Goal: Task Accomplishment & Management: Manage account settings

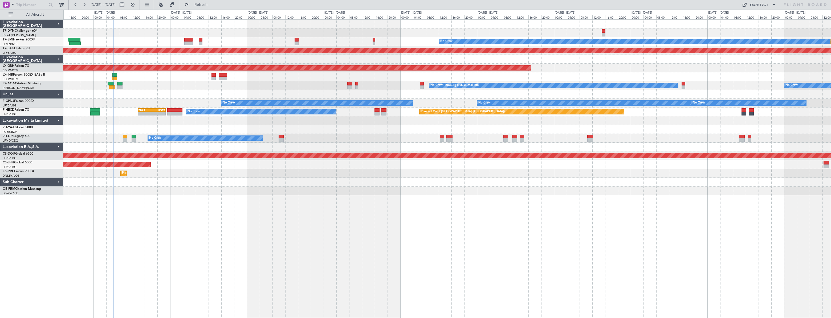
click at [266, 206] on div "Planned Maint No Crew Planned Maint Dubai (Al Maktoum Intl) Planned Maint Nurnb…" at bounding box center [446, 168] width 767 height 299
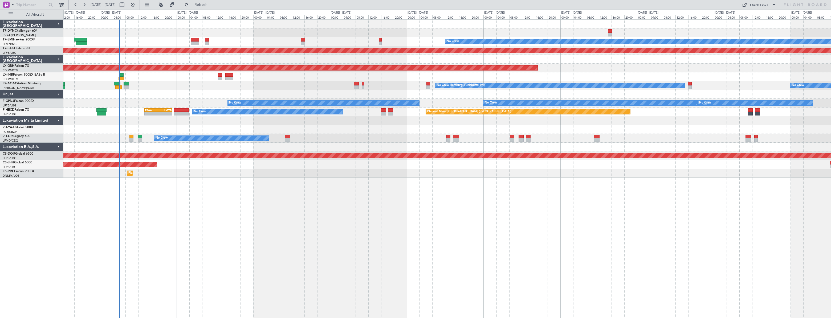
click at [245, 34] on div at bounding box center [446, 32] width 767 height 9
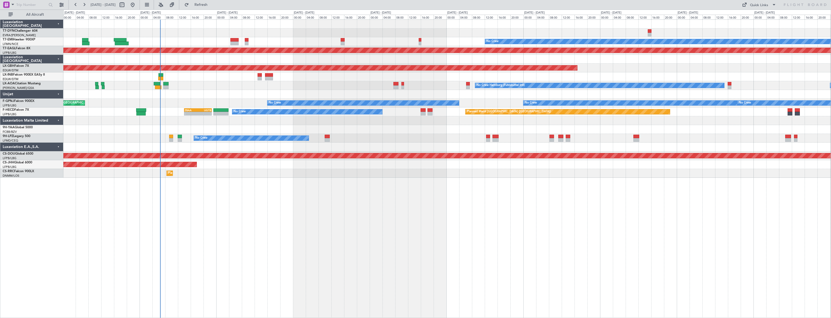
click at [247, 183] on div "Planned Maint No Crew Planned Maint Dubai (Al Maktoum Intl) Planned Maint Nurnb…" at bounding box center [446, 168] width 767 height 299
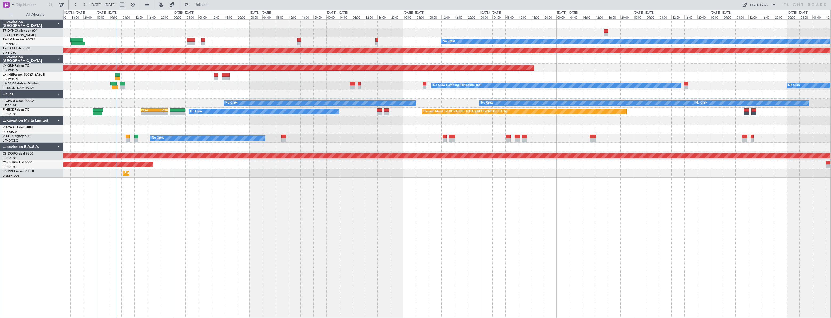
click at [452, 197] on div "Planned Maint No Crew Planned Maint Dubai (Al Maktoum Intl) Planned Maint Nurnb…" at bounding box center [446, 168] width 767 height 299
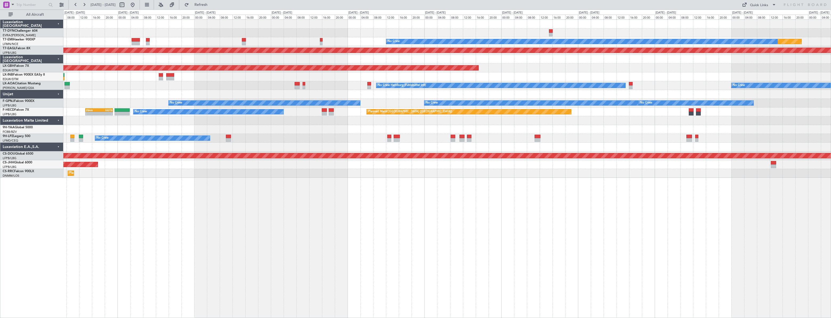
click at [534, 71] on div "Planned Maint No Crew Planned Maint Dubai (Al Maktoum Intl) Planned Maint Nurnb…" at bounding box center [446, 99] width 767 height 158
click at [137, 3] on button at bounding box center [132, 5] width 9 height 9
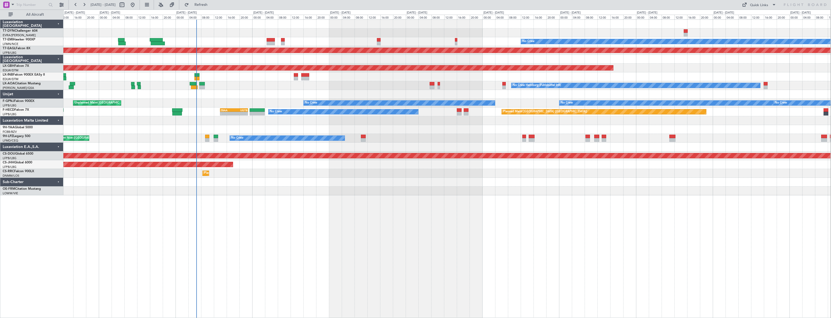
click at [323, 214] on div "Planned Maint No Crew Planned Maint Dubai (Al Maktoum Intl) Planned Maint Nurnb…" at bounding box center [446, 168] width 767 height 299
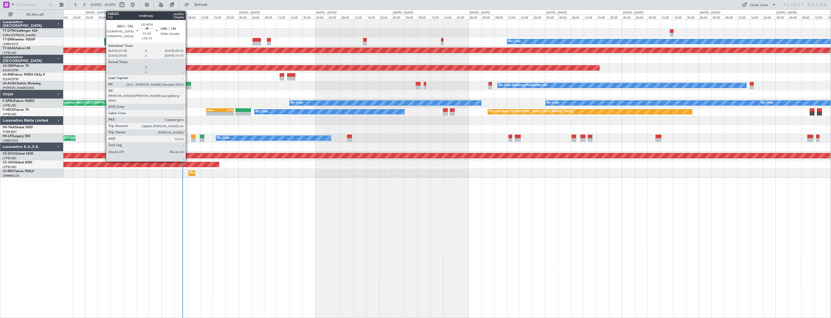
click at [188, 84] on div at bounding box center [188, 84] width 6 height 4
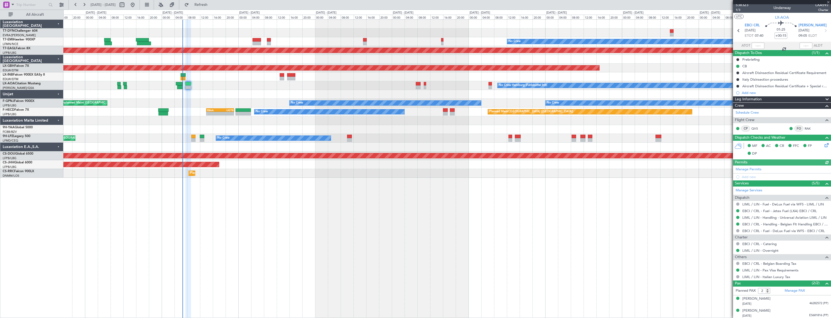
scroll to position [3, 0]
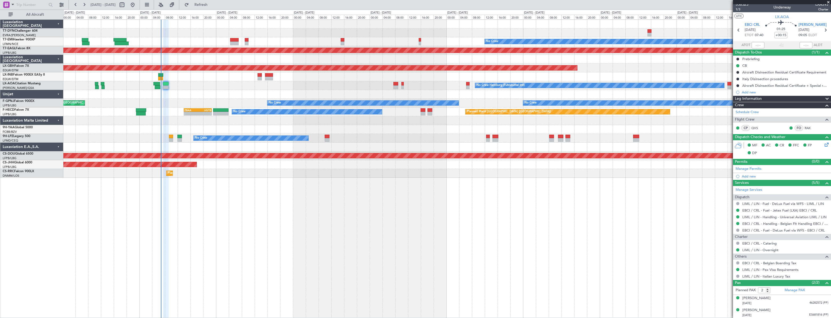
click at [338, 170] on div "Planned Maint Lagos ([PERSON_NAME])" at bounding box center [446, 173] width 767 height 9
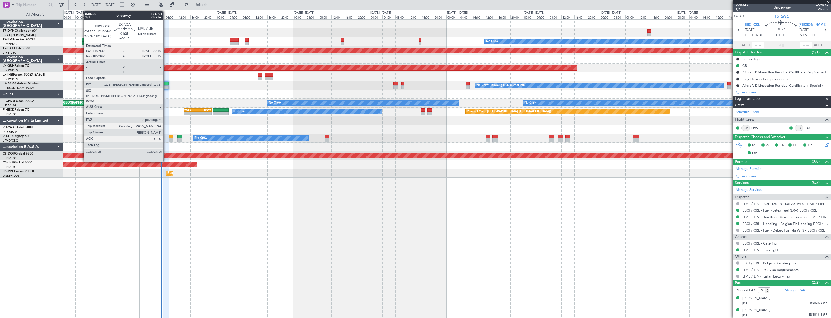
click at [166, 84] on div at bounding box center [166, 84] width 6 height 4
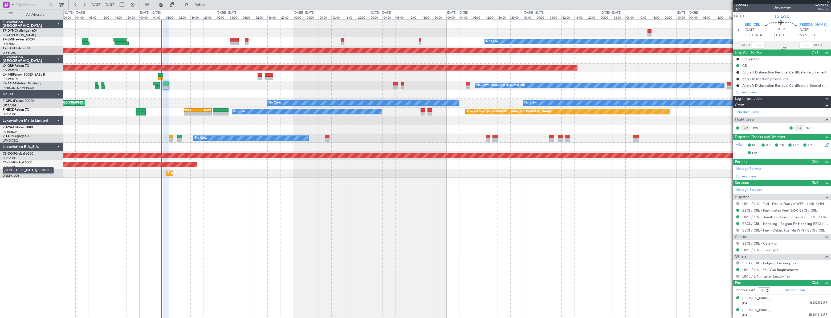
scroll to position [0, 0]
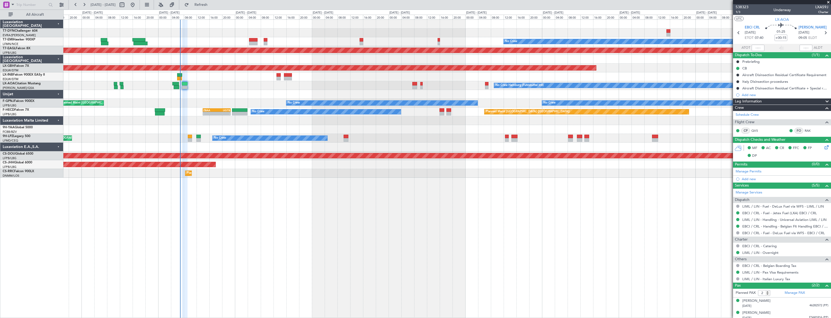
click at [190, 98] on div at bounding box center [446, 94] width 767 height 9
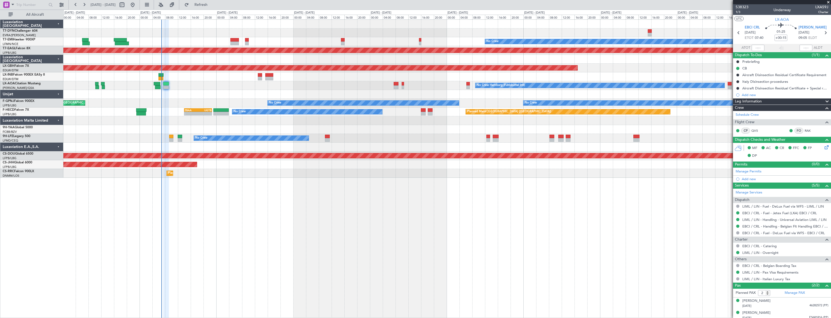
click at [284, 205] on div "Planned Maint No Crew Planned Maint Dubai (Al Maktoum Intl) Planned Maint Nurnb…" at bounding box center [446, 168] width 767 height 299
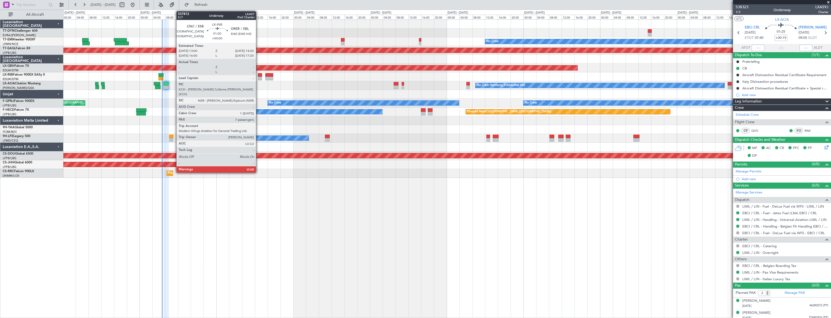
click at [258, 77] on div at bounding box center [260, 79] width 5 height 4
type input "7"
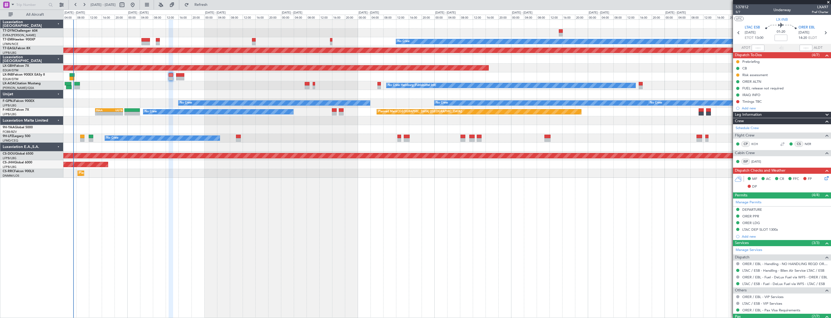
click at [259, 177] on div "Planned Maint Lagos ([PERSON_NAME])" at bounding box center [446, 173] width 767 height 9
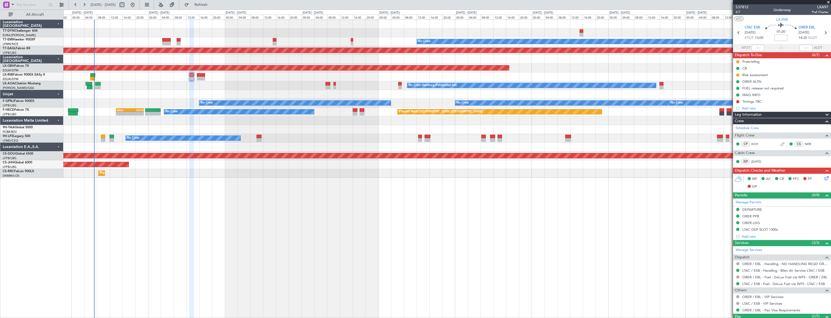
click at [280, 175] on div "Planned Maint Lagos ([PERSON_NAME])" at bounding box center [446, 173] width 767 height 9
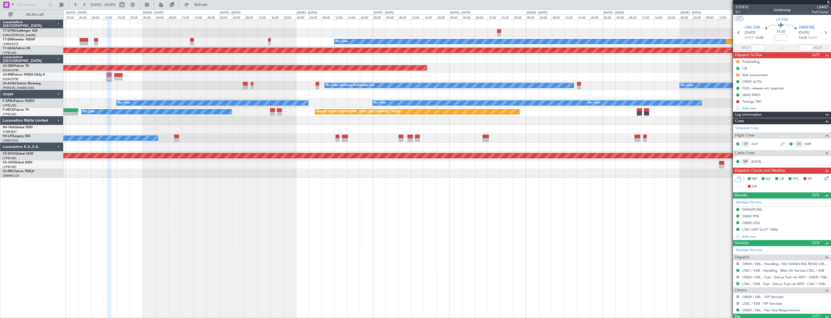
click at [282, 79] on div at bounding box center [446, 76] width 767 height 9
click at [156, 191] on div "Planned Maint No Crew Planned Maint Dubai (Al Maktoum Intl) Planned Maint Nurnb…" at bounding box center [446, 168] width 767 height 299
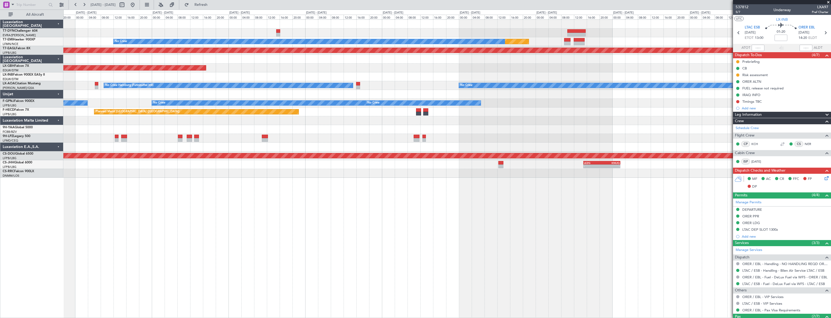
click at [207, 181] on div "Planned Maint No Crew Planned Maint Dubai (Al Maktoum Intl) Planned Maint Nurnb…" at bounding box center [446, 168] width 767 height 299
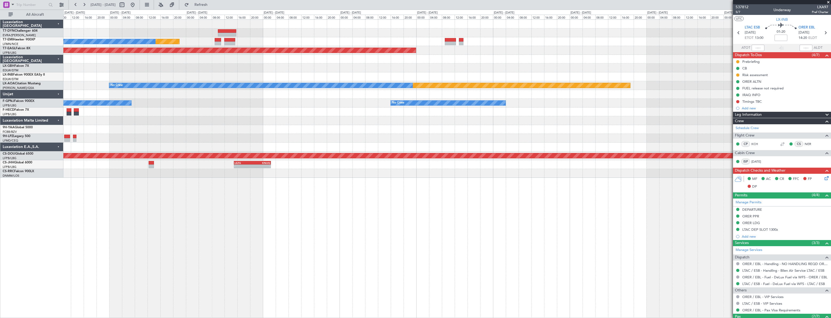
click at [261, 196] on div "Planned Maint No Crew Planned Maint Dubai (Al Maktoum Intl) Planned Maint Monch…" at bounding box center [446, 168] width 767 height 299
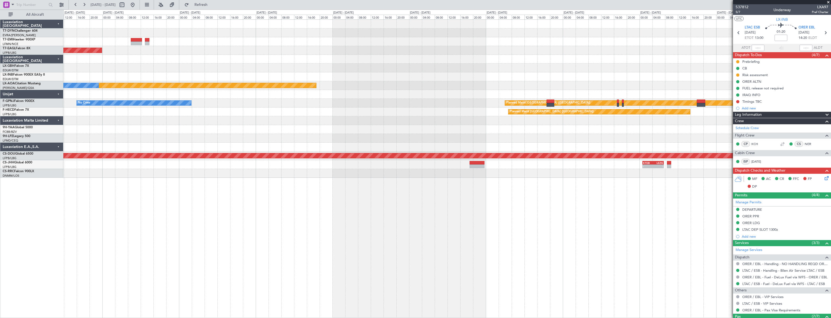
click at [330, 193] on div "Planned Maint Dubai (Al Maktoum Intl) Planned Maint Monchengladbach No Crew No …" at bounding box center [446, 168] width 767 height 299
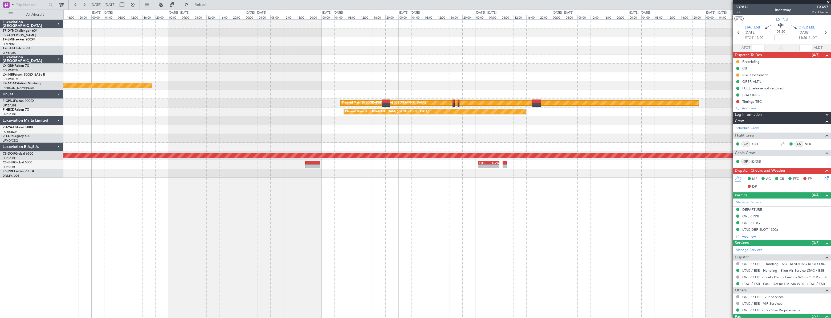
click at [274, 198] on div "Planned Maint Dubai (Al Maktoum Intl) Planned Maint Monchengladbach No Crew Pla…" at bounding box center [446, 168] width 767 height 299
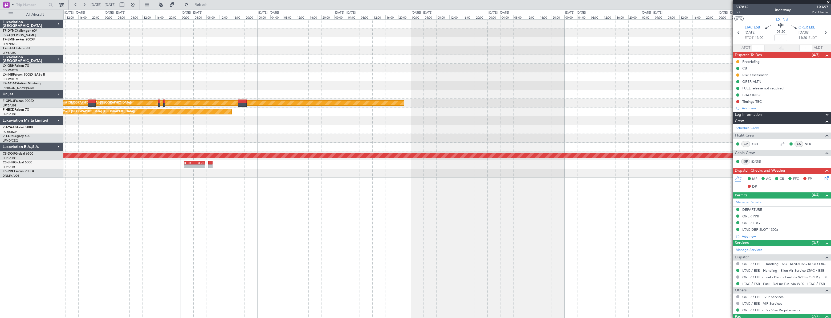
click at [300, 191] on div "Planned Maint Paris (Le Bourget) Planned Maint Paris (Le Bourget) Planned Maint…" at bounding box center [446, 168] width 767 height 299
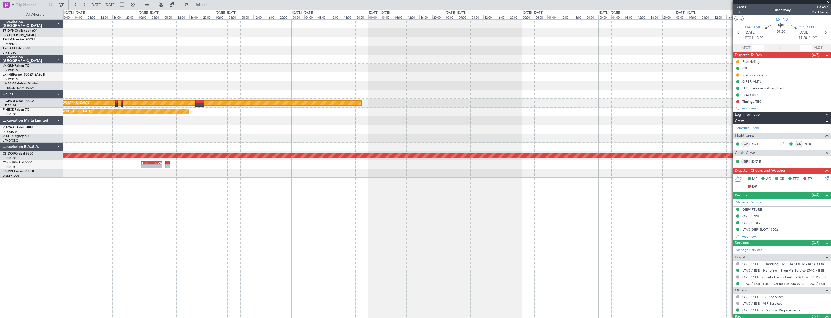
click at [524, 186] on div "Planned Maint Paris (Le Bourget) Planned Maint Paris (Le Bourget) Planned Maint…" at bounding box center [446, 168] width 767 height 299
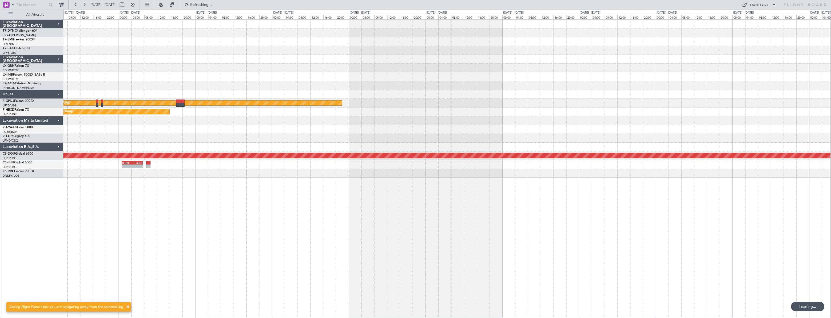
click at [445, 190] on div "Planned Maint Paris (Le Bourget) Planned Maint Paris (Le Bourget) Planned Maint…" at bounding box center [446, 168] width 767 height 299
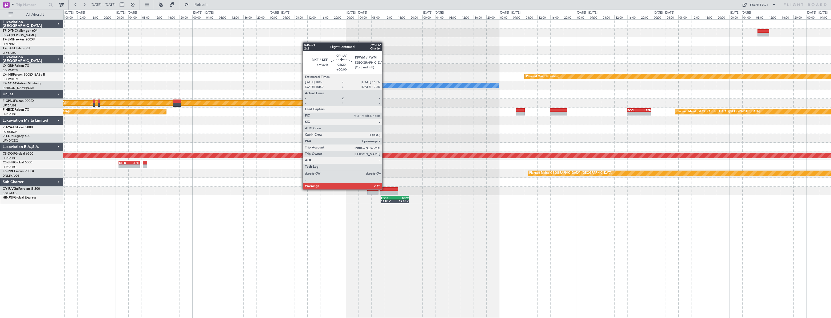
click at [385, 189] on div at bounding box center [389, 189] width 18 height 4
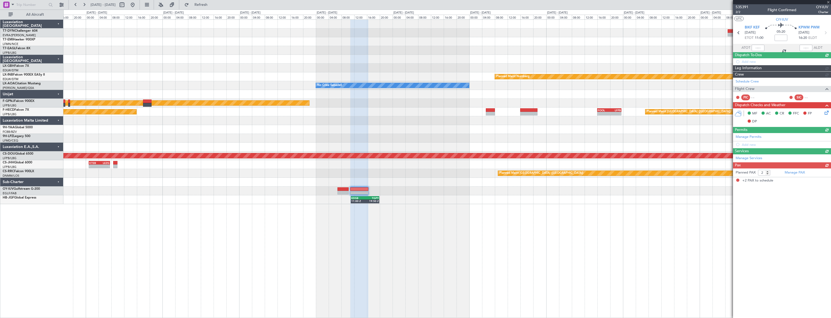
click at [376, 177] on div "Planned Maint [GEOGRAPHIC_DATA] ([GEOGRAPHIC_DATA])" at bounding box center [446, 173] width 767 height 9
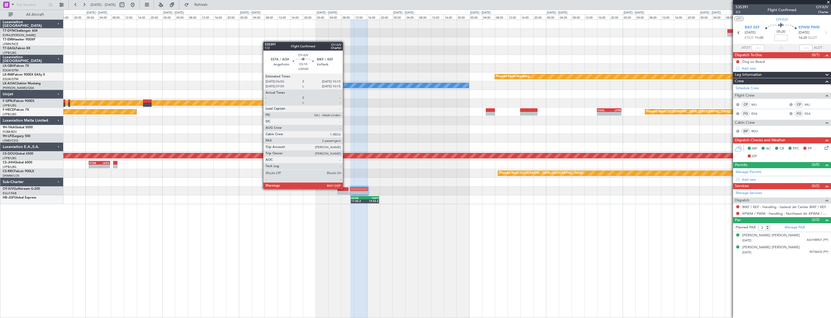
click at [345, 189] on div at bounding box center [342, 189] width 11 height 4
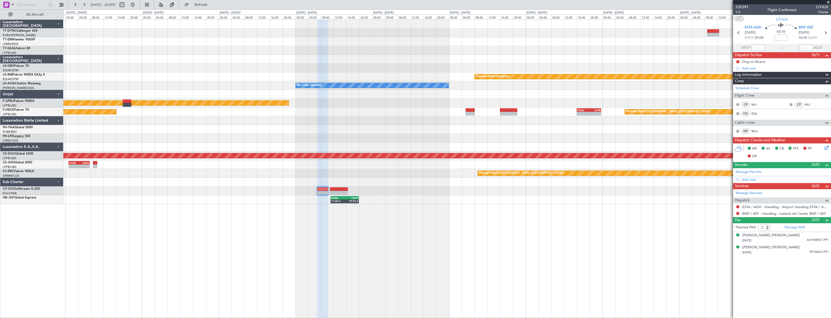
click at [305, 202] on div "EDSB 11:00 Z TGPY 19:50 Z" at bounding box center [446, 199] width 767 height 9
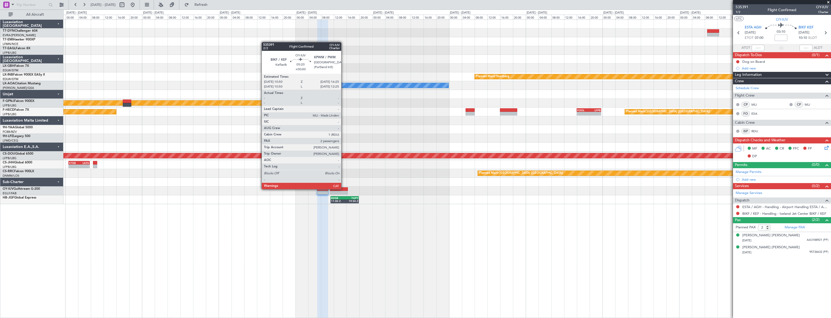
click at [344, 189] on div at bounding box center [339, 189] width 18 height 4
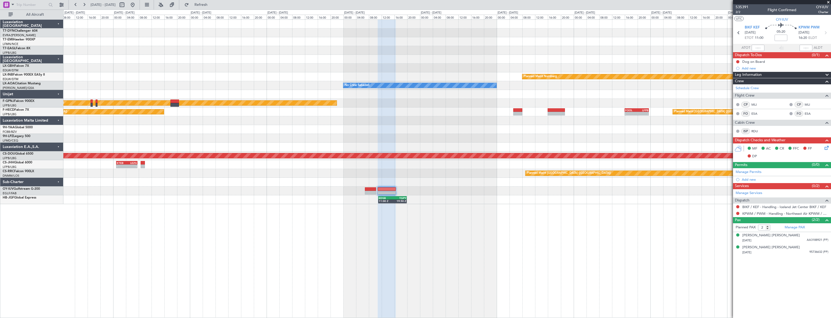
click at [326, 170] on div "Planned Maint [GEOGRAPHIC_DATA] ([GEOGRAPHIC_DATA])" at bounding box center [446, 173] width 767 height 9
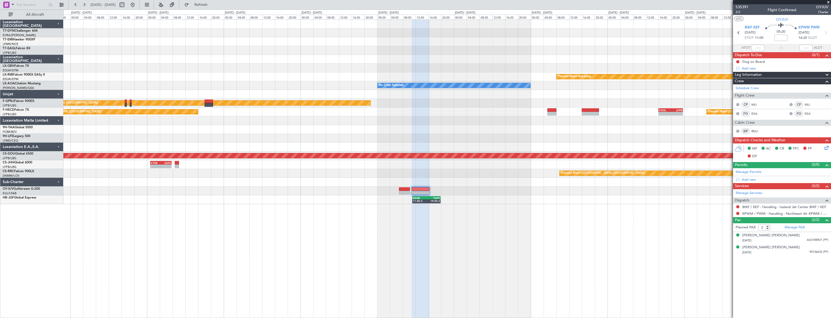
click at [300, 234] on div "Planned Maint Nurnberg No Crew Sabadell No Crew Sabadell Planned Maint Paris (L…" at bounding box center [446, 168] width 767 height 299
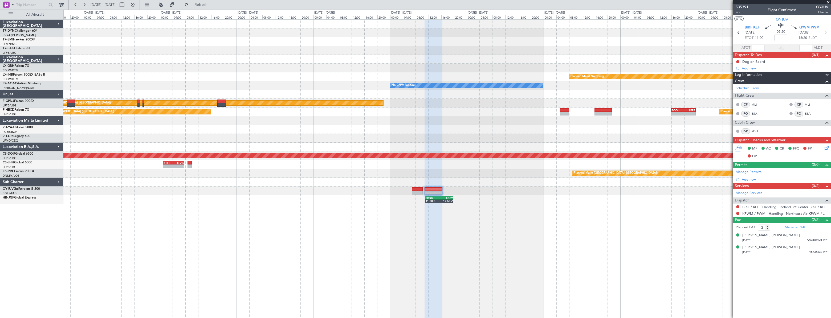
click at [557, 197] on div "Planned Maint Nurnberg No Crew Sabadell No Crew Sabadell Planned Maint Paris (L…" at bounding box center [446, 168] width 767 height 299
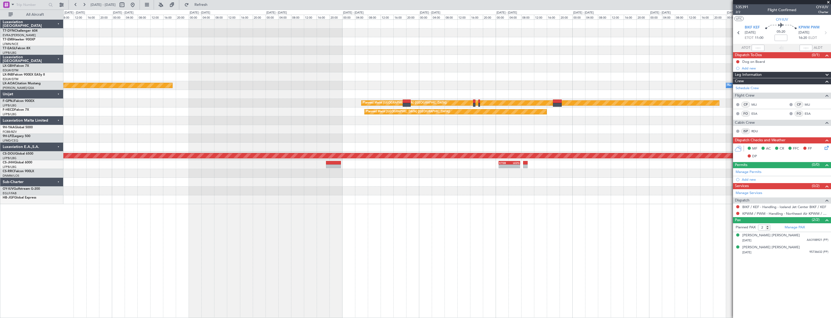
click at [509, 202] on div "Planned Maint Dubai (Al Maktoum Intl) Planned Maint Nurnberg No Crew Sabadell P…" at bounding box center [446, 168] width 767 height 299
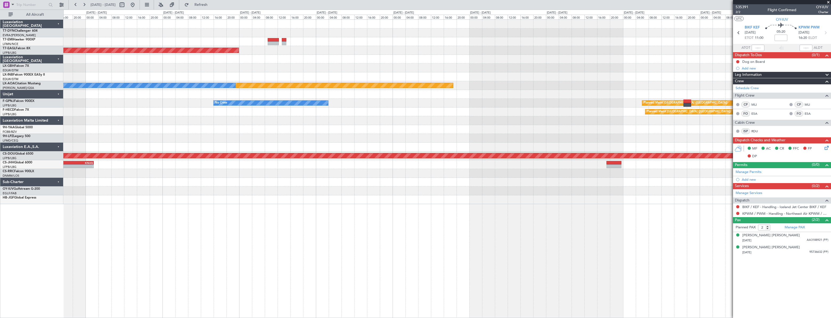
click at [537, 193] on div "Planned Maint No Crew Planned Maint Dubai (Al Maktoum Intl) Planned Maint Monch…" at bounding box center [446, 112] width 767 height 185
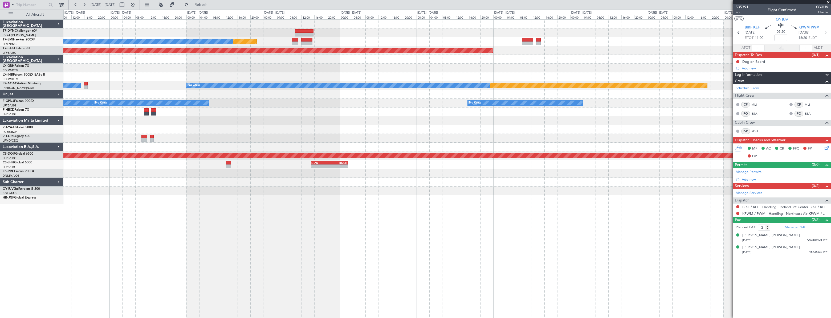
click at [493, 198] on div "Planned Maint No Crew Planned Maint Dubai (Al Maktoum Intl) Planned Maint Nurnb…" at bounding box center [446, 168] width 767 height 299
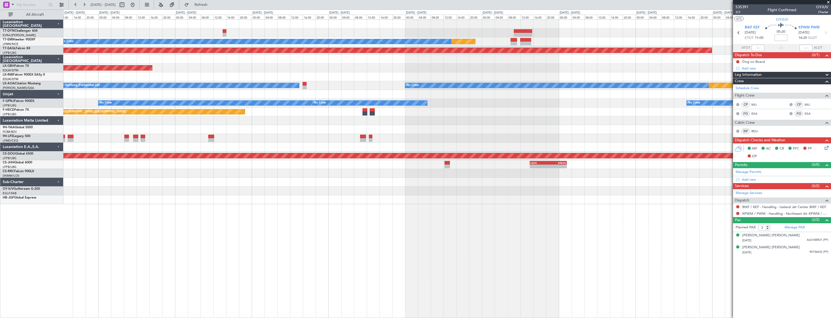
click at [476, 208] on div "Planned Maint No Crew Planned Maint Dubai (Al Maktoum Intl) Planned Maint Nurnb…" at bounding box center [446, 168] width 767 height 299
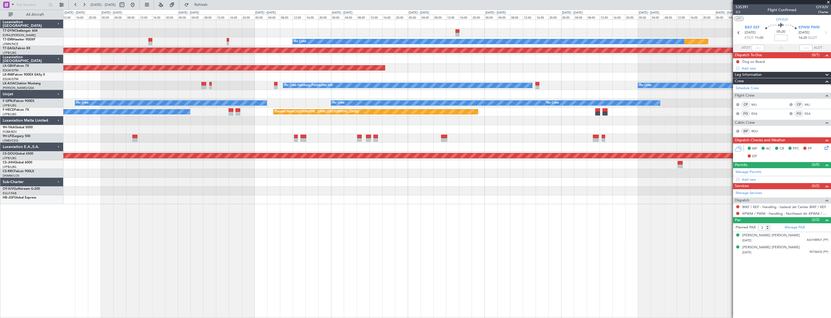
click at [473, 206] on div "Planned Maint No Crew Planned Maint Dubai (Al Maktoum Intl) Planned Maint Nurnb…" at bounding box center [446, 168] width 767 height 299
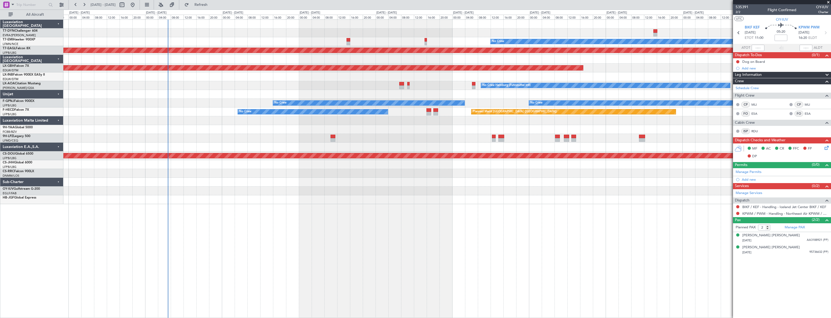
click at [419, 216] on div "Planned Maint No Crew Planned Maint Dubai (Al Maktoum Intl) Planned Maint Nurnb…" at bounding box center [446, 168] width 767 height 299
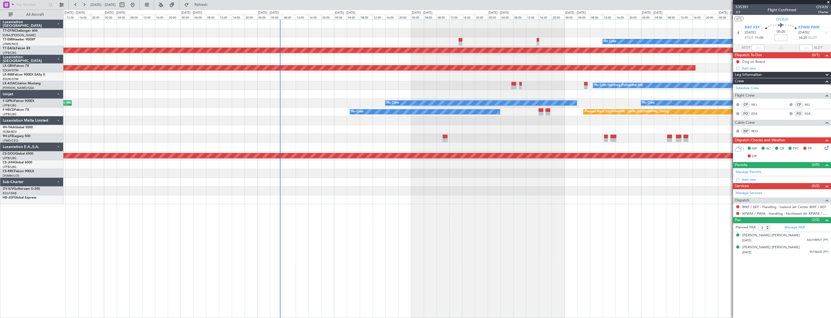
click at [191, 209] on div "Planned Maint No Crew Planned Maint Dubai (Al Maktoum Intl) Planned Maint Nurnb…" at bounding box center [446, 168] width 767 height 299
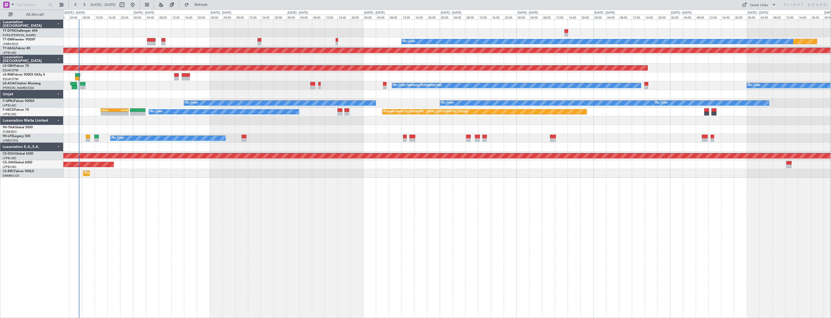
click at [200, 202] on div "Planned Maint No Crew Planned Maint Dubai (Al Maktoum Intl) Planned Maint Nurnb…" at bounding box center [446, 168] width 767 height 299
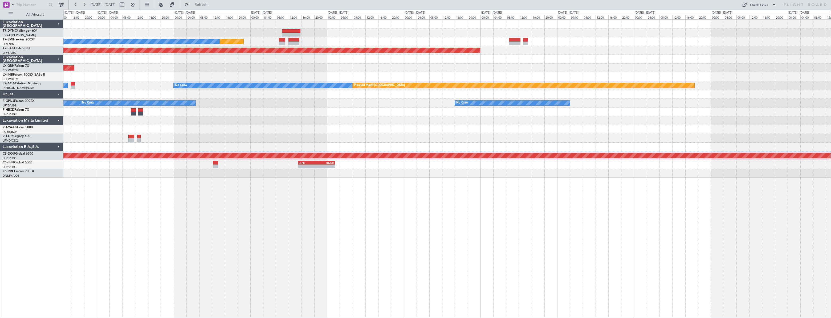
click at [245, 201] on div "Planned Maint No Crew Planned Maint Dubai (Al Maktoum Intl) Planned Maint Nurnb…" at bounding box center [446, 168] width 767 height 299
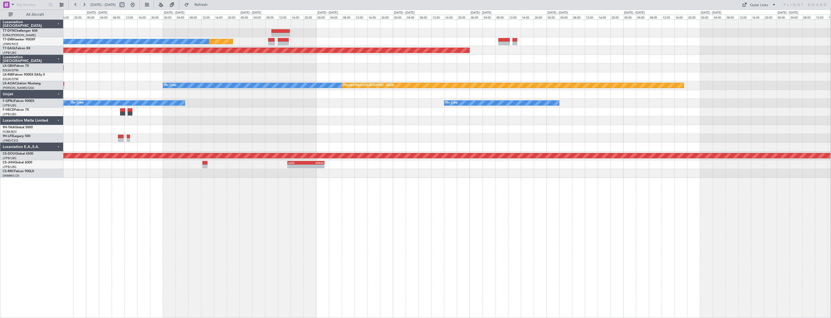
click at [134, 203] on div "Planned Maint No Crew Planned Maint Dubai (Al Maktoum Intl) Planned Maint Nurnb…" at bounding box center [446, 168] width 767 height 299
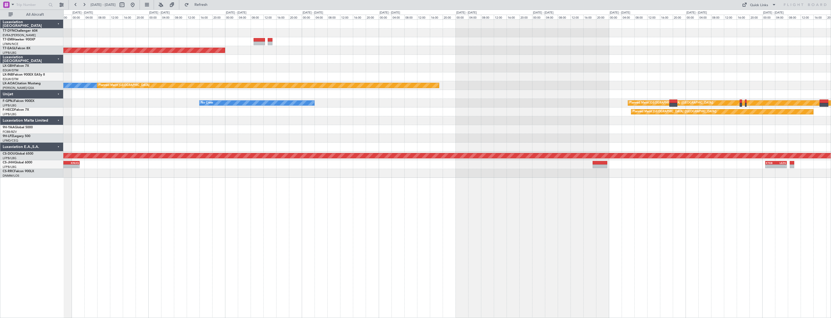
click at [221, 200] on div "Planned Maint No Crew Planned Maint Dubai (Al Maktoum Intl) No Crew Planned Mai…" at bounding box center [446, 168] width 767 height 299
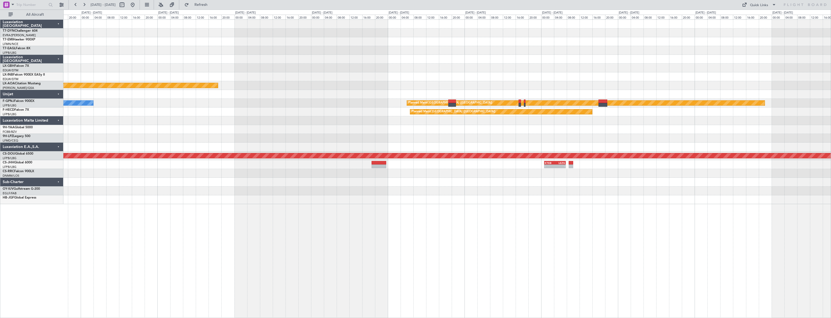
click at [317, 203] on div "Planned Maint Dubai (Al Maktoum Intl) Planned Maint Nurnberg Planned Maint Monc…" at bounding box center [446, 168] width 767 height 299
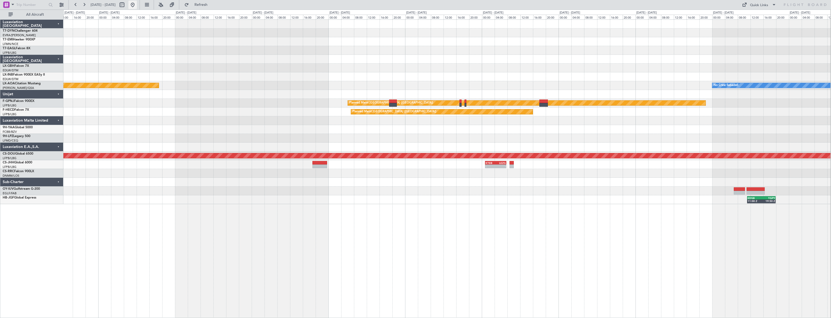
drag, startPoint x: 150, startPoint y: 5, endPoint x: 152, endPoint y: 7, distance: 3.2
click at [137, 5] on button at bounding box center [132, 5] width 9 height 9
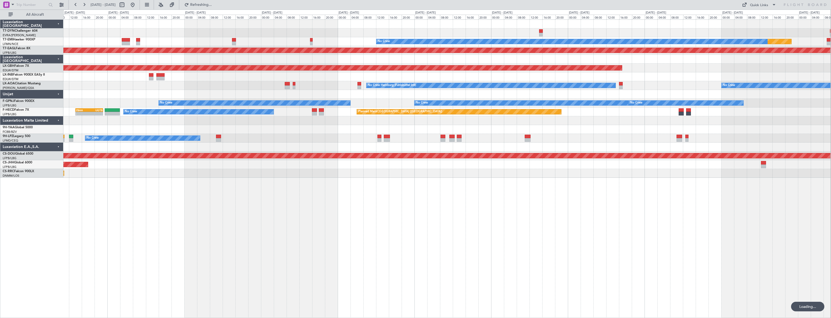
click at [181, 133] on div at bounding box center [446, 129] width 767 height 9
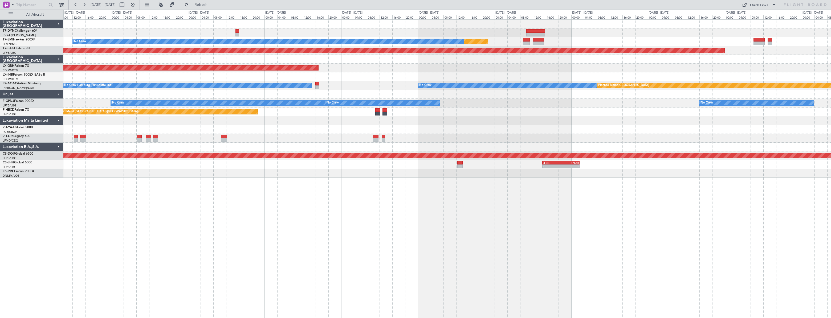
click at [336, 133] on div at bounding box center [446, 129] width 767 height 9
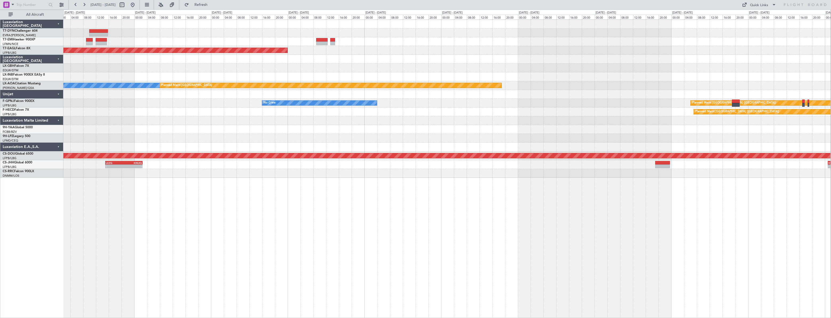
click at [200, 136] on div "Planned Maint No Crew Planned Maint Dubai (Al Maktoum Intl) Planned Maint Nurnb…" at bounding box center [446, 99] width 767 height 158
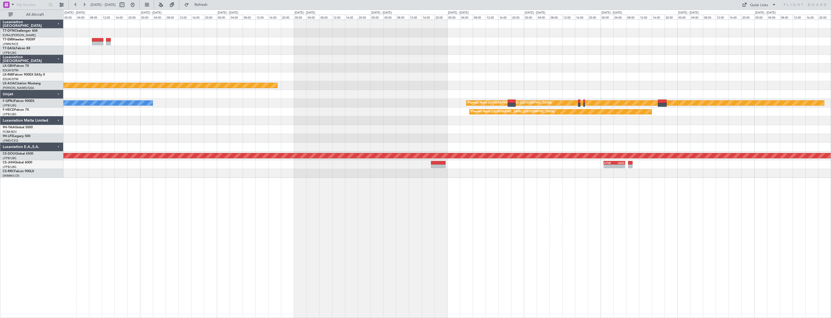
click at [261, 130] on div at bounding box center [446, 129] width 767 height 9
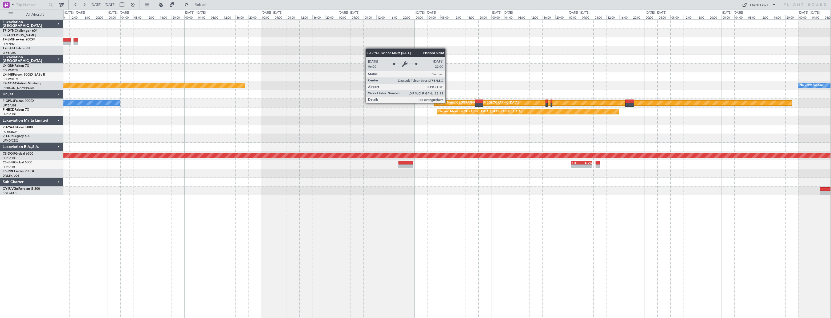
click at [448, 103] on div "Planned Maint [GEOGRAPHIC_DATA] ([GEOGRAPHIC_DATA])" at bounding box center [477, 103] width 84 height 8
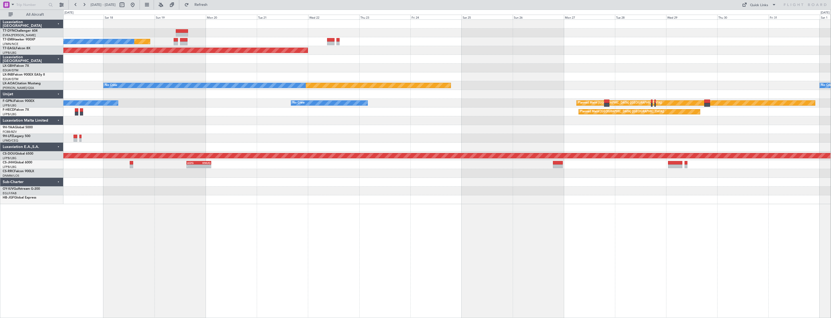
click at [592, 82] on div "No Crew Sabadell Planned Maint Monchengladbach No Crew No Crew Hamburg (Fuhlsbu…" at bounding box center [446, 85] width 767 height 9
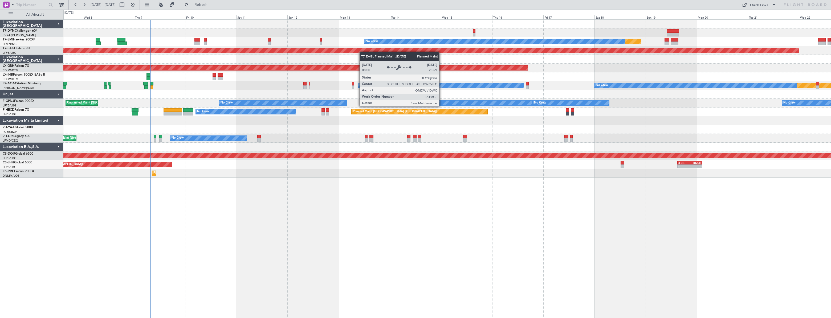
click at [427, 51] on div "Planned Maint No Crew Planned Maint Dubai (Al Maktoum Intl) Planned Maint Nurnb…" at bounding box center [446, 99] width 767 height 158
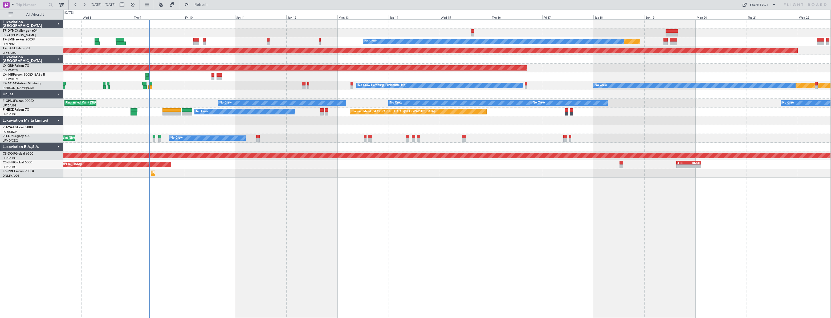
click at [275, 108] on div "Planned Maint Paris (Le Bourget) No Crew No Crew" at bounding box center [446, 112] width 767 height 9
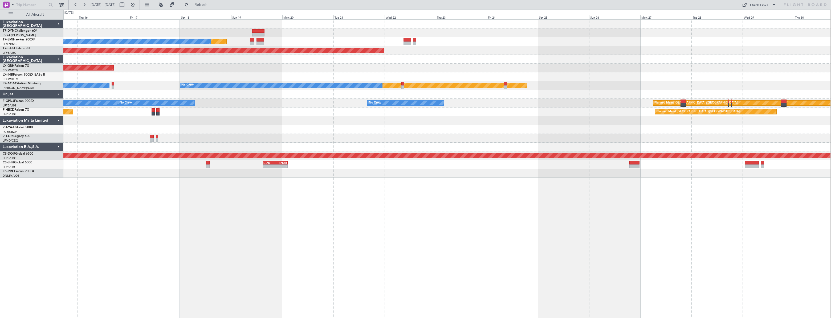
click at [220, 112] on div "Planned Maint No Crew Planned Maint Dubai (Al Maktoum Intl) Planned Maint Nurnb…" at bounding box center [446, 99] width 767 height 158
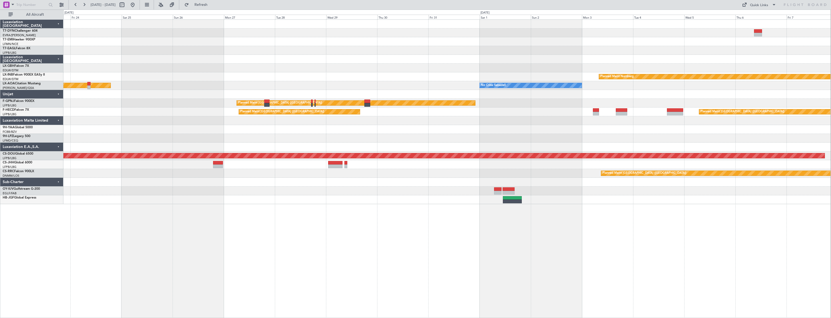
click at [629, 109] on div "Planned Maint Dubai (Al Maktoum Intl) Planned Maint Nurnberg Planned Maint Monc…" at bounding box center [446, 112] width 767 height 185
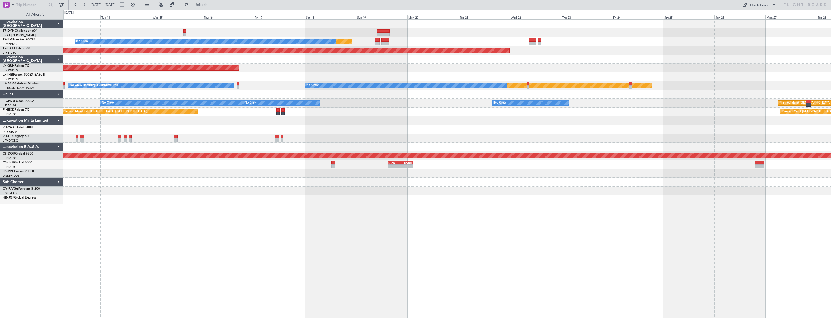
click at [664, 134] on div "Planned Maint No Crew Planned Maint Dubai (Al Maktoum Intl) Planned Maint Nurnb…" at bounding box center [446, 112] width 767 height 185
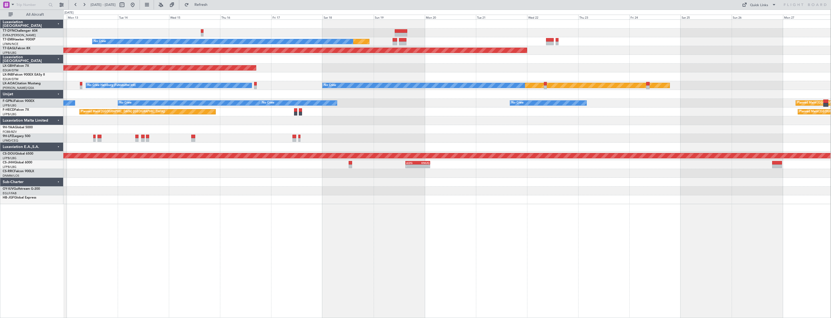
click at [369, 133] on div at bounding box center [446, 129] width 767 height 9
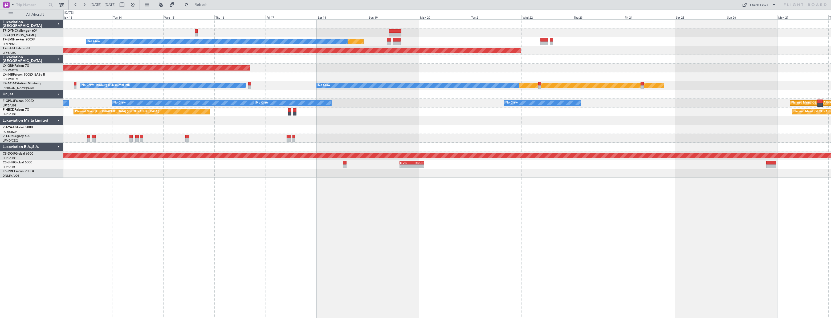
click at [294, 83] on div "Planned Maint Monchengladbach No Crew Hamburg (Fuhlsbuttel Intl) No Crew" at bounding box center [446, 85] width 767 height 9
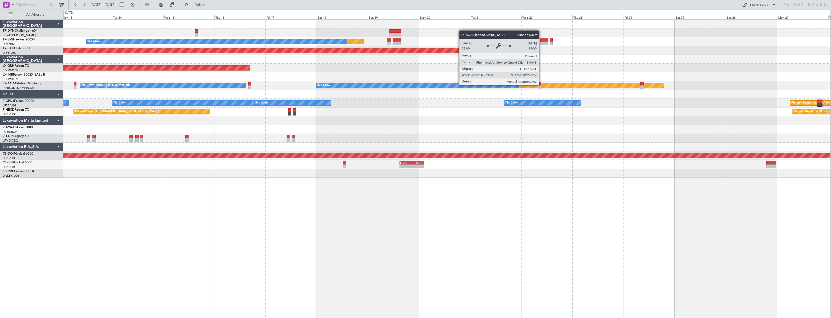
click at [541, 84] on div "Planned Maint Monchengladbach No Crew Hamburg (Fuhlsbuttel Intl) No Crew" at bounding box center [446, 85] width 767 height 9
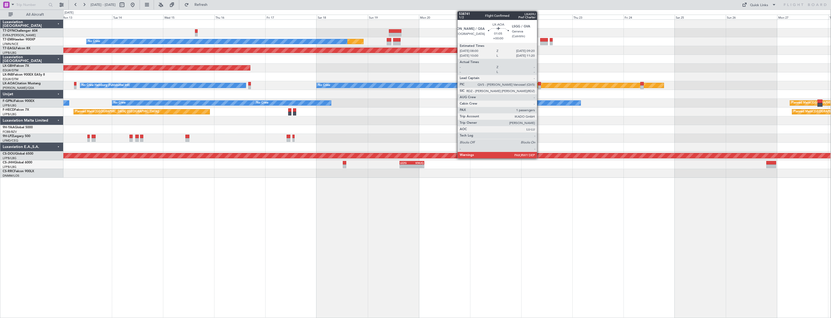
click at [539, 83] on div at bounding box center [539, 84] width 3 height 4
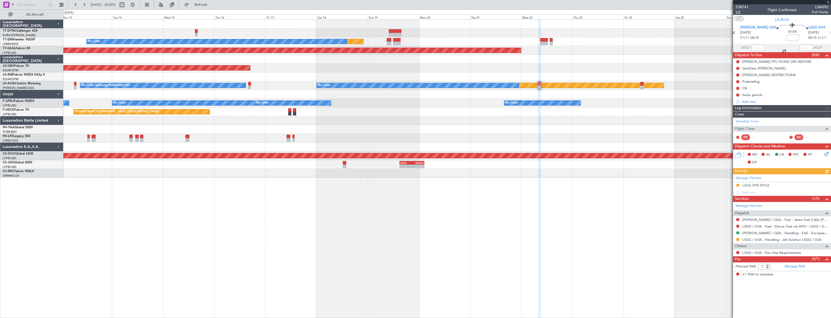
click at [737, 13] on span "1/2" at bounding box center [741, 12] width 13 height 5
click at [828, 4] on span at bounding box center [827, 2] width 5 height 5
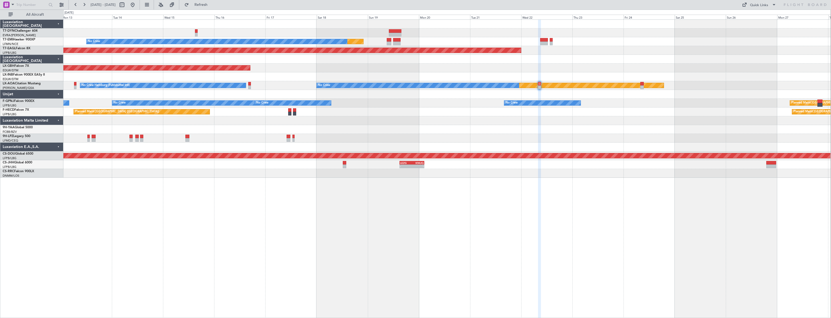
type input "0"
click at [765, 5] on div "Quick Links" at bounding box center [759, 5] width 18 height 5
click at [765, 17] on button "Trip Builder" at bounding box center [759, 17] width 40 height 13
click at [212, 5] on span "Refresh" at bounding box center [201, 5] width 22 height 4
click at [770, 4] on button "Quick Links" at bounding box center [758, 5] width 39 height 9
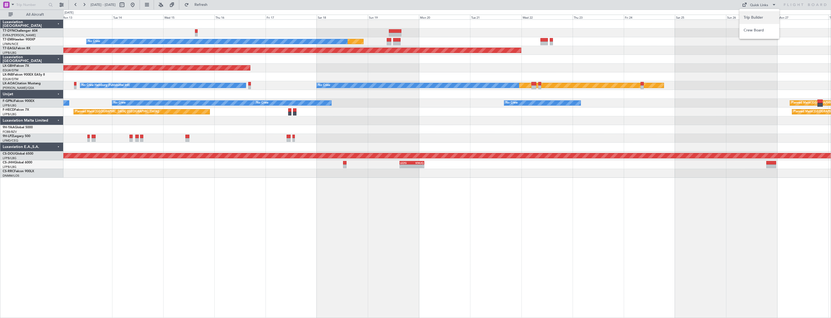
click at [764, 15] on button "Trip Builder" at bounding box center [759, 17] width 40 height 13
click at [212, 5] on span "Refresh" at bounding box center [201, 5] width 22 height 4
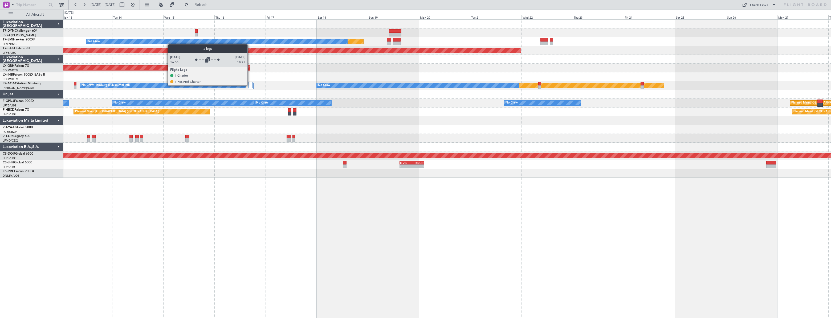
click at [250, 85] on div at bounding box center [250, 85] width 5 height 6
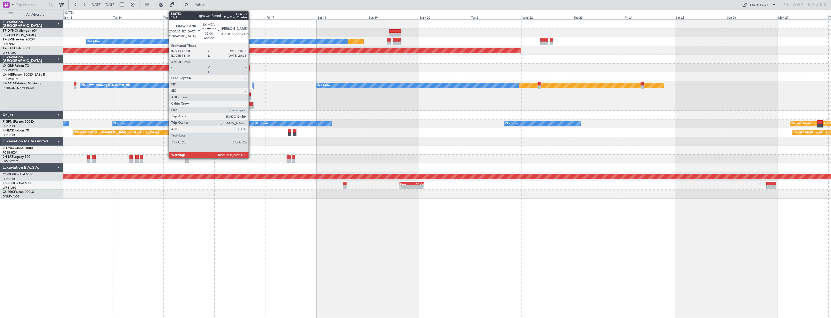
click at [251, 104] on div at bounding box center [251, 105] width 5 height 4
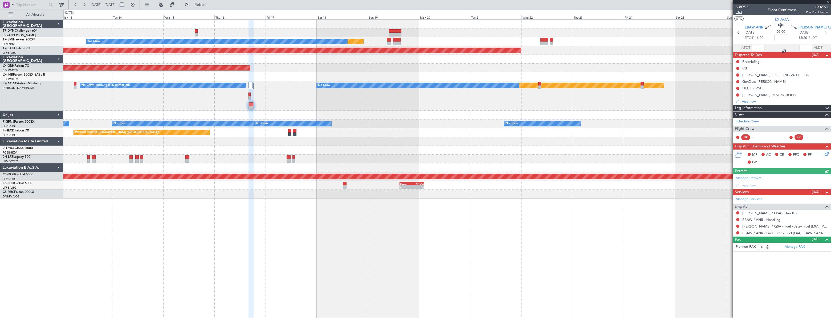
click at [740, 13] on span "P1/1" at bounding box center [741, 12] width 13 height 5
click at [126, 2] on button at bounding box center [122, 5] width 9 height 9
select select "10"
select select "2025"
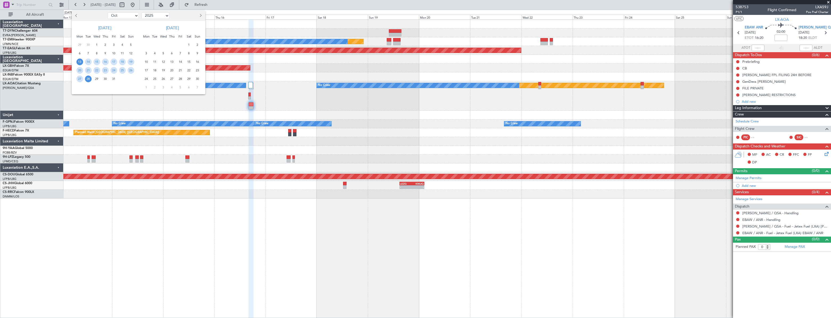
click at [115, 16] on select "Jan Feb Mar Apr May Jun Jul Aug Sep Oct Nov Dec" at bounding box center [123, 16] width 31 height 6
select select "8"
click at [108, 13] on select "Jan Feb Mar Apr May Jun Jul Aug Sep Oct Nov Dec" at bounding box center [123, 16] width 31 height 6
click at [106, 71] on span "21" at bounding box center [105, 70] width 7 height 7
click at [105, 70] on span "21" at bounding box center [105, 70] width 7 height 7
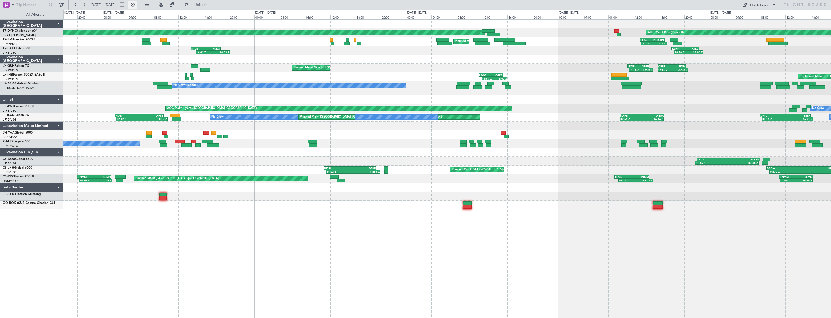
click at [137, 4] on button at bounding box center [132, 5] width 9 height 9
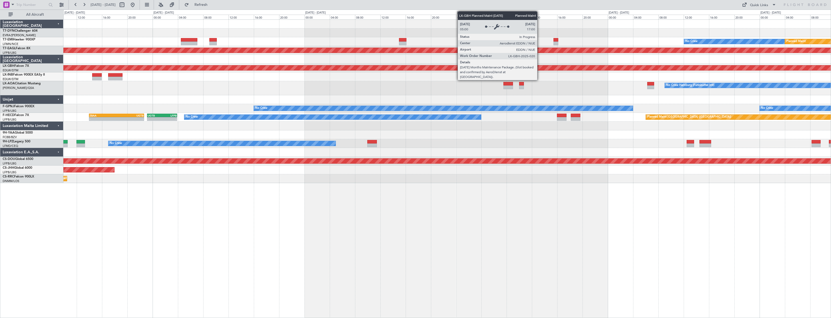
click at [157, 119] on div "No Crew Planned Maint EGPD 16:00 Z LTBA 20:00 Z 16:20 Z 20:40 Z Planned Maint D…" at bounding box center [446, 102] width 767 height 164
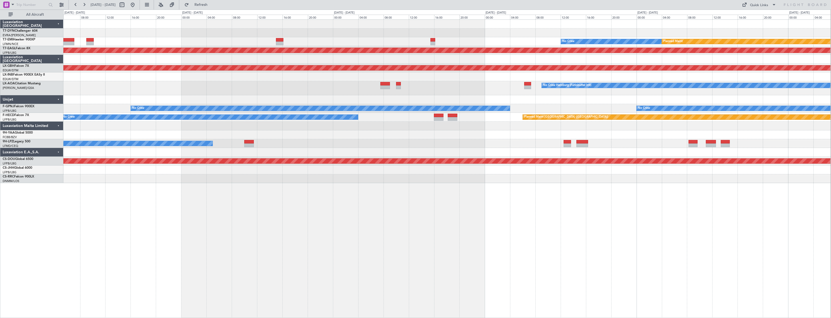
click at [190, 104] on div "No Crew Planned Maint Planned Maint Dubai (Al Maktoum Intl) Planned Maint Nurnb…" at bounding box center [446, 102] width 767 height 164
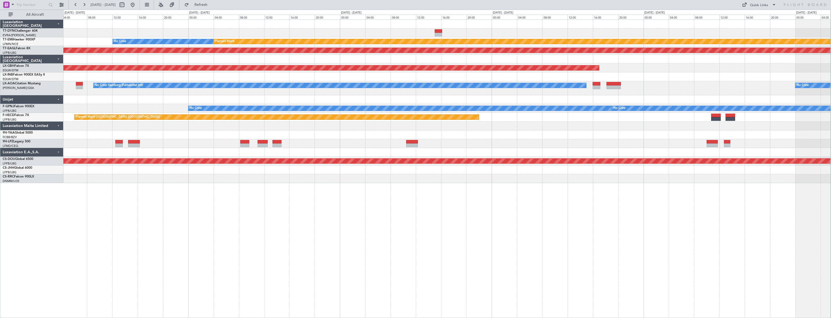
click at [303, 96] on div "- - EDDB 10:00 Z OMDW 15:45 Z No Crew Planned Maint Planned Maint Dubai (Al Mak…" at bounding box center [446, 102] width 767 height 164
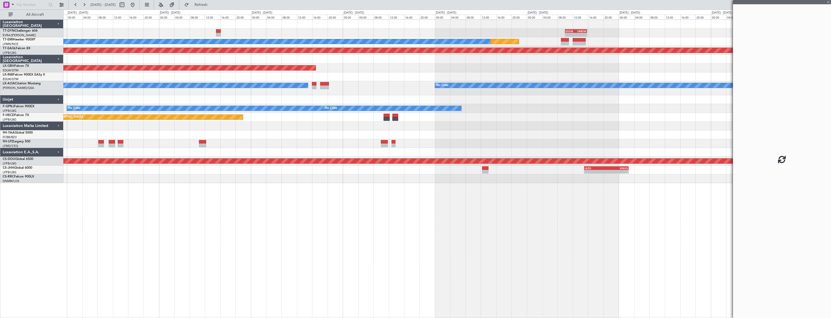
click at [334, 91] on div "Planned Maint [GEOGRAPHIC_DATA] No Crew No Crew Hamburg (Fuhlsbuttel Intl)" at bounding box center [446, 88] width 767 height 14
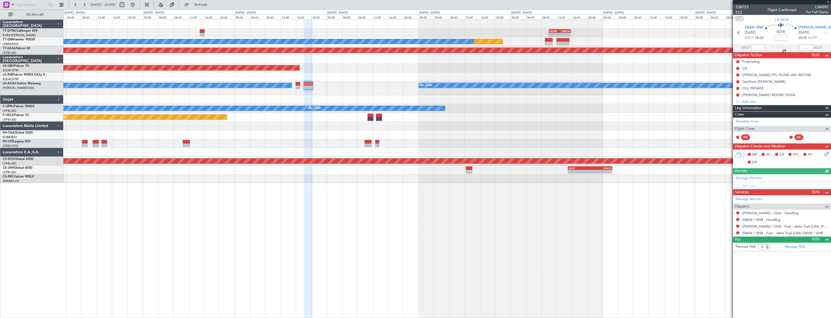
click at [740, 13] on span "P1/1" at bounding box center [741, 12] width 13 height 5
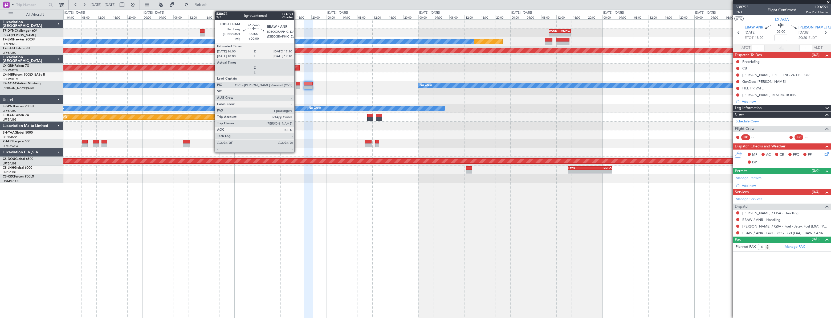
click at [297, 84] on div at bounding box center [298, 84] width 5 height 4
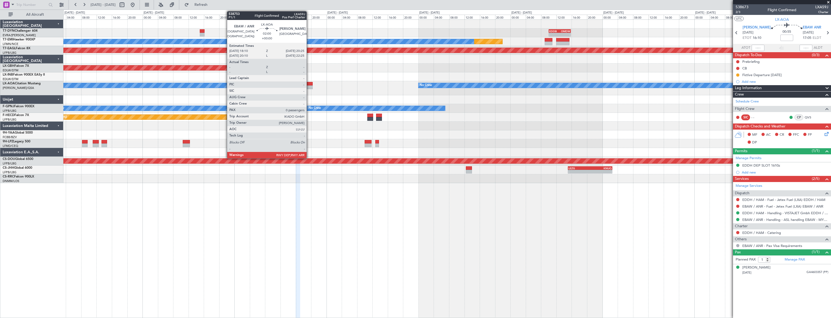
click at [309, 84] on div at bounding box center [308, 84] width 9 height 4
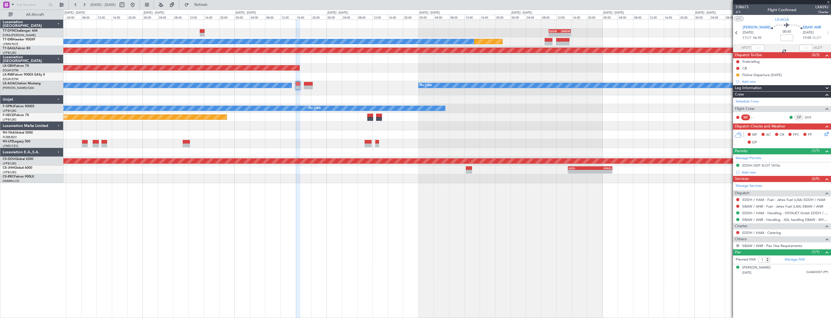
type input "0"
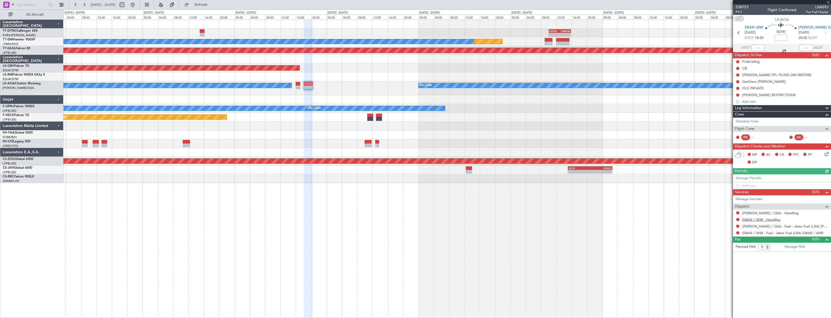
click at [754, 218] on link "EBAW / ANR - Handling" at bounding box center [761, 220] width 38 height 5
click at [754, 211] on link "LELL / QSA - Handling" at bounding box center [770, 213] width 56 height 5
click at [212, 5] on span "Refresh" at bounding box center [201, 5] width 22 height 4
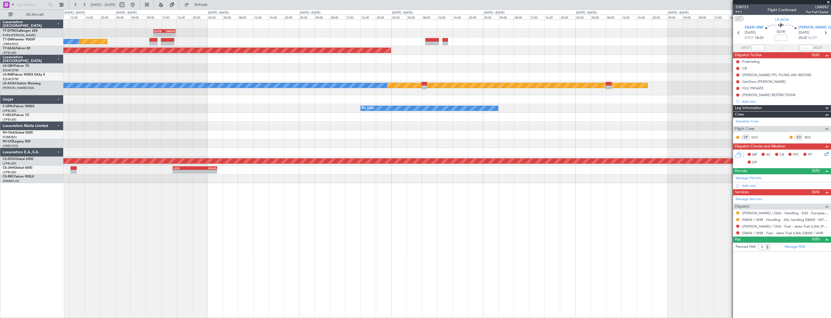
click at [141, 133] on div at bounding box center [446, 134] width 767 height 9
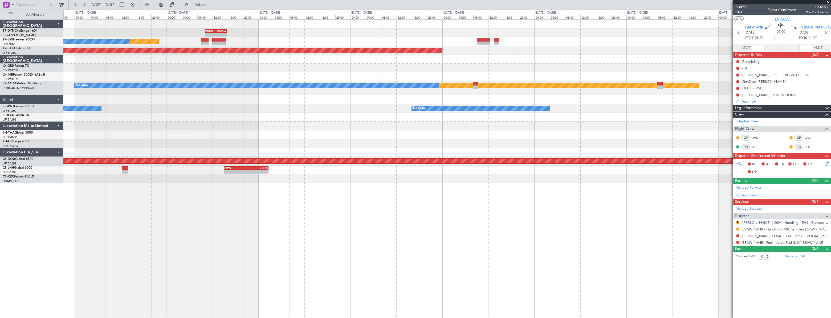
click at [375, 146] on div "- - EDDB 10:00 Z OMDW 15:45 Z Planned Maint No Crew Planned Maint Dubai (Al Mak…" at bounding box center [446, 102] width 767 height 164
click at [137, 6] on button at bounding box center [132, 5] width 9 height 9
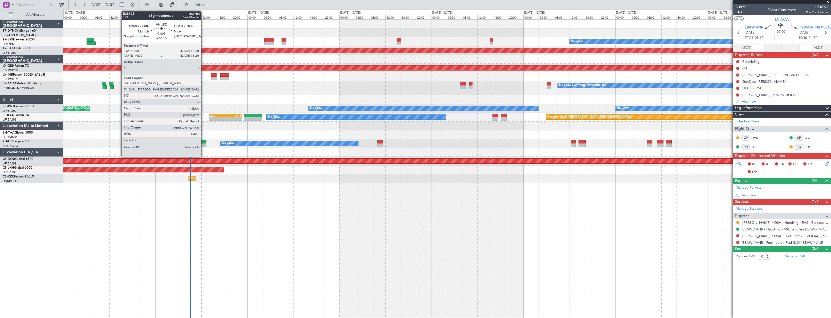
click at [203, 142] on div at bounding box center [203, 142] width 5 height 4
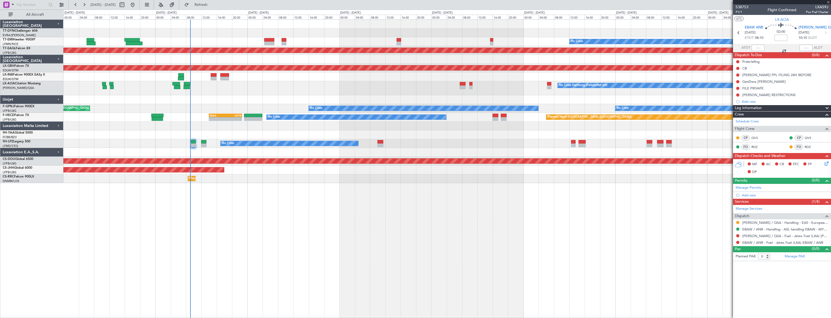
type input "+00:10"
type input "2"
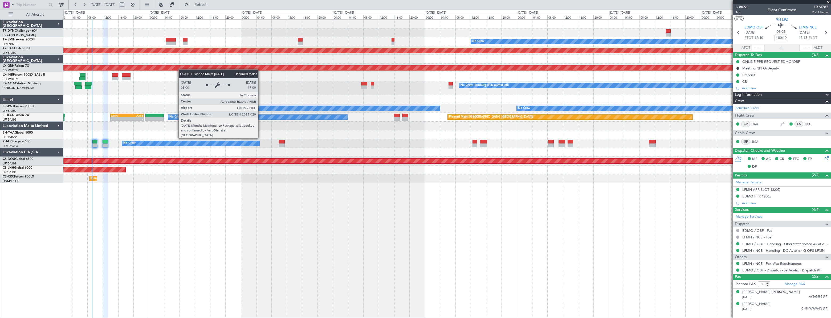
click at [154, 70] on div "- - EDDB 10:00 Z OMDW 15:45 Z Planned Maint No Crew Planned Maint Dubai (Al Mak…" at bounding box center [446, 102] width 767 height 164
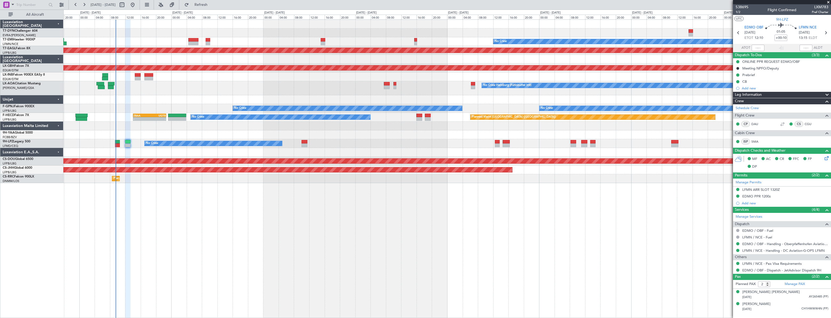
click at [152, 96] on div "Planned Maint No Crew Planned Maint Dubai (Al Maktoum Intl) Planned Maint Nurnb…" at bounding box center [446, 102] width 767 height 164
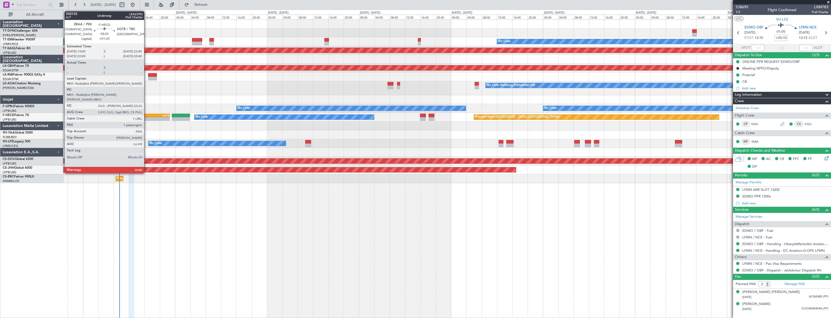
click at [146, 115] on div "ZBAA" at bounding box center [145, 115] width 16 height 3
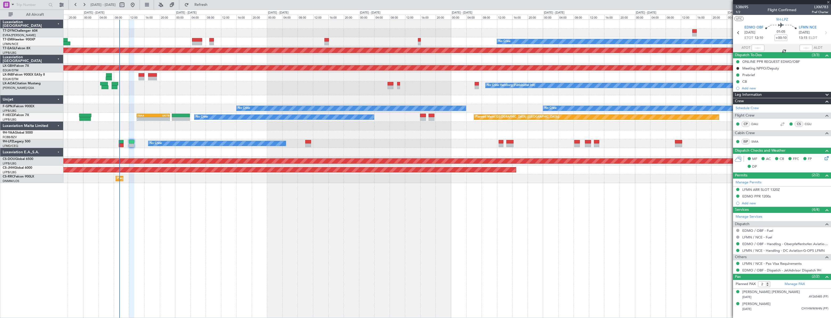
type input "+01:25"
type input "1"
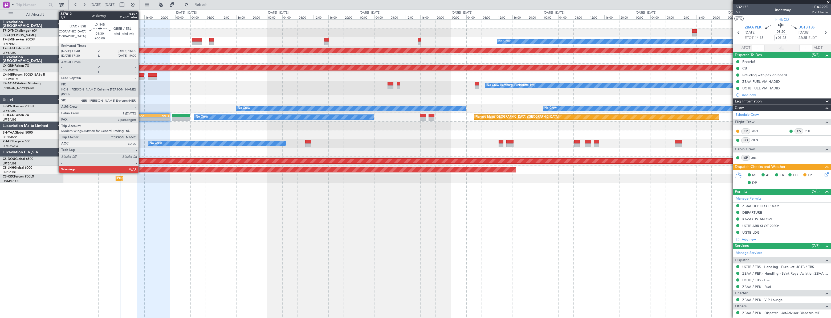
click at [141, 75] on div at bounding box center [141, 75] width 6 height 4
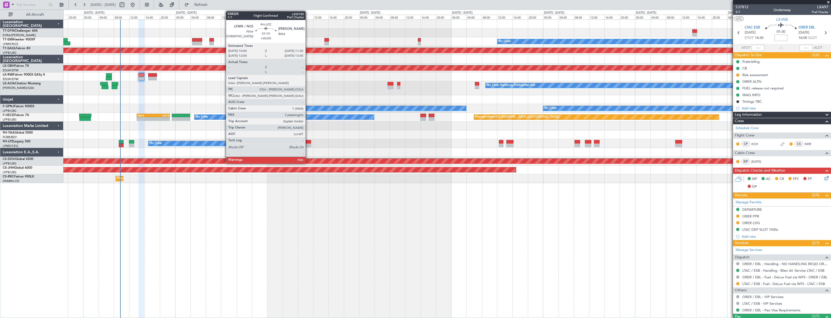
click at [308, 144] on div at bounding box center [308, 146] width 6 height 4
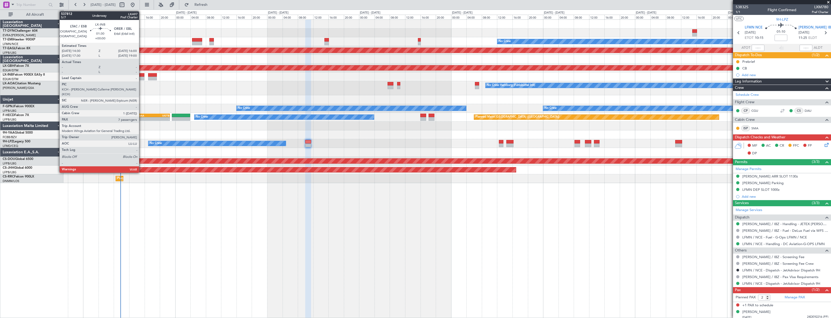
click at [141, 74] on div at bounding box center [141, 75] width 6 height 4
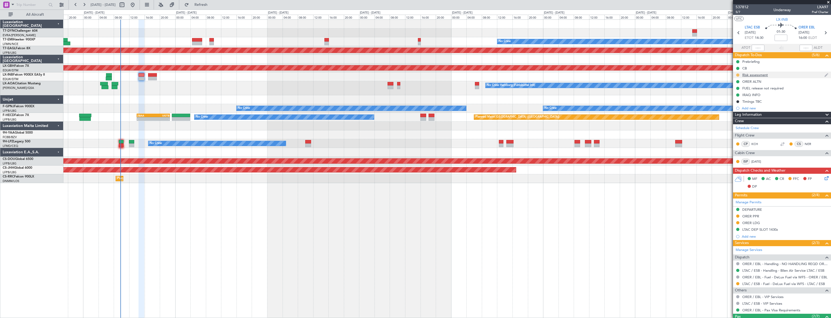
click at [738, 74] on button at bounding box center [737, 74] width 3 height 3
click at [734, 97] on span "Completed" at bounding box center [740, 98] width 18 height 5
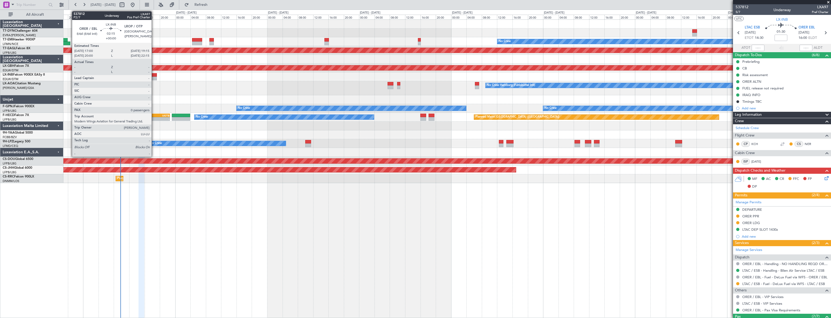
click at [154, 77] on div at bounding box center [152, 79] width 9 height 4
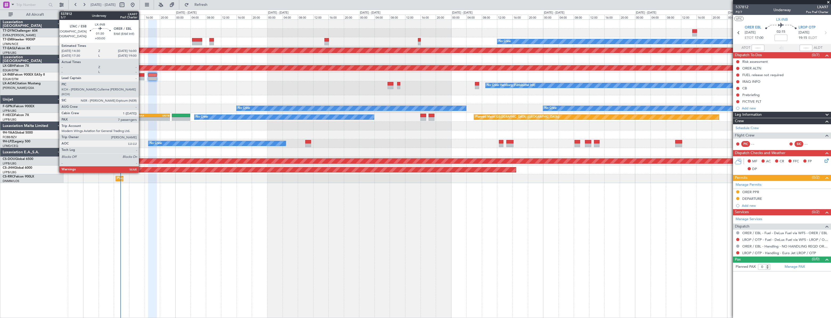
click at [141, 74] on div at bounding box center [141, 75] width 6 height 4
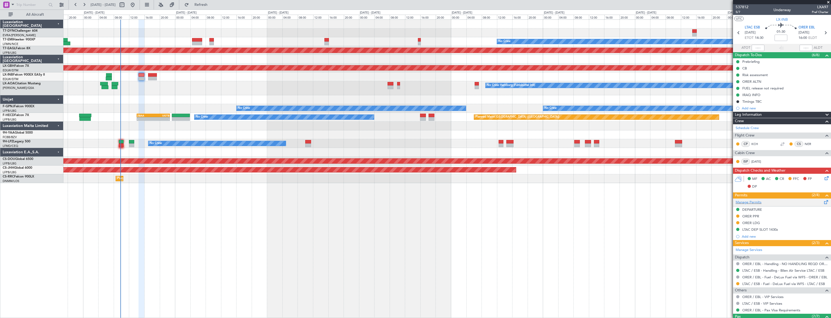
scroll to position [94, 0]
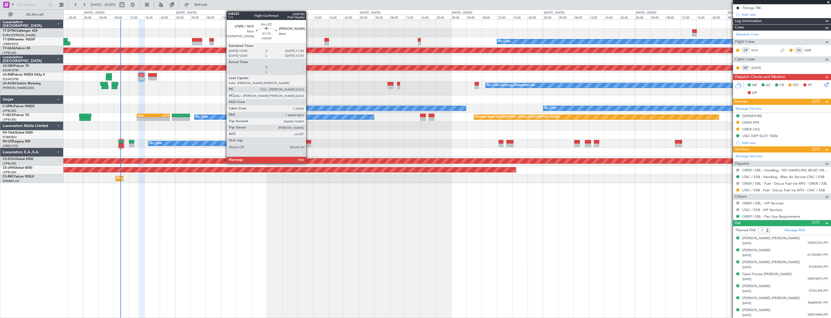
click at [308, 143] on div at bounding box center [308, 142] width 6 height 4
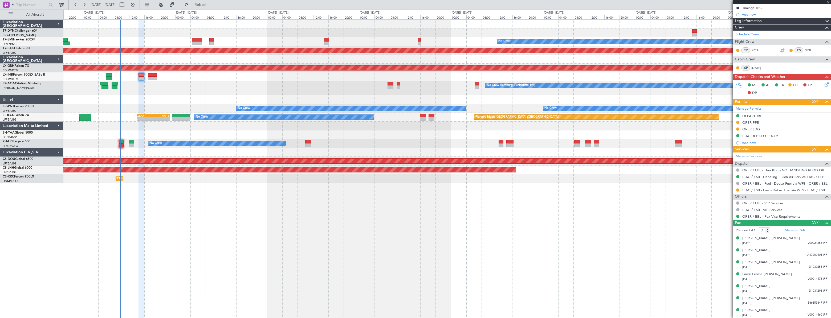
type input "2"
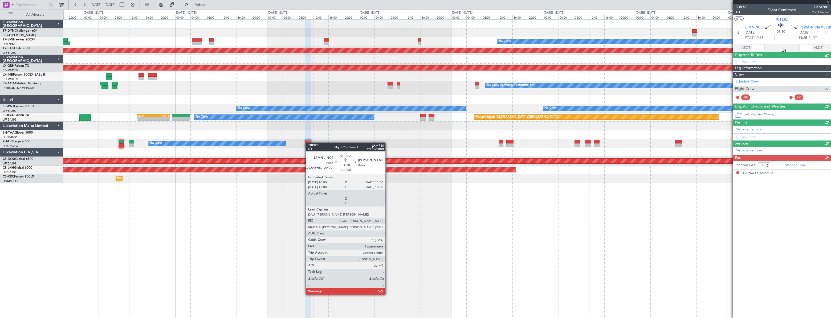
scroll to position [0, 0]
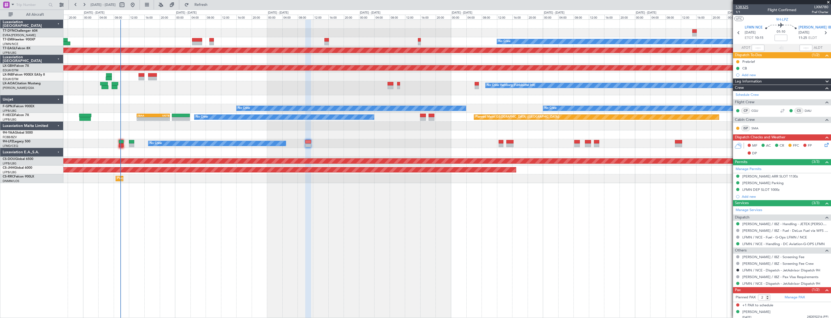
click at [742, 8] on span "538325" at bounding box center [741, 7] width 13 height 6
click at [103, 19] on div "Planned Maint No Crew Planned Maint Dubai (Al Maktoum Intl) Planned Maint Nurnb…" at bounding box center [415, 164] width 831 height 309
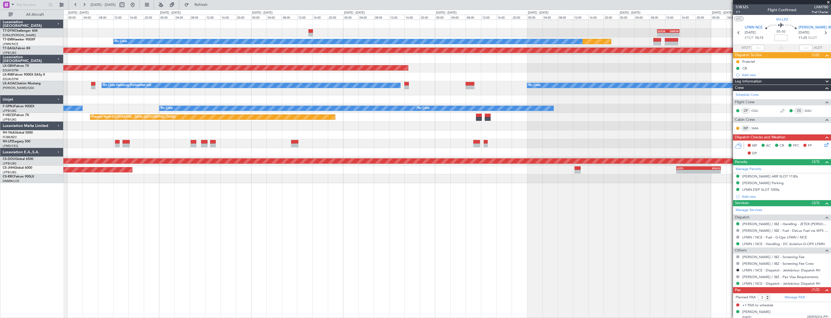
click at [138, 21] on div at bounding box center [446, 24] width 767 height 9
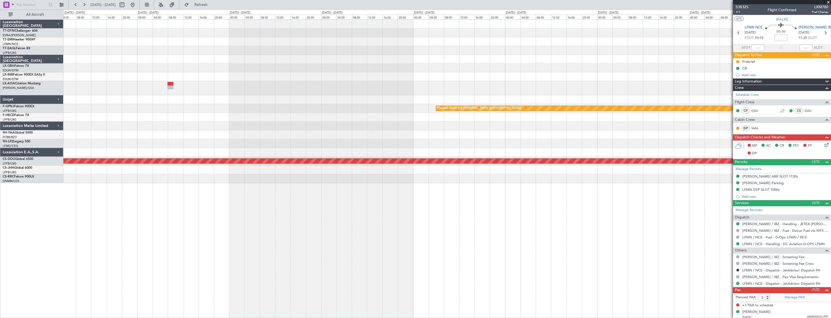
click at [142, 40] on div at bounding box center [446, 41] width 767 height 9
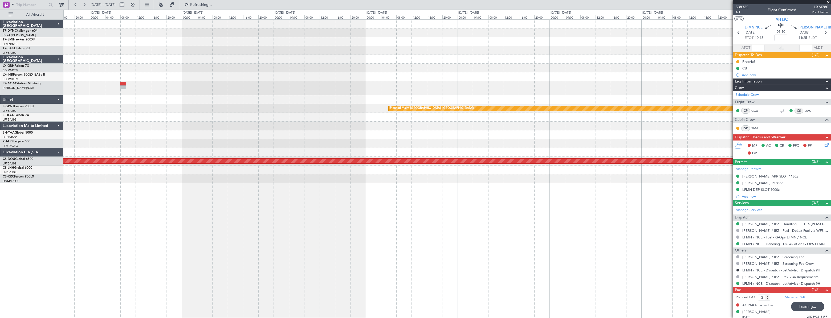
click at [625, 51] on div "Planned Maint Dubai (Al Maktoum Intl) No Crew Planned Maint Paris (Le Bourget) …" at bounding box center [446, 102] width 767 height 164
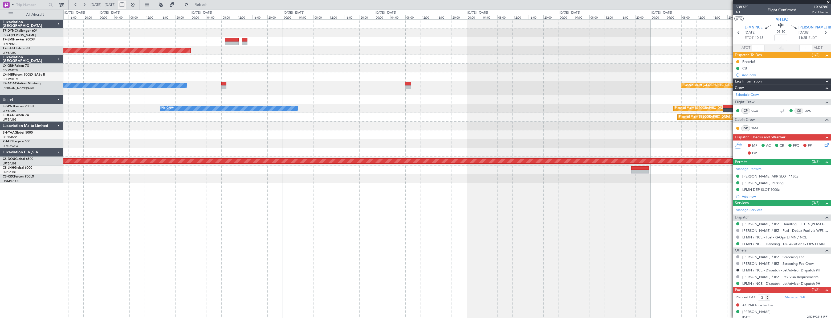
click at [126, 5] on button at bounding box center [122, 5] width 9 height 9
select select "10"
select select "2025"
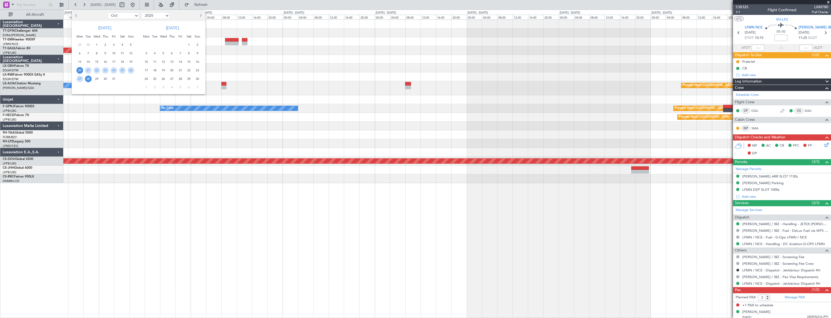
click at [130, 18] on select "Jan Feb Mar Apr May Jun Jul Aug Sep Oct Nov Dec" at bounding box center [123, 16] width 31 height 6
select select "11"
click at [108, 13] on select "Jan Feb Mar Apr May Jun Jul Aug Sep Oct Nov Dec" at bounding box center [123, 16] width 31 height 6
click at [108, 71] on span "20" at bounding box center [105, 70] width 7 height 7
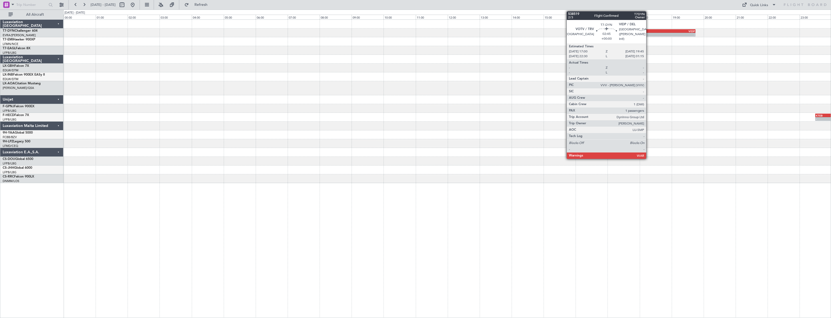
click at [648, 30] on div "VOTV" at bounding box center [629, 31] width 43 height 3
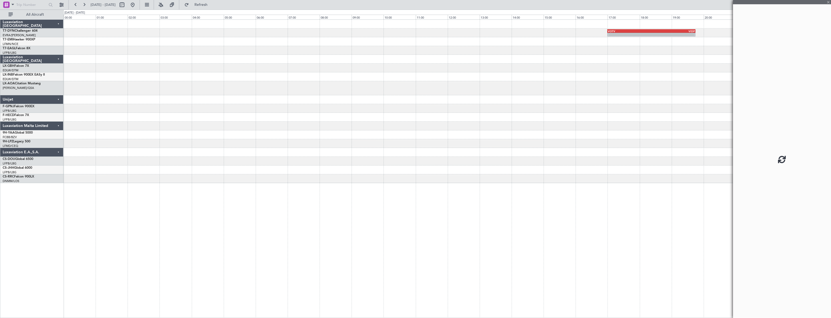
click at [380, 57] on div "- - VOTV 17:00 Z VIDP 19:45 Z - - KTEB 23:30 Z LFPB 05:55 Z" at bounding box center [446, 102] width 767 height 164
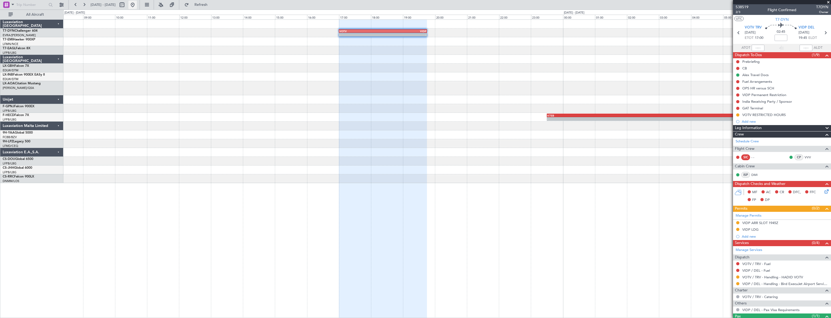
click at [137, 8] on button at bounding box center [132, 5] width 9 height 9
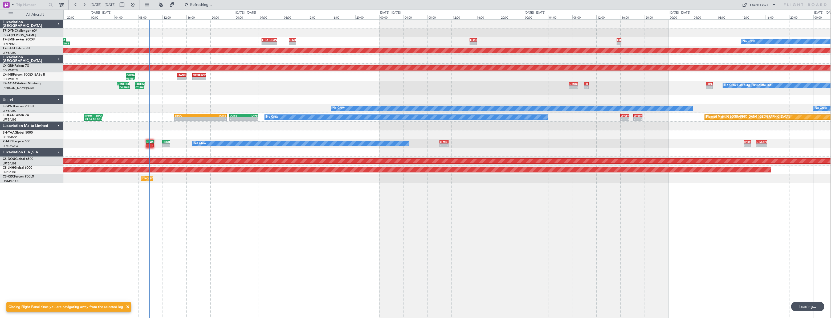
click at [299, 191] on div "- - LTBA 04:30 Z LFMN 07:05 Z - - LFMN 09:00 Z LFPB 10:10 Z - - LFPB 15:00 Z LF…" at bounding box center [446, 168] width 767 height 299
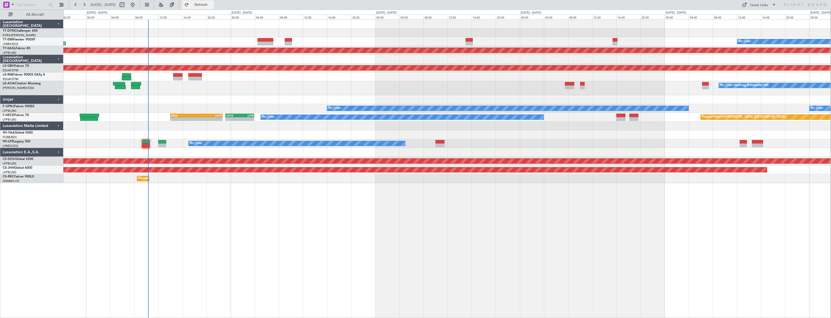
click at [209, 8] on button "Refresh" at bounding box center [198, 5] width 32 height 9
click at [200, 36] on div at bounding box center [446, 32] width 767 height 9
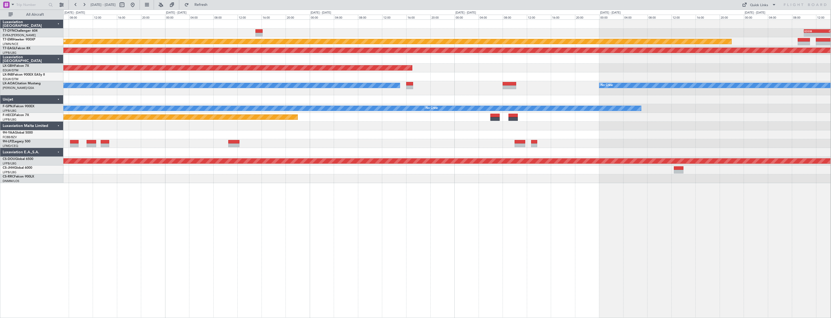
click at [474, 56] on div at bounding box center [446, 59] width 767 height 9
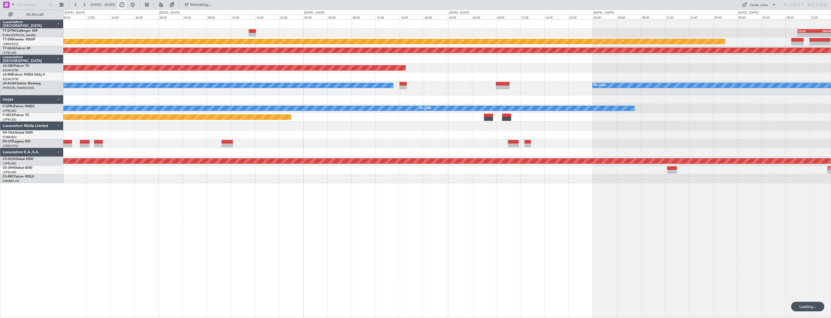
click at [126, 5] on button at bounding box center [122, 5] width 9 height 9
select select "10"
select select "2025"
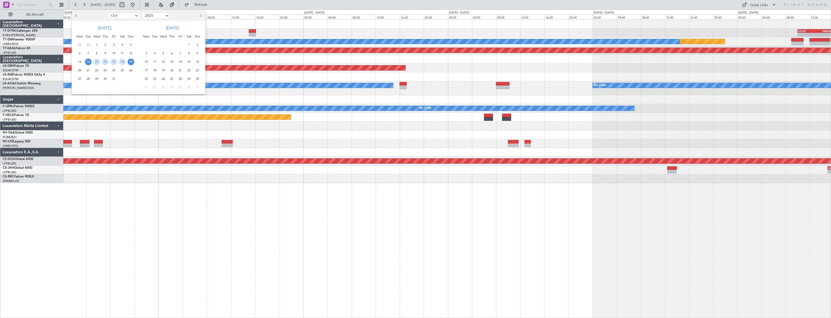
click at [134, 14] on select "Jan Feb Mar Apr May Jun Jul Aug Sep Oct Nov Dec" at bounding box center [123, 16] width 31 height 6
select select "11"
click at [108, 13] on select "Jan Feb Mar Apr May Jun Jul Aug Sep Oct Nov Dec" at bounding box center [123, 16] width 31 height 6
click at [109, 69] on div "20" at bounding box center [105, 70] width 9 height 9
click at [103, 68] on span "20" at bounding box center [105, 70] width 7 height 7
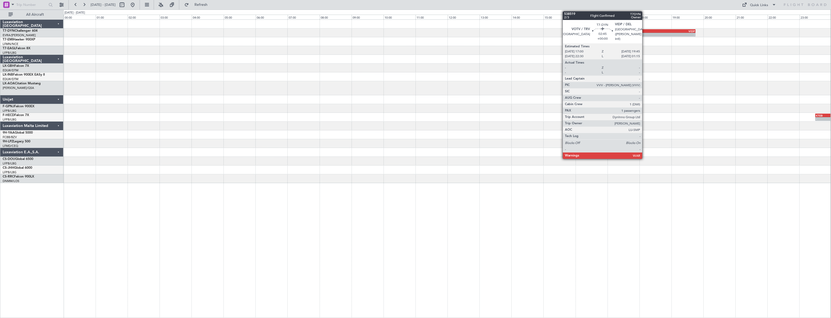
click at [644, 33] on div "-" at bounding box center [629, 34] width 43 height 3
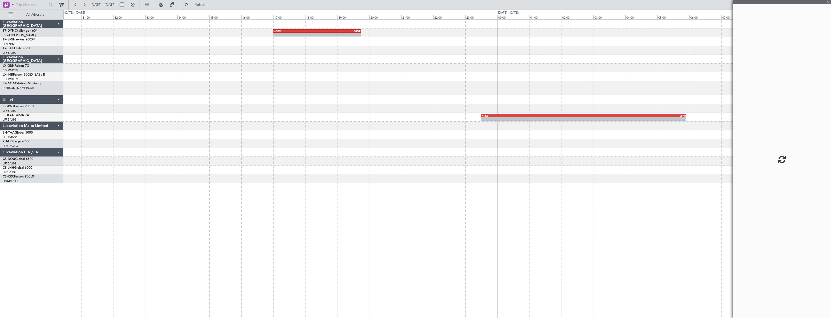
click at [302, 56] on div "- - VOTV 17:00 Z VIDP 19:45 Z Planned Maint Riga (Riga Intl) LFPB 15:00 Z GMMX …" at bounding box center [446, 102] width 767 height 164
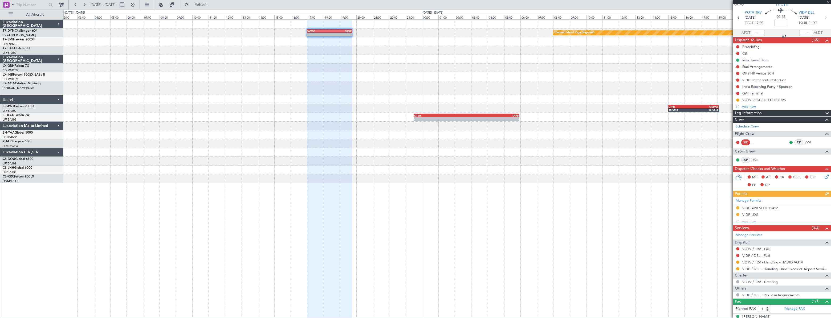
scroll to position [22, 0]
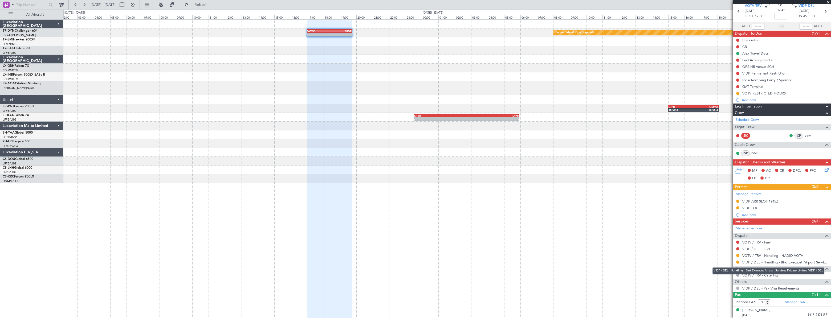
click at [755, 261] on link "VIDP / DEL - Handling - Bird ExecuJet Airport Services Private Limited VIDP / D…" at bounding box center [785, 262] width 86 height 5
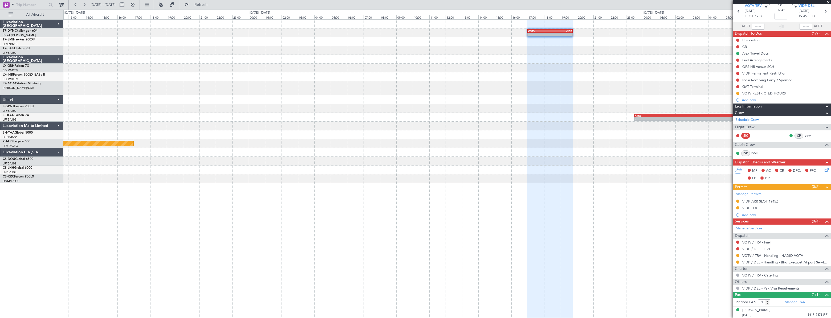
click at [566, 39] on div at bounding box center [446, 41] width 767 height 9
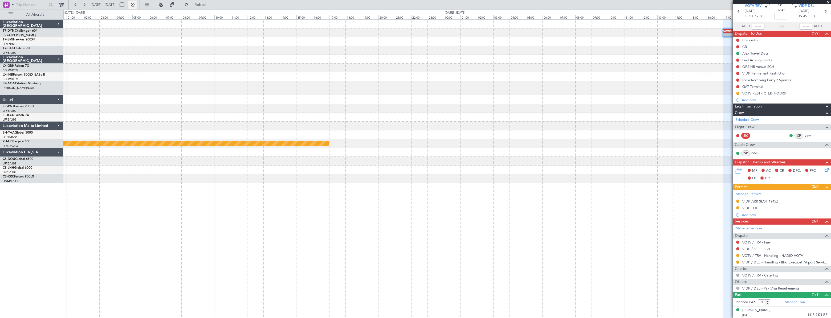
click at [137, 5] on button at bounding box center [132, 5] width 9 height 9
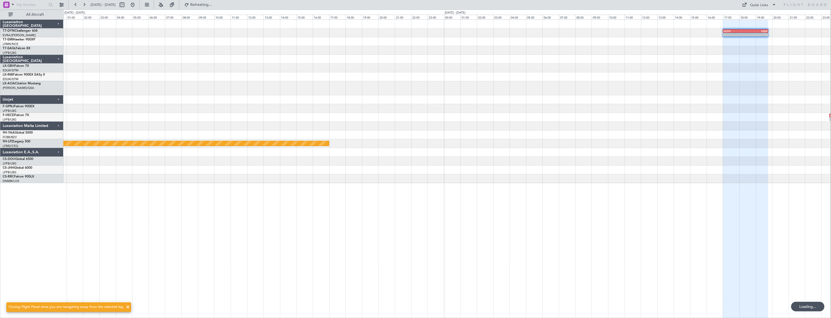
scroll to position [0, 0]
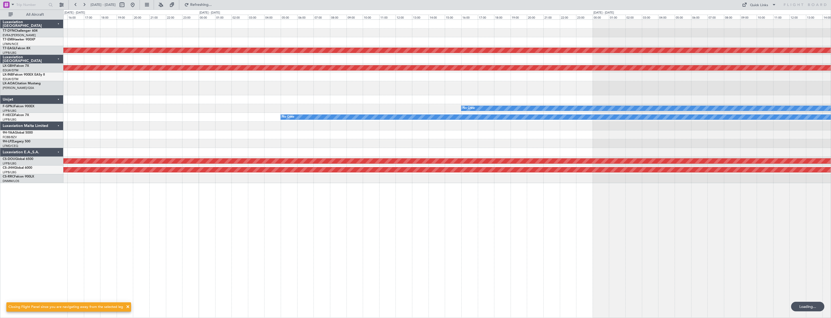
click at [148, 73] on div "Planned Maint Dubai (Al Maktoum Intl) Planned Maint Nurnberg No Crew No Crew Pl…" at bounding box center [446, 102] width 767 height 164
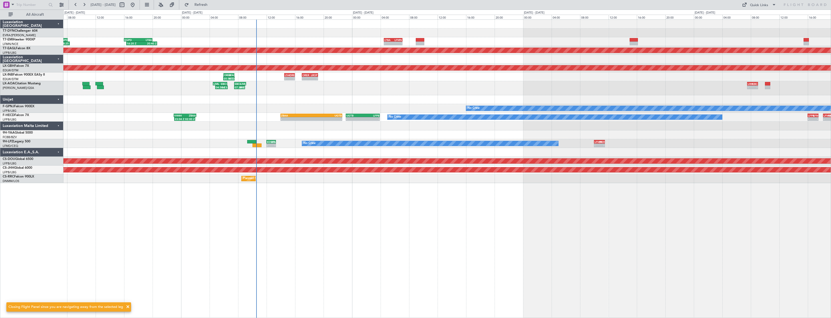
click at [354, 64] on div "Planned Maint Nurnberg" at bounding box center [446, 68] width 767 height 9
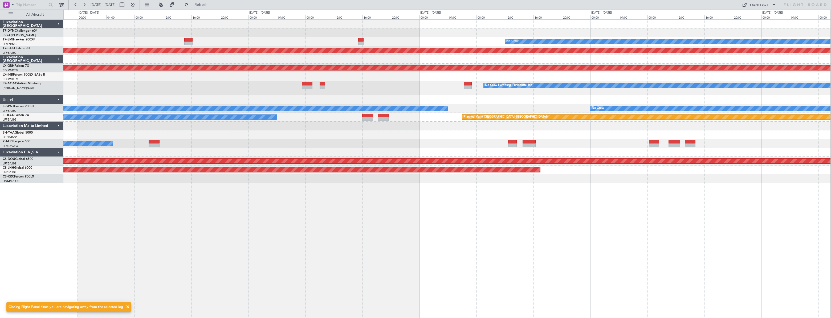
click at [287, 62] on div "Planned Maint No Crew Planned Maint Dubai (Al Maktoum Intl) Planned Maint Nurnb…" at bounding box center [446, 102] width 767 height 164
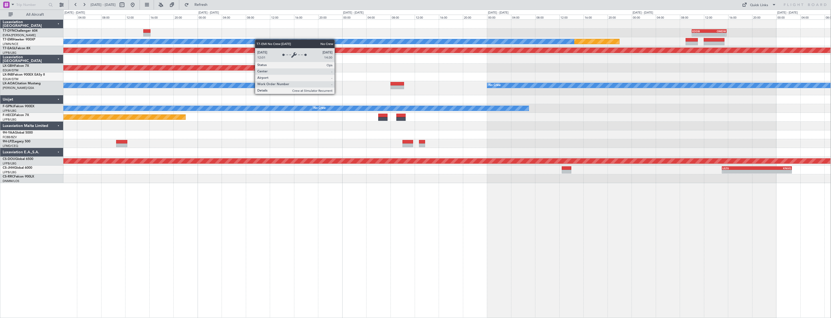
click at [99, 43] on div "- - EDDB 10:00 Z OMDW 15:45 Z Planned Maint No Crew Planned Maint Dubai (Al Mak…" at bounding box center [446, 102] width 767 height 164
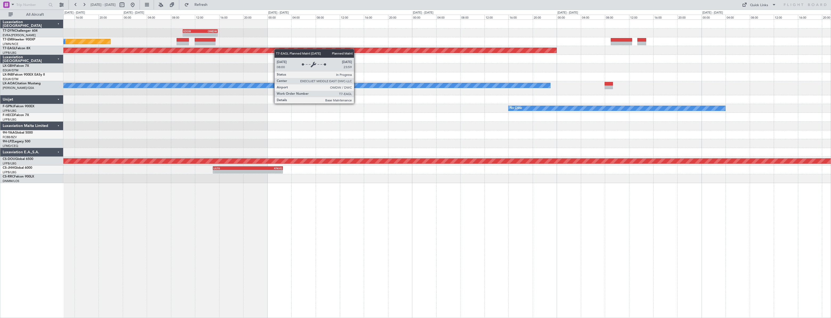
click at [24, 50] on div "- - EDDB 10:00 Z OMDW 15:45 Z Planned Maint No Crew Planned Maint Dubai (Al Mak…" at bounding box center [415, 164] width 831 height 309
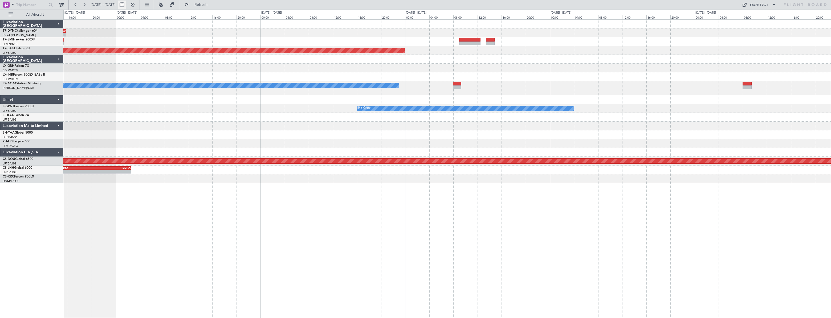
click at [126, 4] on button at bounding box center [122, 5] width 9 height 9
select select "10"
select select "2025"
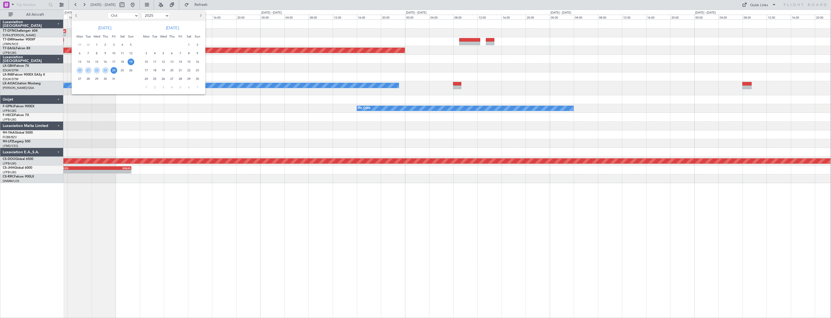
click at [132, 16] on select "Jan Feb Mar Apr May Jun Jul Aug Sep Oct Nov Dec" at bounding box center [123, 16] width 31 height 6
select select "11"
click at [108, 13] on select "Jan Feb Mar Apr May Jun Jul Aug Sep Oct Nov Dec" at bounding box center [123, 16] width 31 height 6
click at [105, 53] on span "6" at bounding box center [105, 53] width 7 height 7
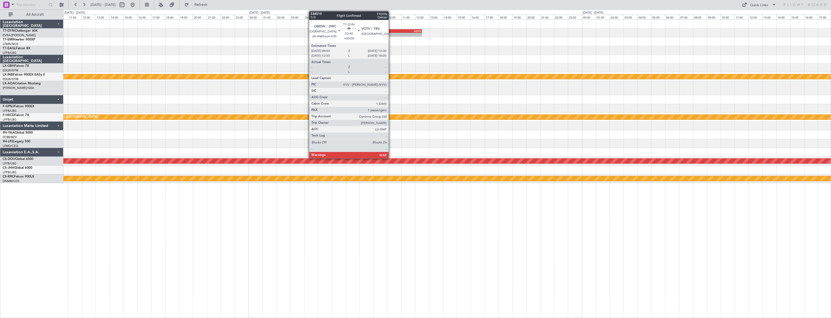
click at [391, 32] on div "OMDW" at bounding box center [383, 31] width 25 height 3
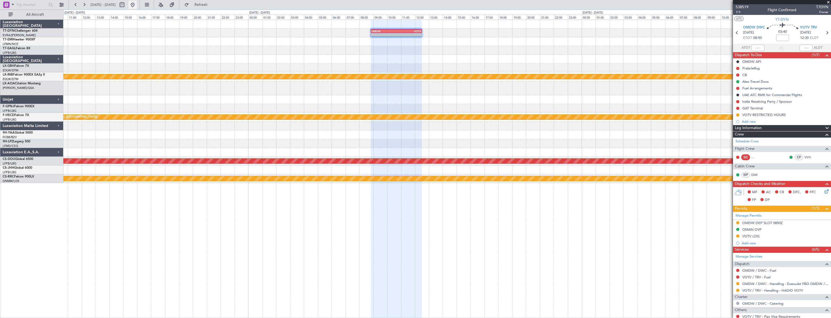
click at [137, 6] on button at bounding box center [132, 5] width 9 height 9
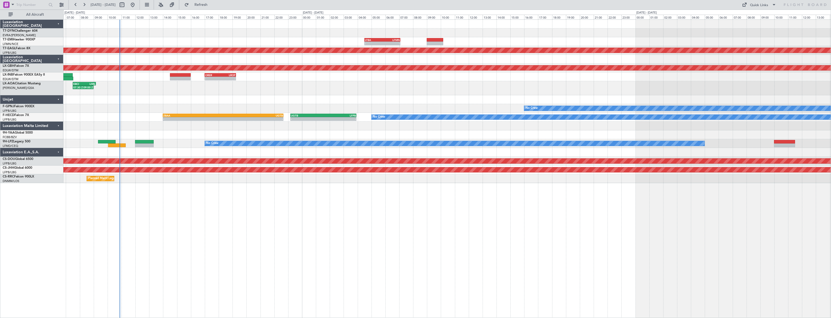
click at [221, 187] on div "- - LTBA 04:30 Z LFMN 07:05 Z 16:20 Z 20:40 Z EGPD 16:00 Z LTBA 20:00 Z Planned…" at bounding box center [446, 168] width 767 height 299
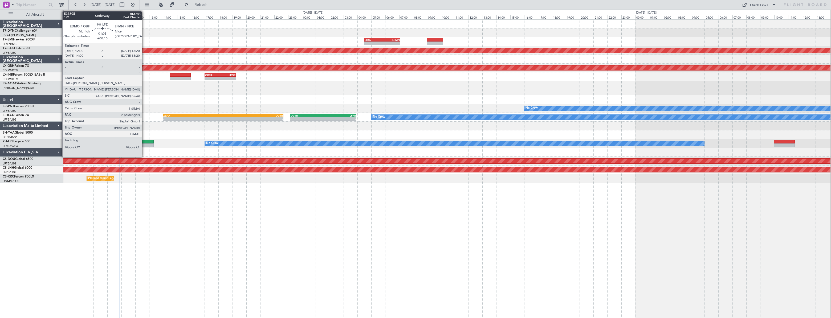
click at [144, 141] on div at bounding box center [144, 142] width 19 height 4
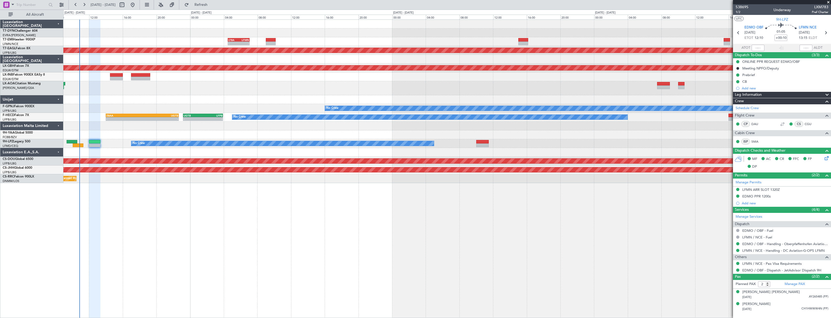
click at [528, 141] on div "No Crew" at bounding box center [446, 143] width 767 height 9
click at [486, 138] on div at bounding box center [446, 134] width 767 height 9
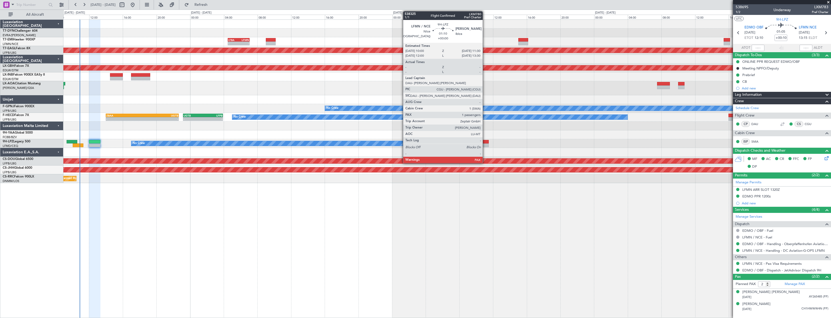
click at [485, 140] on div at bounding box center [482, 142] width 13 height 4
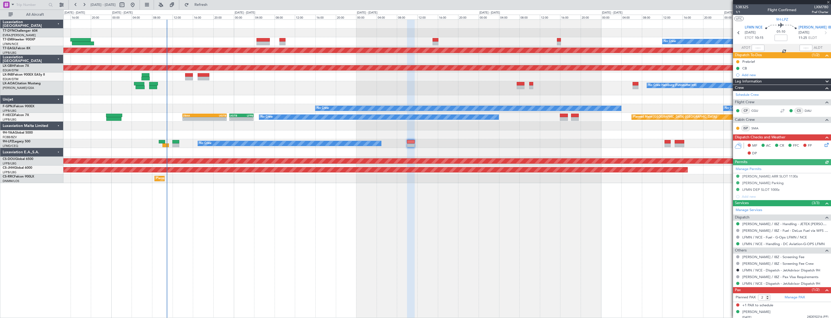
click at [489, 141] on div "No Crew Unplanned Maint Nice (Côte d'Azur Airport)" at bounding box center [446, 143] width 767 height 9
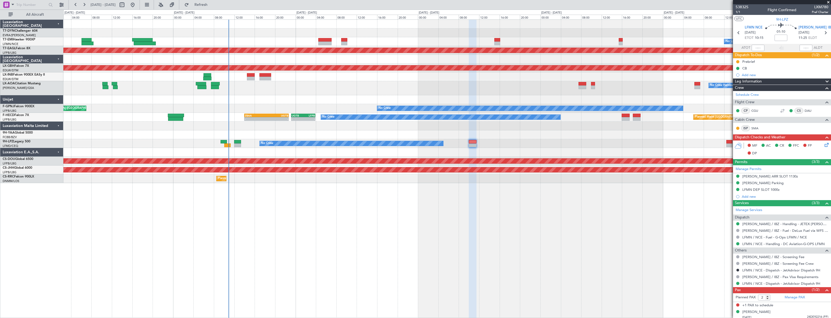
click at [383, 91] on div "No Crew Hamburg (Fuhlsbuttel Intl)" at bounding box center [446, 88] width 767 height 14
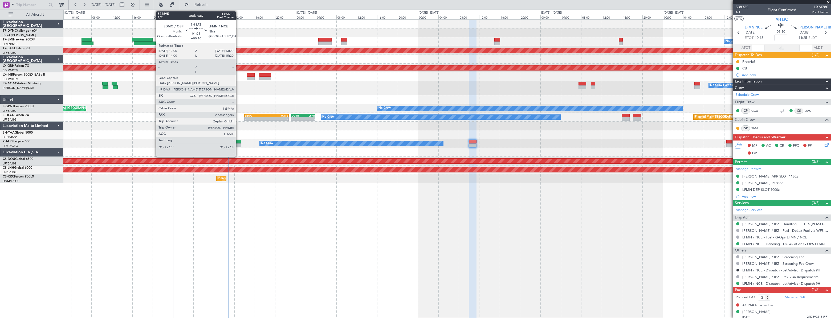
click at [238, 141] on div at bounding box center [237, 142] width 7 height 4
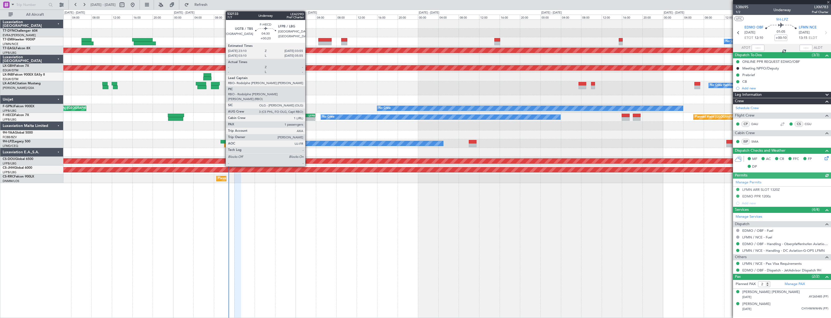
click at [308, 116] on div "LFPB" at bounding box center [309, 115] width 12 height 3
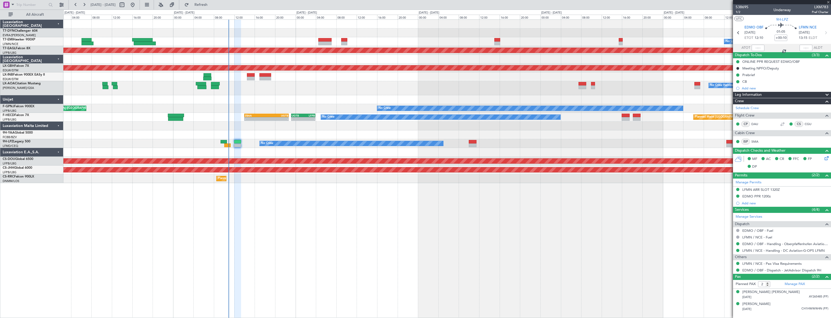
type input "+00:20"
type input "1"
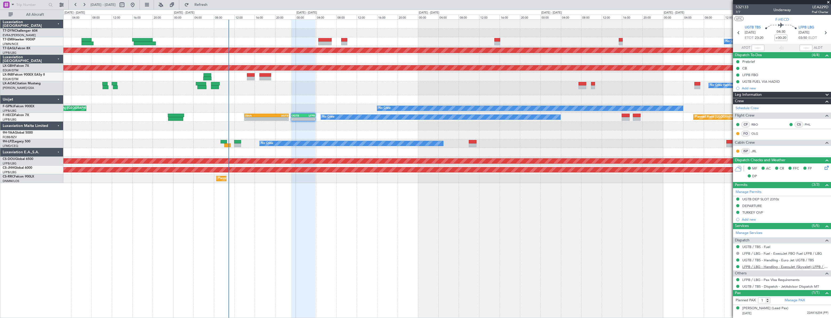
click at [750, 266] on link "LFPB / LBG - Handling - ExecuJet (Skyvalet) LFPB / LBG" at bounding box center [785, 267] width 86 height 5
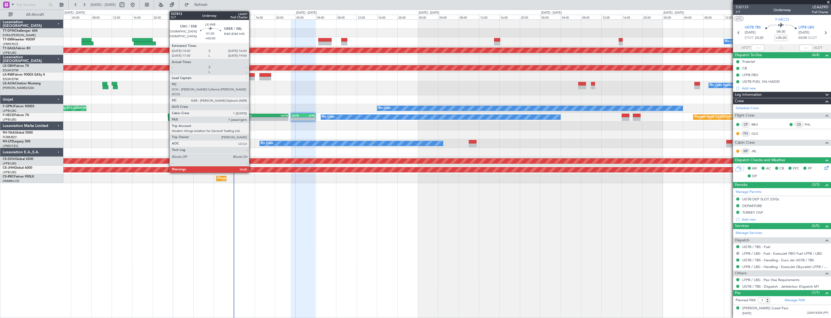
click at [251, 77] on div at bounding box center [251, 79] width 8 height 4
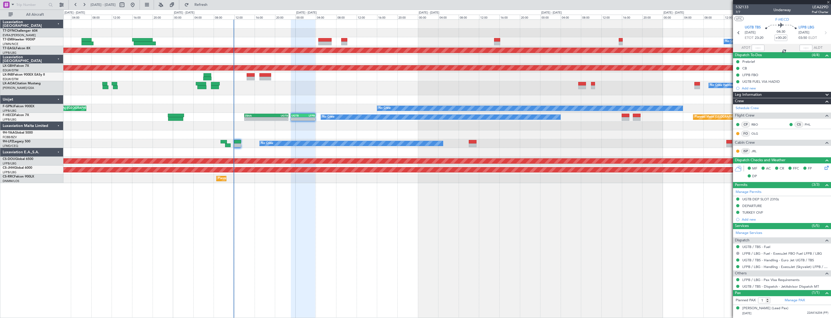
type input "7"
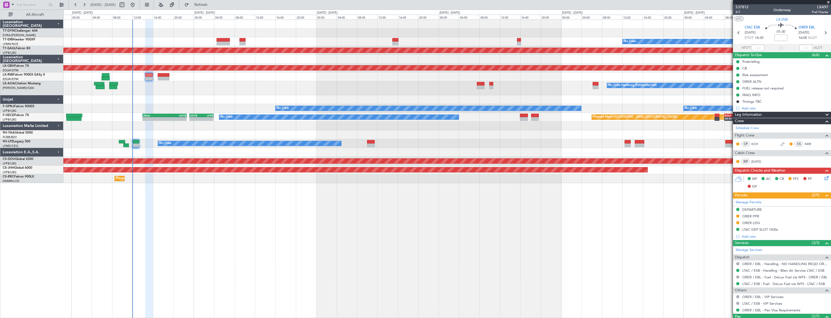
click at [258, 104] on div "Planned Maint No Crew Planned Maint Dubai (Al Maktoum Intl) Planned Maint Nurnb…" at bounding box center [446, 102] width 767 height 164
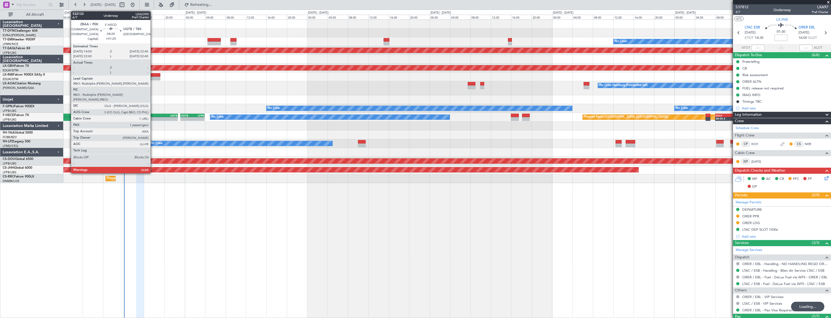
click at [153, 117] on div "14:00 Z" at bounding box center [145, 118] width 22 height 3
type input "+01:25"
type input "1"
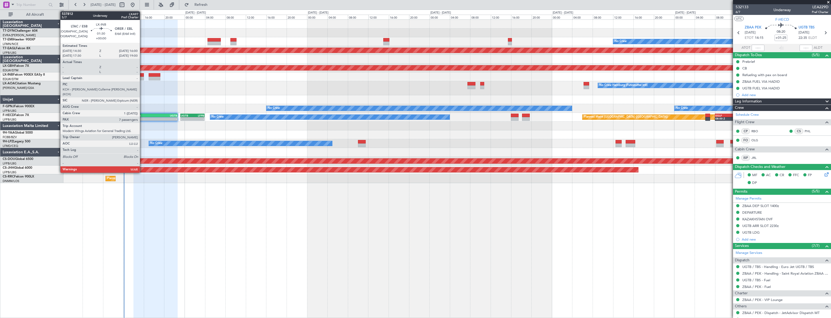
click at [142, 75] on div at bounding box center [140, 75] width 8 height 4
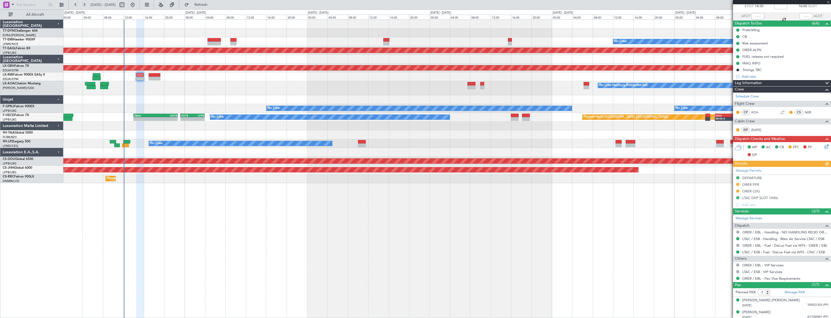
scroll to position [94, 0]
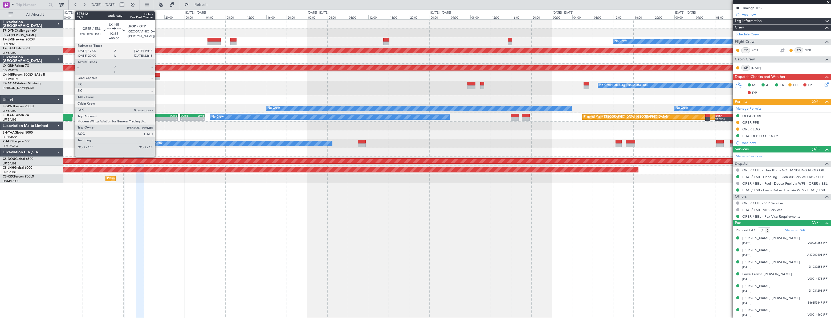
click at [157, 78] on div at bounding box center [155, 79] width 12 height 4
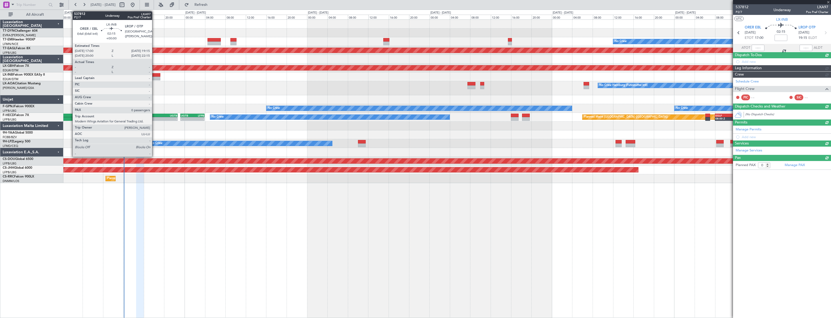
scroll to position [0, 0]
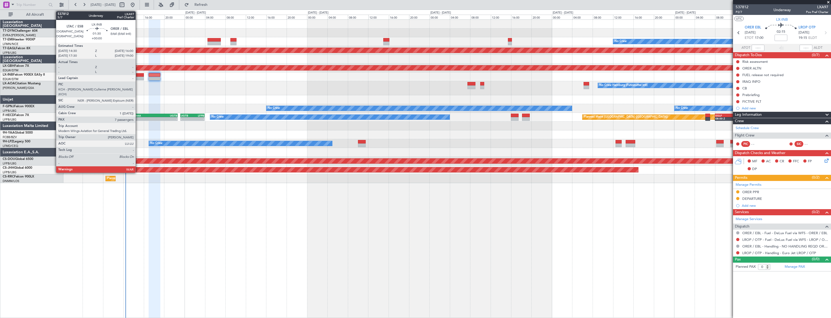
click at [138, 76] on div at bounding box center [140, 75] width 8 height 4
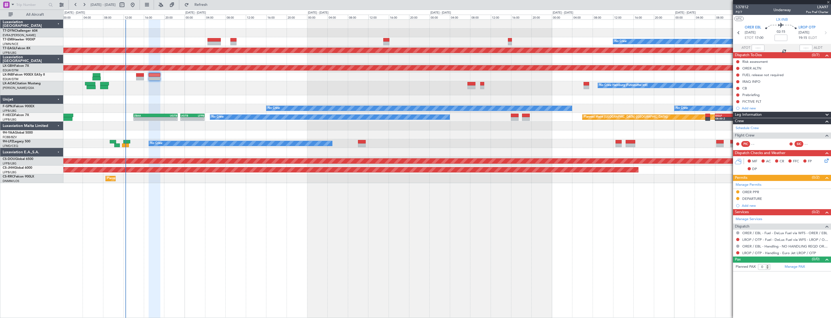
type input "7"
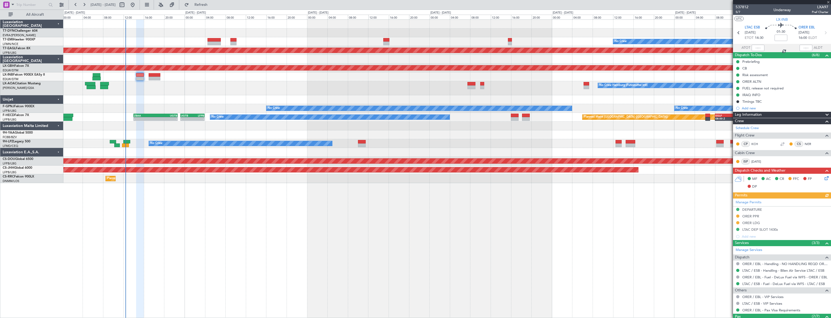
scroll to position [94, 0]
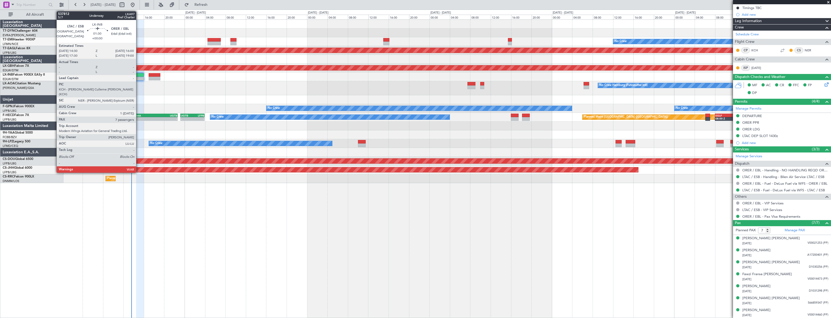
click at [138, 74] on div at bounding box center [140, 75] width 8 height 4
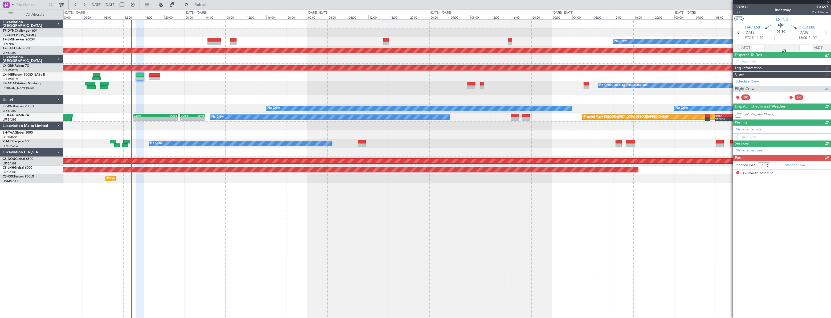
scroll to position [0, 0]
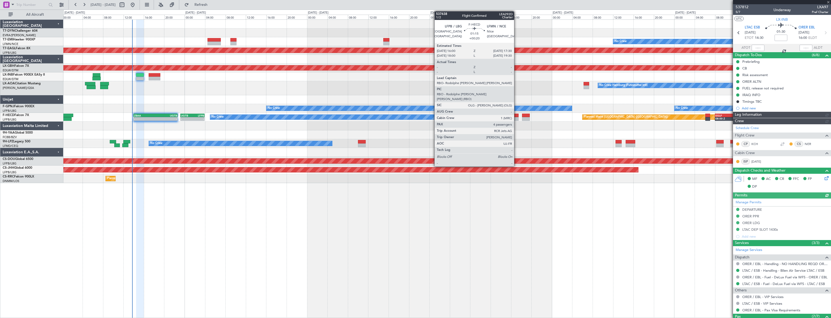
click at [516, 116] on div at bounding box center [515, 116] width 8 height 4
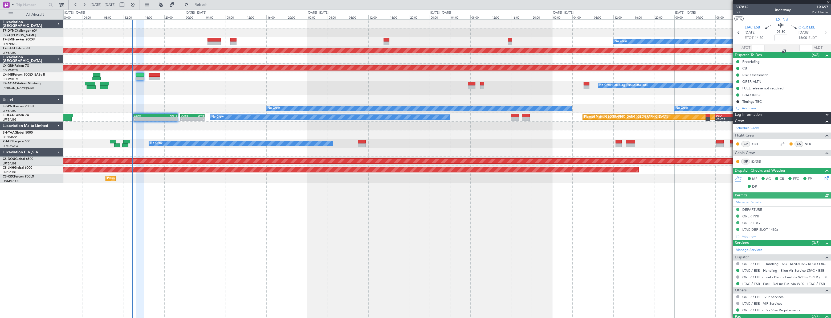
type input "+00:20"
type input "4"
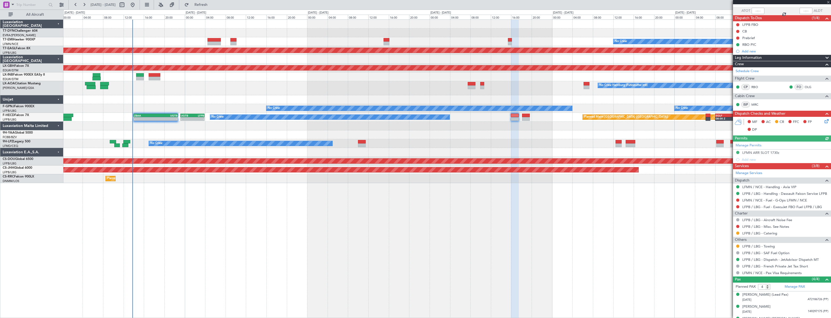
scroll to position [58, 0]
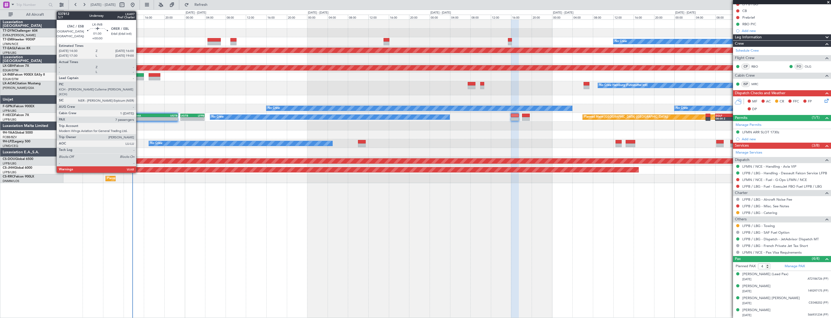
click at [138, 76] on div at bounding box center [140, 75] width 8 height 4
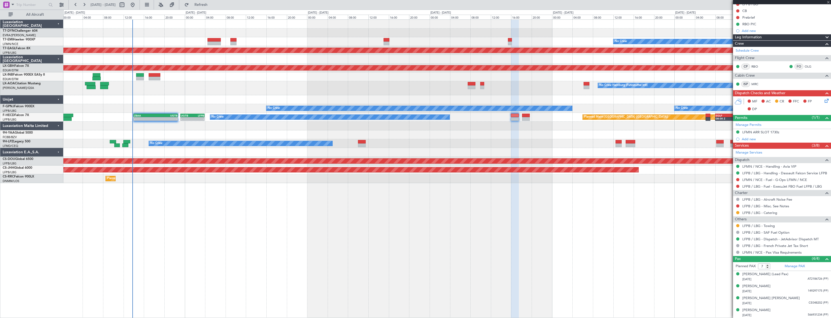
scroll to position [0, 0]
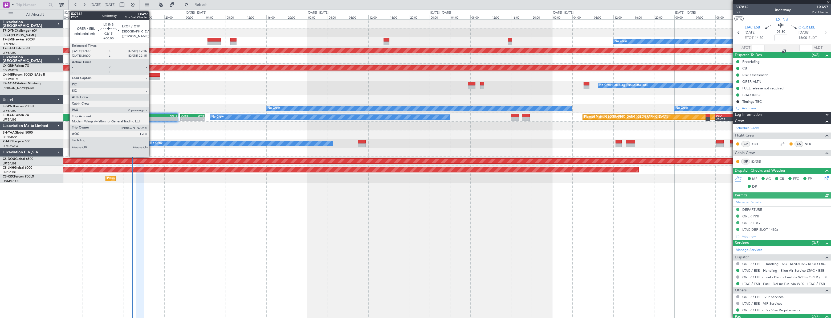
click at [152, 77] on div at bounding box center [155, 79] width 12 height 4
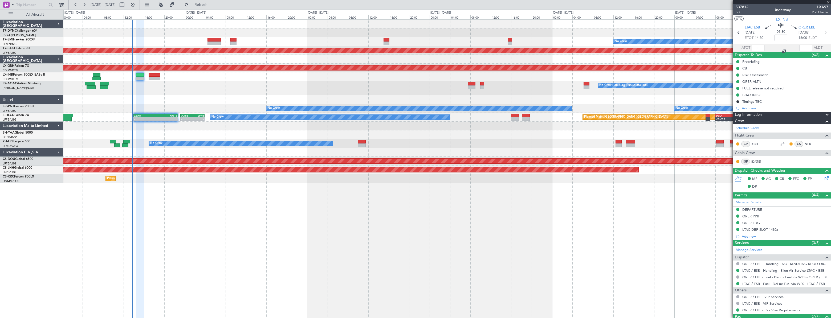
type input "0"
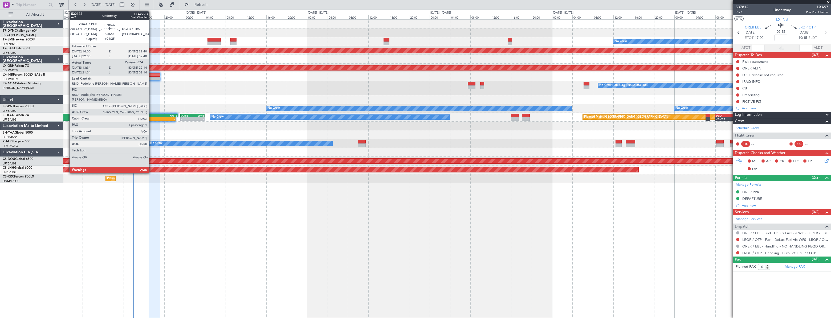
click at [152, 115] on div "ZBAA" at bounding box center [145, 115] width 22 height 3
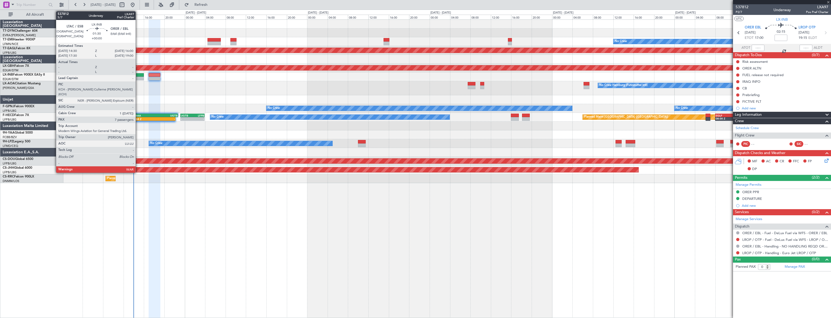
click at [138, 75] on div at bounding box center [140, 75] width 8 height 4
type input "+01:25"
type input "13:49"
type input "1"
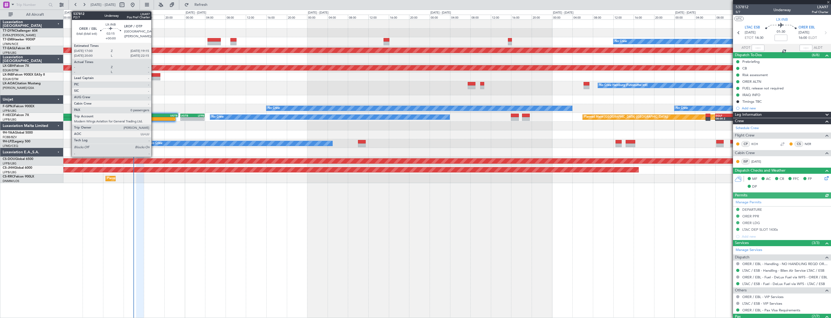
click at [154, 76] on div at bounding box center [155, 75] width 12 height 4
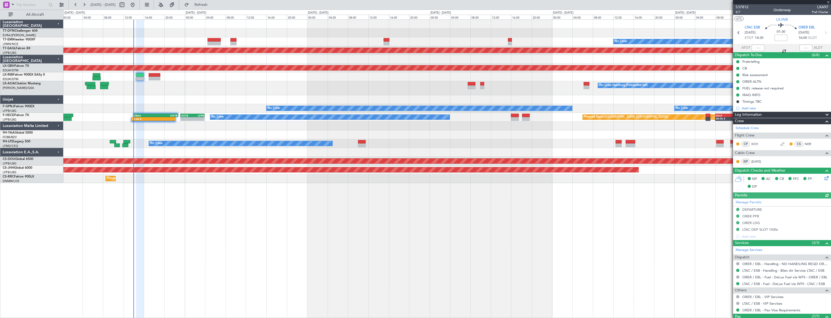
type input "0"
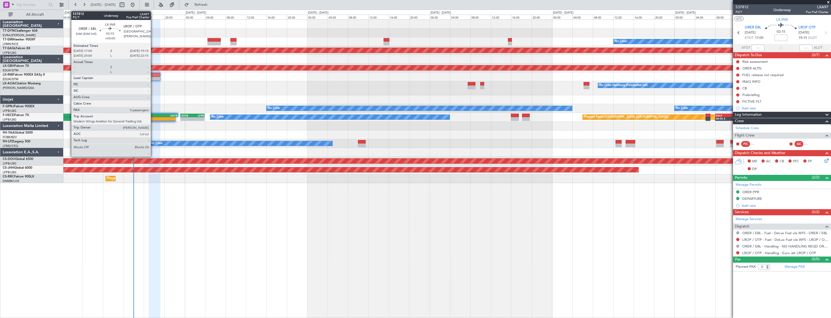
click at [153, 75] on div at bounding box center [155, 75] width 12 height 4
click at [157, 77] on div at bounding box center [155, 79] width 12 height 4
click at [154, 76] on div at bounding box center [155, 75] width 12 height 4
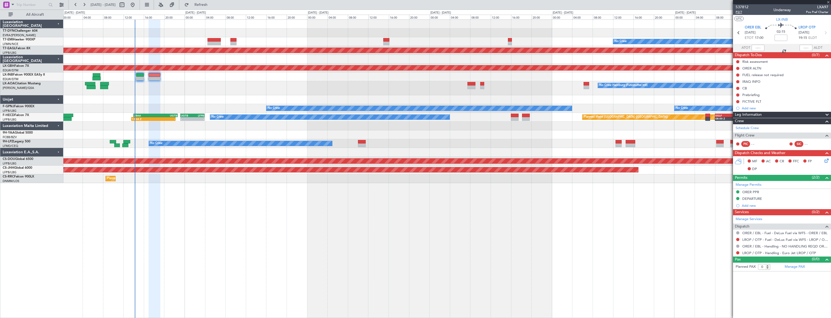
click at [739, 13] on span "P2/7" at bounding box center [741, 12] width 13 height 5
click at [210, 4] on span "Refresh" at bounding box center [201, 5] width 22 height 4
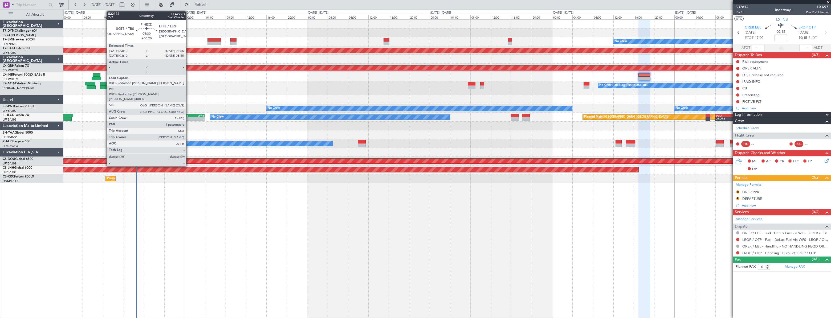
click at [190, 114] on div "UGTB" at bounding box center [187, 115] width 12 height 3
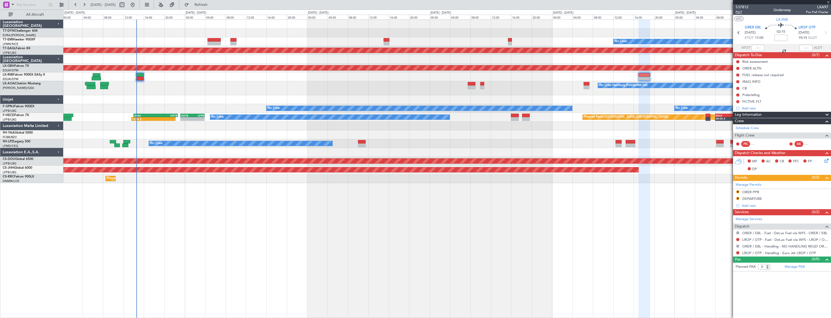
type input "+00:20"
type input "1"
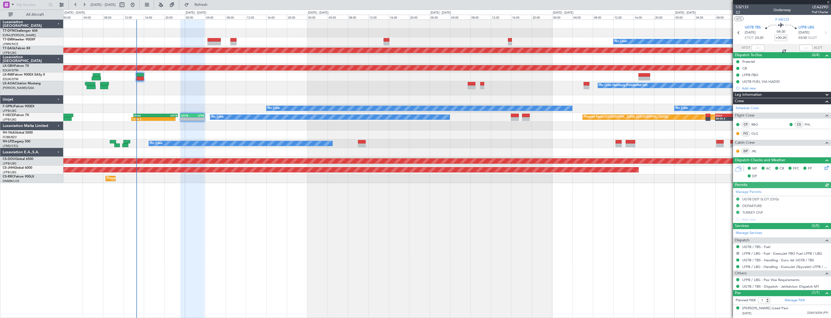
click at [737, 13] on span "7/7" at bounding box center [741, 12] width 13 height 5
click at [205, 3] on button "Refresh" at bounding box center [198, 5] width 32 height 9
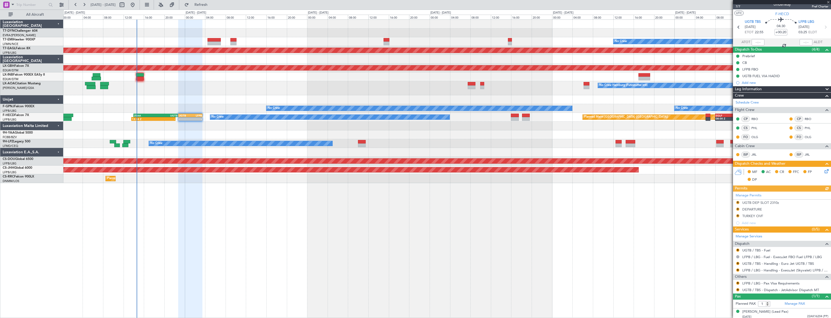
scroll to position [7, 0]
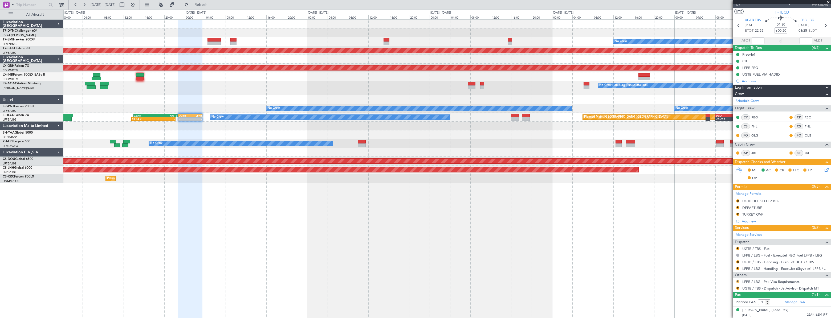
click at [737, 281] on button "R" at bounding box center [737, 281] width 3 height 3
click at [732, 274] on li "Confirmed" at bounding box center [738, 273] width 62 height 8
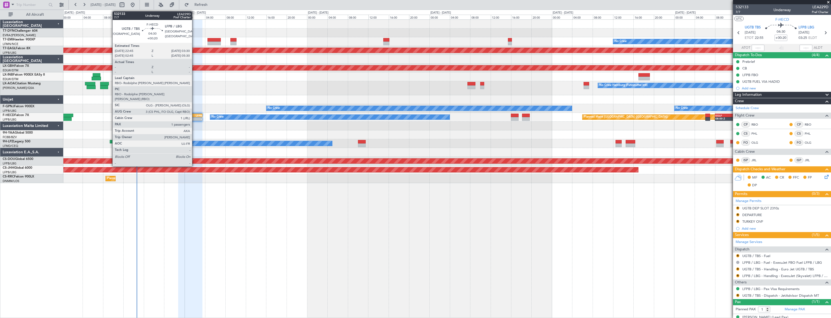
click at [194, 116] on div "LFPB" at bounding box center [196, 115] width 12 height 3
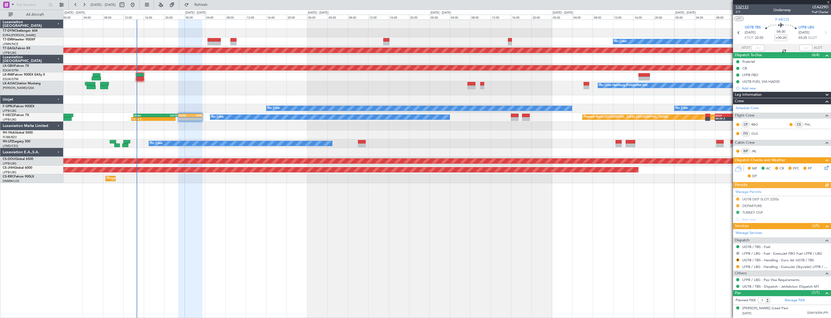
click at [743, 6] on span "532133" at bounding box center [741, 7] width 13 height 6
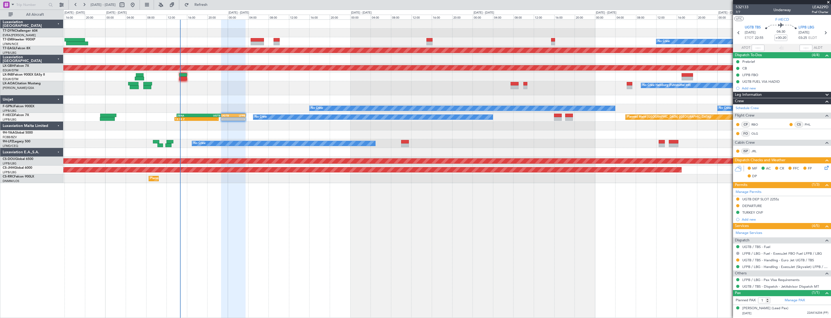
click at [190, 136] on div at bounding box center [446, 134] width 767 height 9
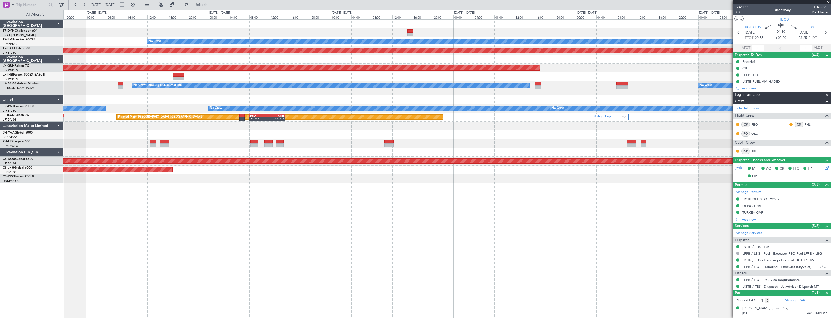
click at [91, 41] on div "- - EDDB 10:00 Z OMDW 15:45 Z Planned Maint No Crew Planned Maint Dubai (Al Mak…" at bounding box center [446, 102] width 767 height 164
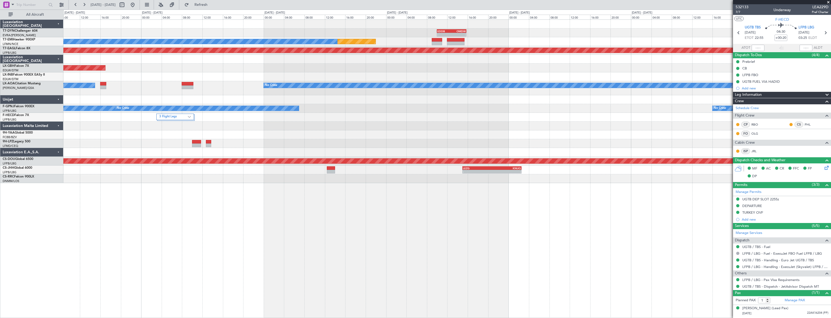
click at [114, 56] on div "- - EDDB 10:00 Z OMDW 15:45 Z Planned Maint No Crew Planned Maint Dubai (Al Mak…" at bounding box center [446, 102] width 767 height 164
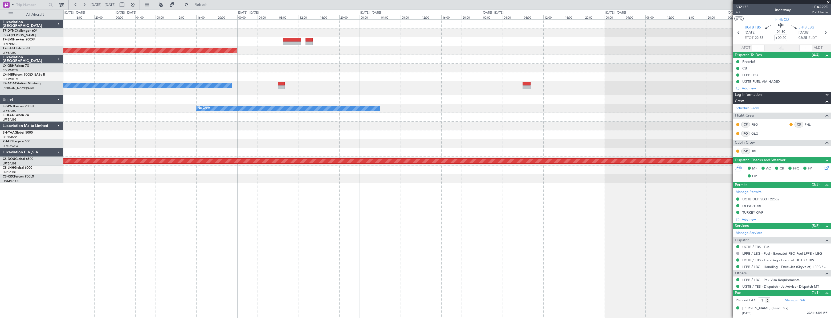
click at [106, 46] on div "- - EDDB 10:00 Z OMDW 15:45 Z Planned Maint Dubai (Al Maktoum Intl) No Crew Pla…" at bounding box center [446, 102] width 767 height 164
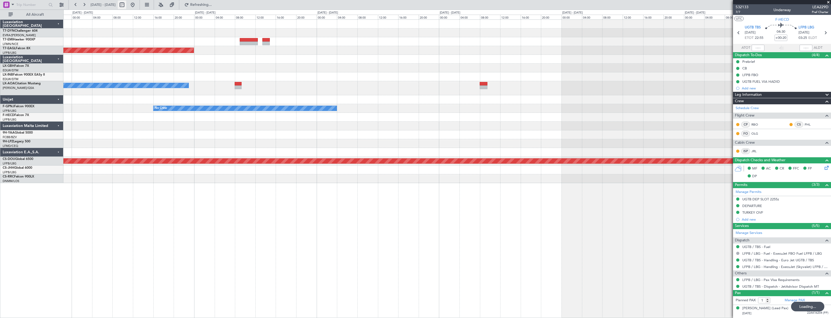
click at [126, 6] on button at bounding box center [122, 5] width 9 height 9
select select "10"
select select "2025"
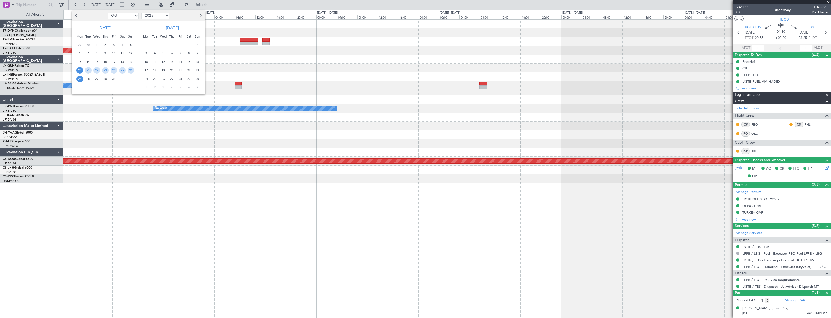
drag, startPoint x: 129, startPoint y: 16, endPoint x: 126, endPoint y: 19, distance: 3.8
click at [128, 16] on select "Jan Feb Mar Apr May Jun Jul Aug Sep Oct Nov Dec" at bounding box center [123, 16] width 31 height 6
select select "11"
click at [108, 13] on select "Jan Feb Mar Apr May Jun Jul Aug Sep Oct Nov Dec" at bounding box center [123, 16] width 31 height 6
click at [121, 70] on span "22" at bounding box center [122, 70] width 7 height 7
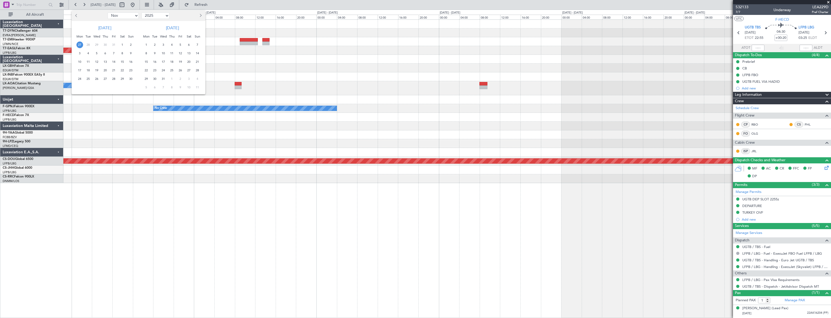
click at [121, 70] on span "22" at bounding box center [122, 70] width 7 height 7
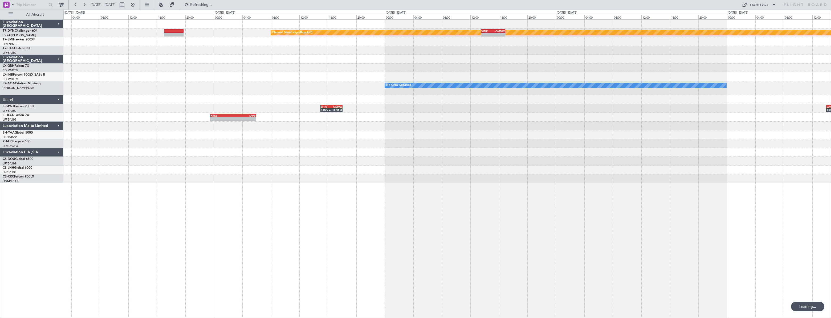
click at [438, 54] on div "Planned Maint Riga (Riga Intl) - - VIDP 13:30 Z OMDW 16:55 Z No Crew Sabadell G…" at bounding box center [446, 102] width 767 height 164
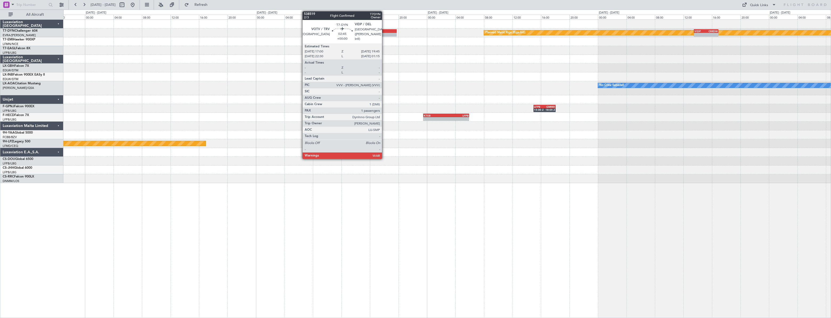
click at [384, 31] on div at bounding box center [387, 31] width 20 height 4
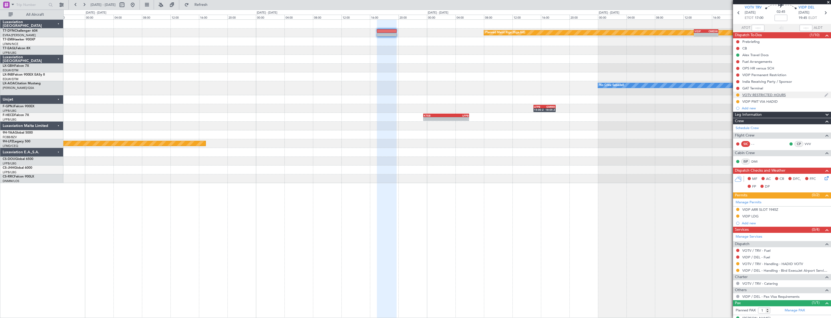
scroll to position [28, 0]
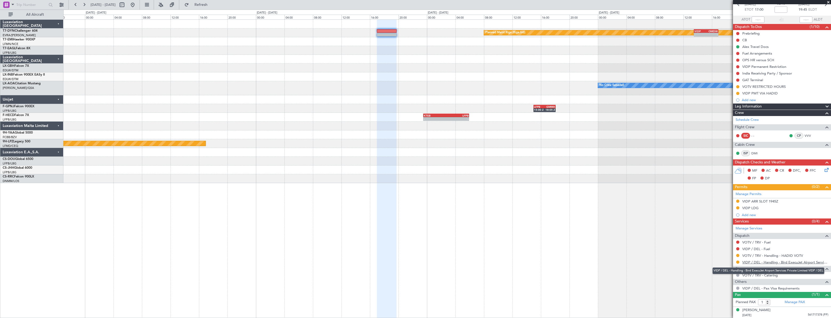
click at [759, 261] on link "VIDP / DEL - Handling - Bird ExecuJet Airport Services Private Limited VIDP / D…" at bounding box center [785, 262] width 86 height 5
click at [772, 256] on link "VOTV / TRV - Handling - HADID VOTV" at bounding box center [772, 256] width 61 height 5
click at [757, 255] on mat-tooltip-component "VOTV / TRV - Fuel" at bounding box center [755, 251] width 33 height 14
click at [757, 255] on link "VOTV / TRV - Handling - HADID VOTV" at bounding box center [772, 256] width 61 height 5
click at [758, 262] on link "VIDP / DEL - Handling - Bird ExecuJet Airport Services Private Limited VIDP / D…" at bounding box center [785, 262] width 86 height 5
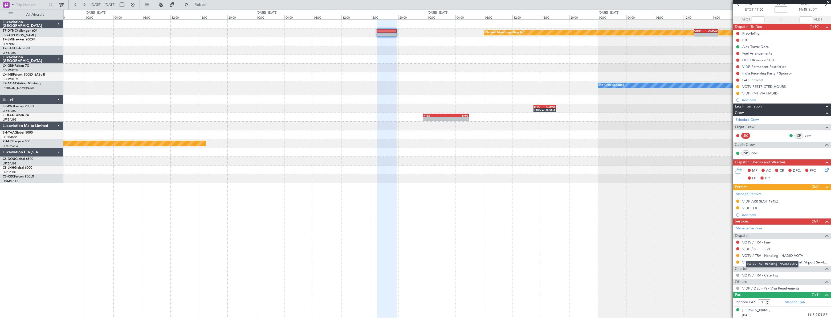
click at [774, 254] on link "VOTV / TRV - Handling - HADID VOTV" at bounding box center [772, 256] width 61 height 5
click at [61, 5] on button at bounding box center [61, 5] width 9 height 9
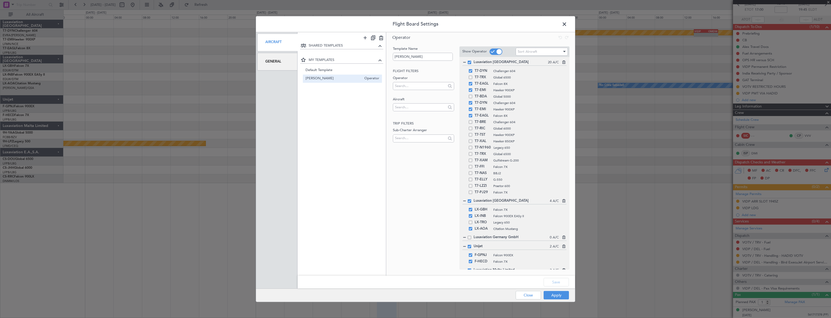
click at [567, 24] on span at bounding box center [567, 25] width 0 height 11
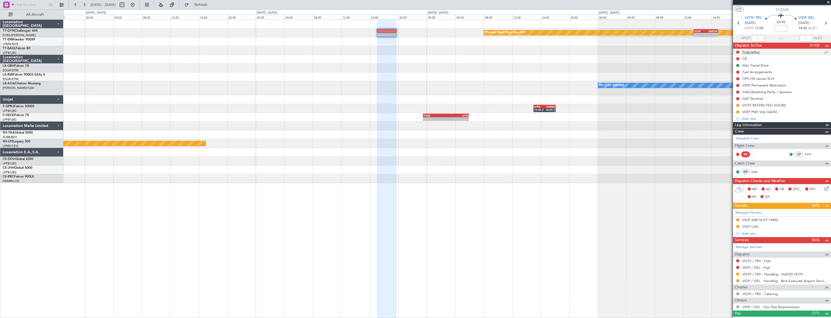
scroll to position [0, 0]
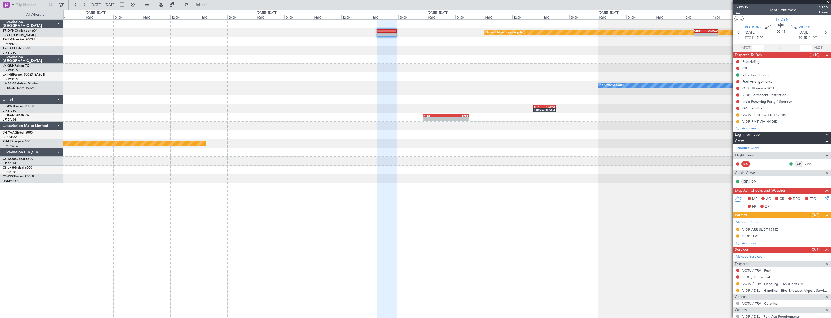
click at [743, 13] on span "2/3" at bounding box center [741, 12] width 13 height 5
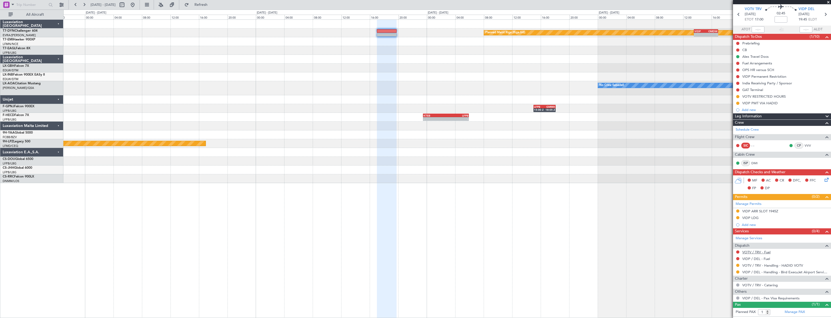
scroll to position [28, 0]
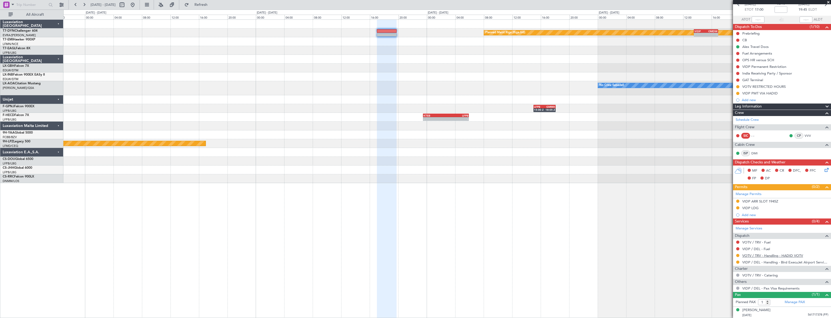
click at [765, 254] on link "VOTV / TRV - Handling - HADID VOTV" at bounding box center [772, 256] width 61 height 5
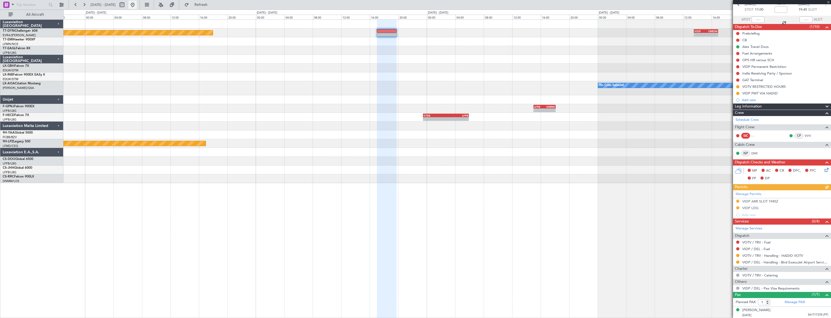
click at [137, 5] on button at bounding box center [132, 5] width 9 height 9
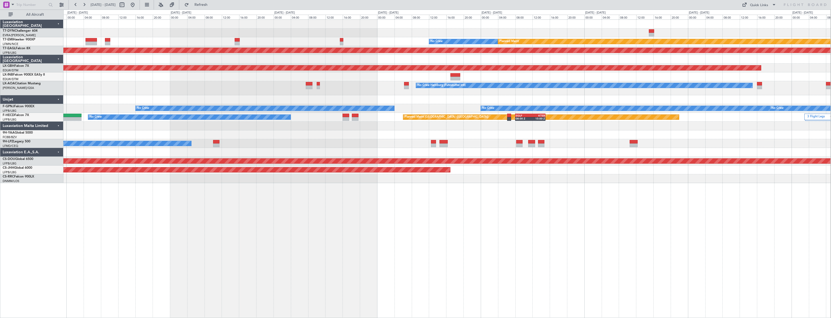
click at [235, 47] on div "No Crew Planned Maint Planned Maint Dubai (Al Maktoum Intl) Planned Maint Nurnb…" at bounding box center [446, 102] width 767 height 164
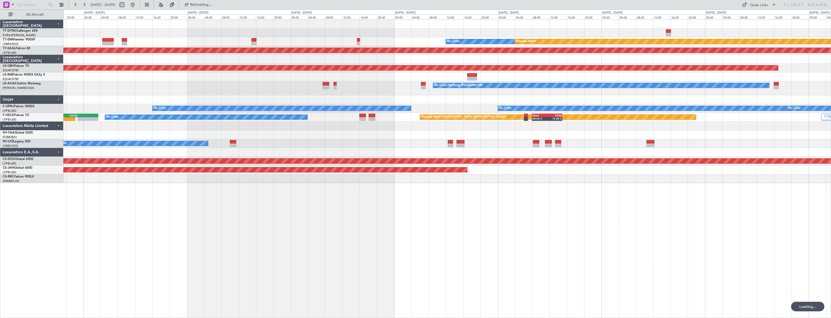
click at [430, 36] on div "No Crew Planned Maint Planned Maint Dubai (Al Maktoum Intl) Planned Maint Nurnb…" at bounding box center [446, 102] width 767 height 164
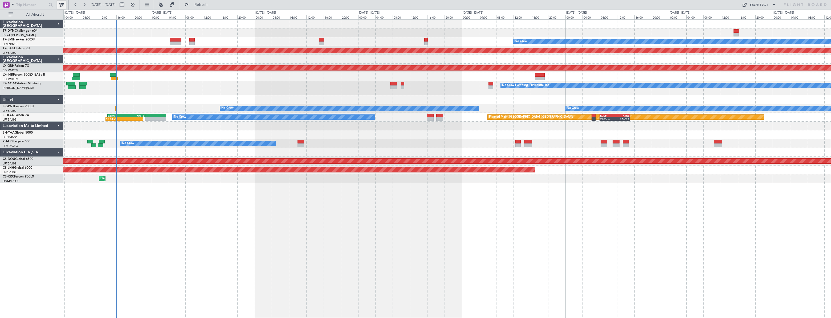
click at [63, 6] on button at bounding box center [61, 5] width 9 height 9
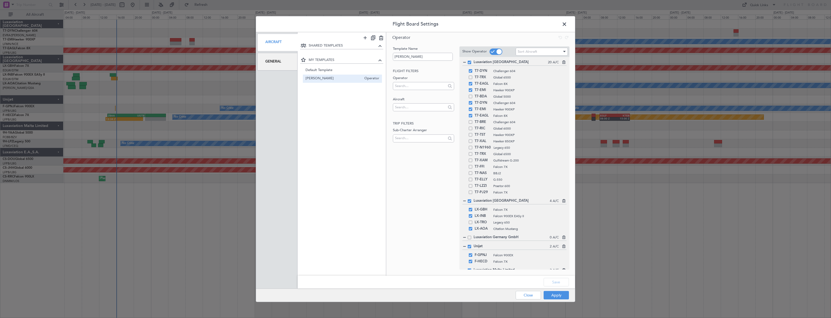
click at [567, 22] on span at bounding box center [567, 25] width 0 height 11
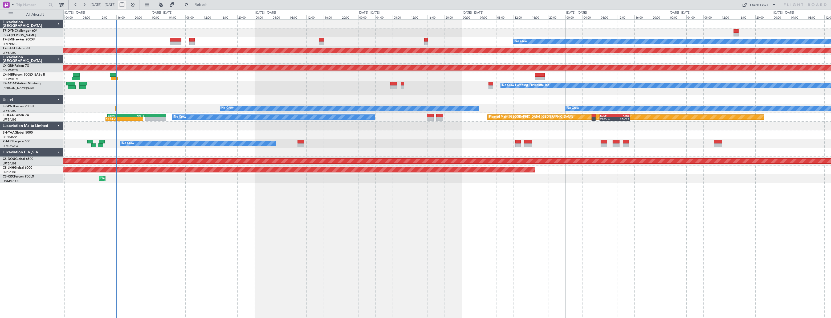
click at [126, 6] on button at bounding box center [122, 5] width 9 height 9
select select "10"
select select "2025"
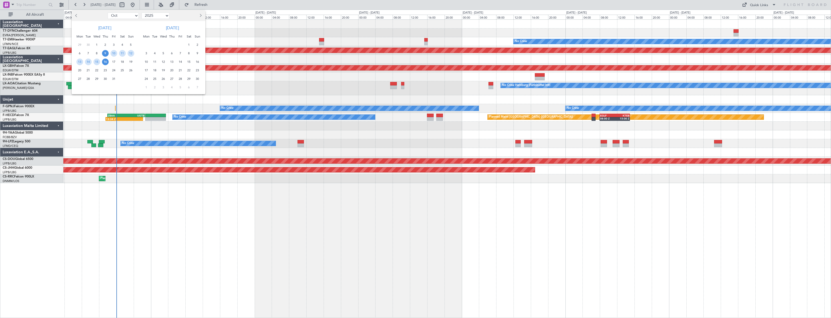
click at [130, 18] on select "Jan Feb Mar Apr May Jun Jul Aug Sep Oct Nov Dec" at bounding box center [123, 16] width 31 height 6
select select "11"
click at [108, 13] on select "Jan Feb Mar Apr May Jun Jul Aug Sep Oct Nov Dec" at bounding box center [123, 16] width 31 height 6
click at [107, 70] on span "20" at bounding box center [105, 70] width 7 height 7
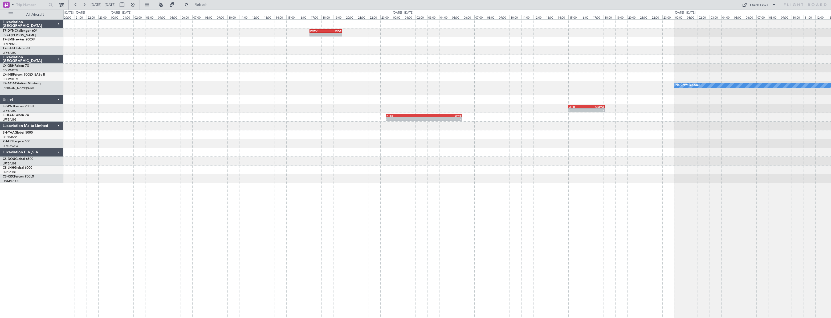
click at [342, 50] on div at bounding box center [446, 50] width 767 height 9
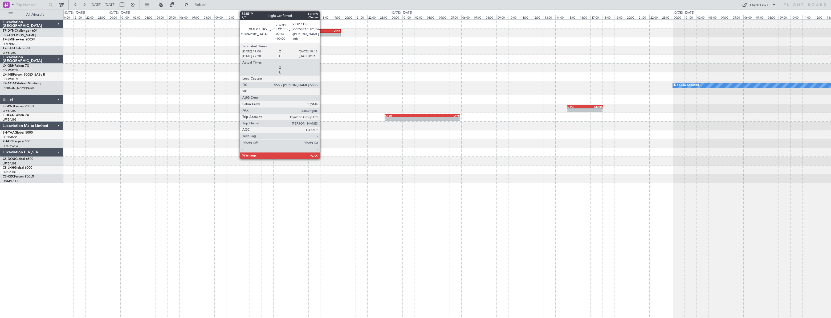
click at [322, 31] on div "VOTV" at bounding box center [317, 31] width 16 height 3
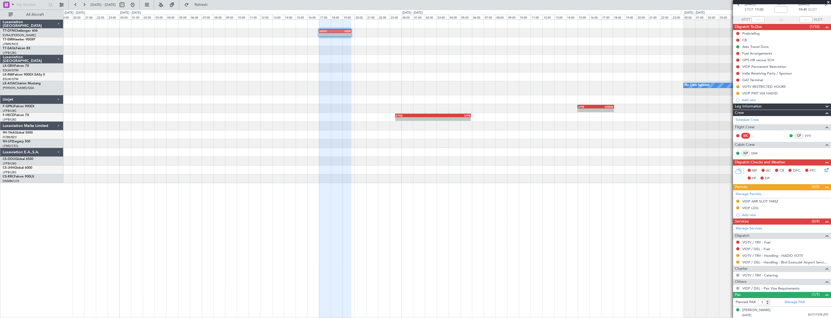
click at [316, 63] on div "- - VOTV 17:00 Z VIDP 19:45 Z - - VIDP 13:30 Z OMDW 16:55 Z Planned Maint Riga …" at bounding box center [446, 102] width 767 height 164
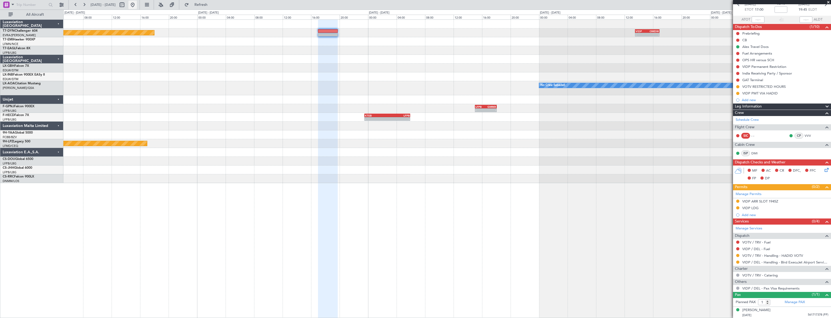
click at [137, 6] on button at bounding box center [132, 5] width 9 height 9
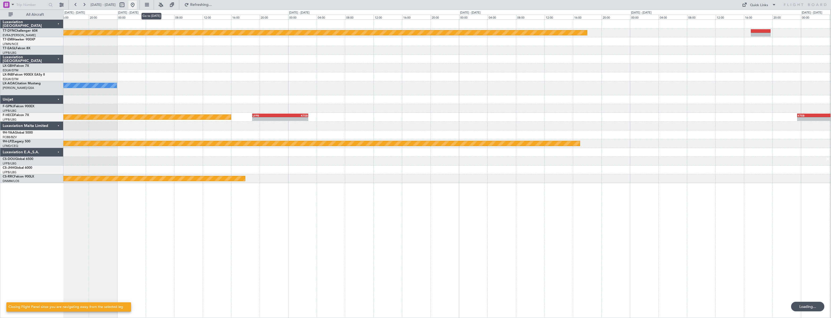
scroll to position [0, 0]
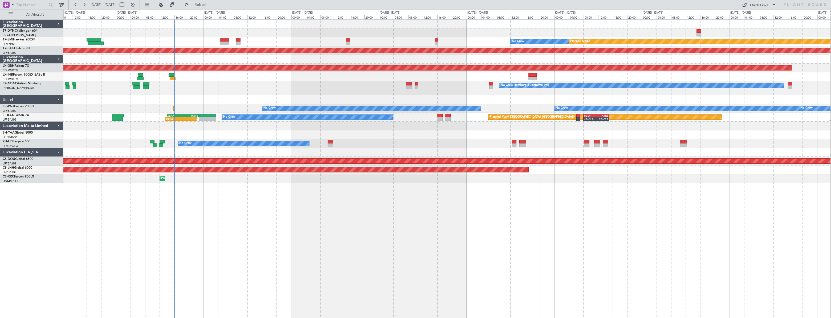
click at [263, 86] on div "No Crew Hamburg (Fuhlsbuttel Intl) No Crew" at bounding box center [446, 88] width 767 height 14
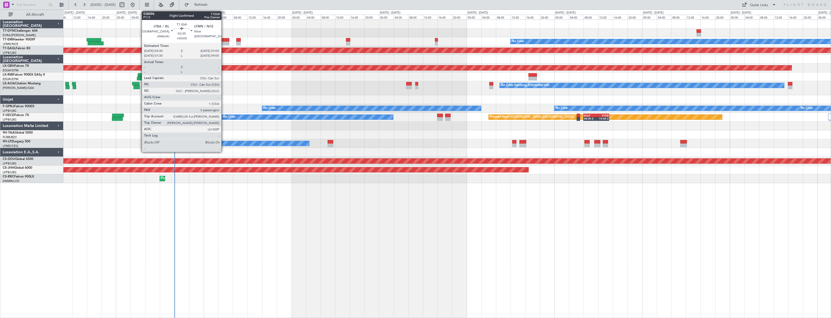
click at [224, 42] on div at bounding box center [225, 44] width 10 height 4
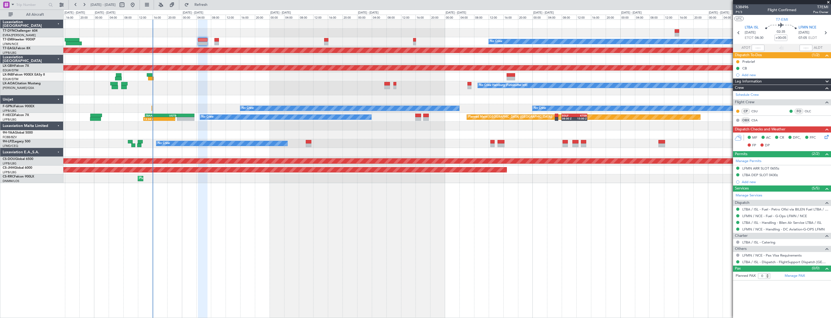
click at [271, 36] on div at bounding box center [446, 32] width 767 height 9
click at [207, 85] on div "No Crew Hamburg (Fuhlsbuttel Intl) No Crew" at bounding box center [446, 88] width 767 height 14
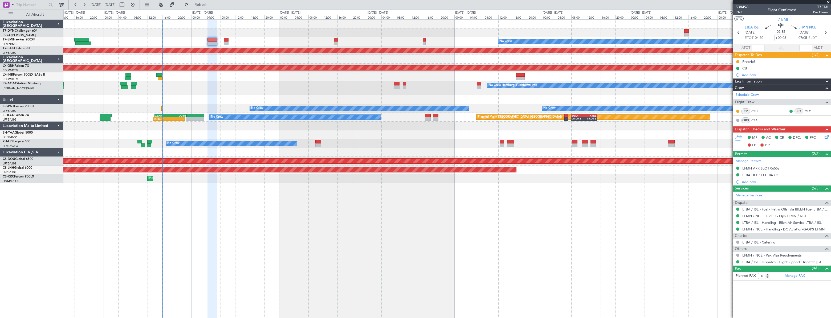
click at [210, 88] on div "No Crew Hamburg (Fuhlsbuttel Intl) No Crew" at bounding box center [446, 88] width 767 height 14
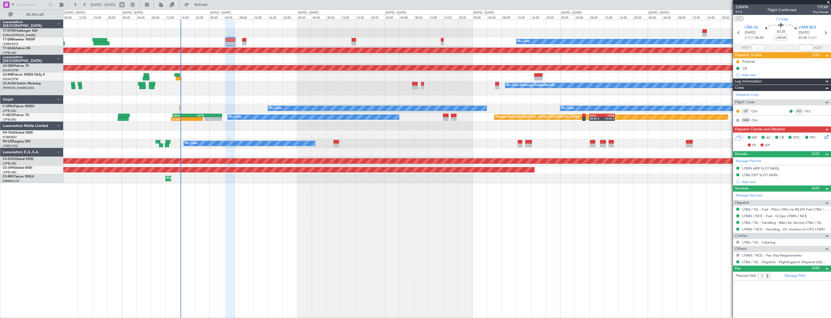
click at [218, 84] on div "No Crew Hamburg (Fuhlsbuttel Intl) No Crew" at bounding box center [446, 88] width 767 height 14
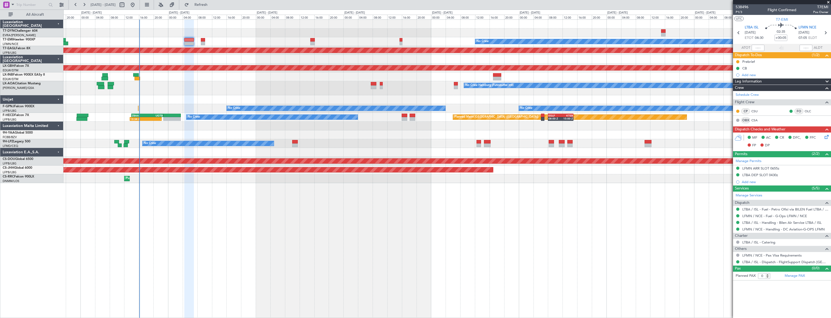
click at [239, 126] on div at bounding box center [446, 126] width 767 height 9
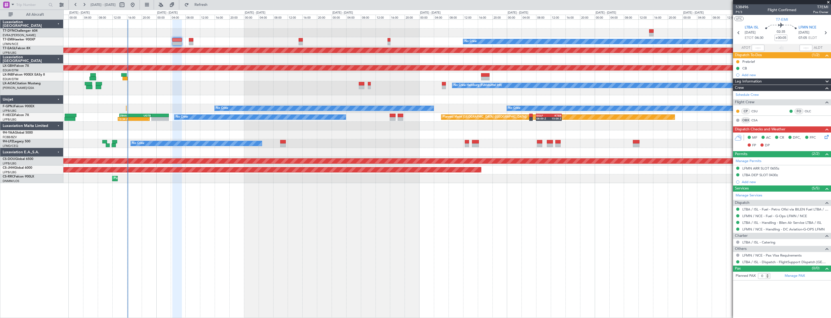
click at [253, 131] on div at bounding box center [446, 134] width 767 height 9
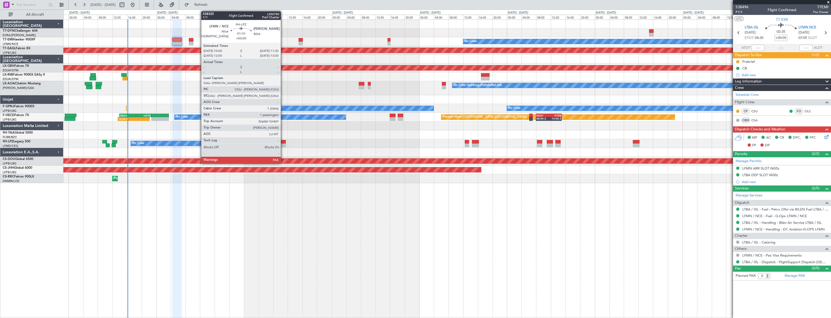
click at [283, 142] on div at bounding box center [283, 142] width 6 height 4
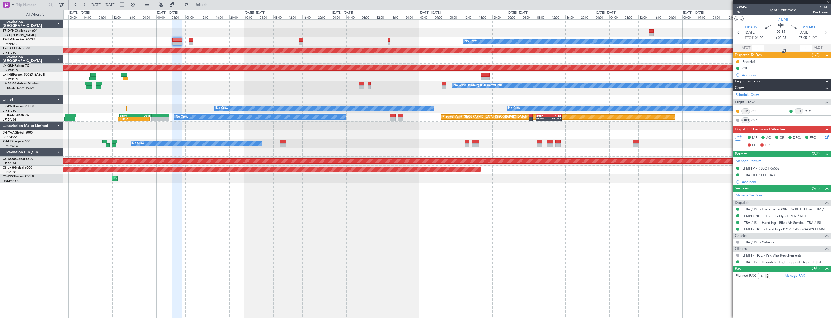
type input "2"
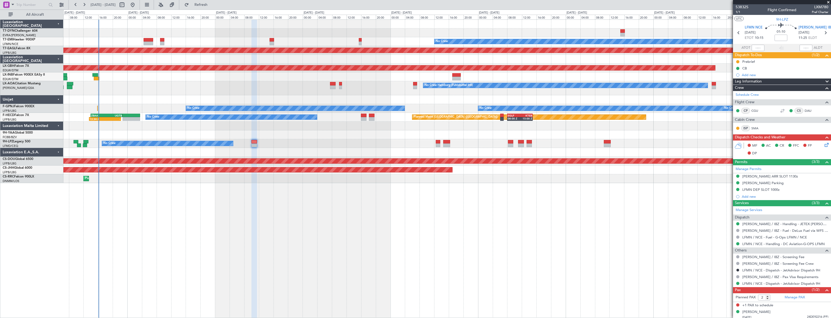
click at [347, 148] on div "Planned Maint No Crew Planned Maint Dubai (Al Maktoum Intl) Planned Maint Nurnb…" at bounding box center [446, 102] width 767 height 164
click at [295, 189] on div "Planned Maint No Crew Planned Maint Dubai (Al Maktoum Intl) Planned Maint Nurnb…" at bounding box center [446, 168] width 767 height 299
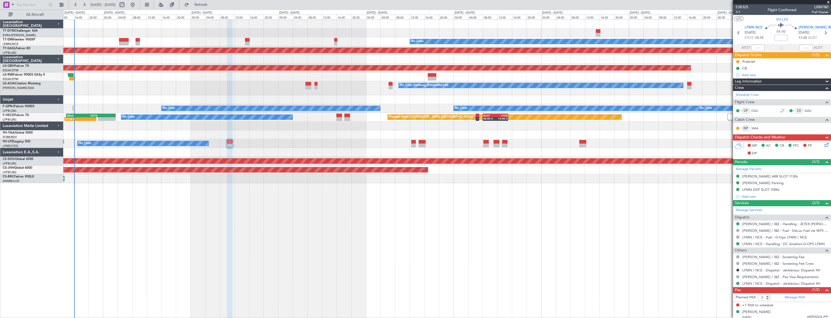
click at [192, 97] on div at bounding box center [446, 99] width 767 height 9
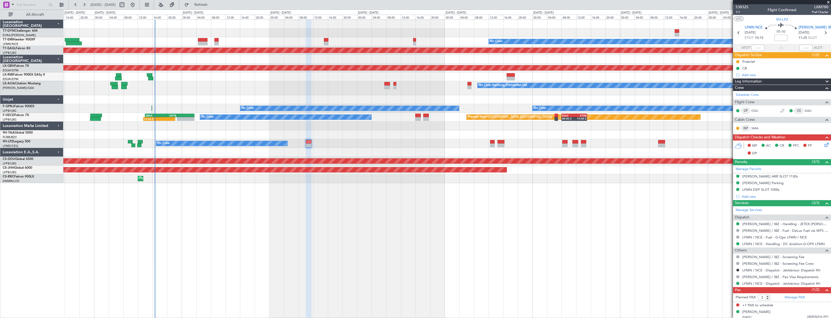
click at [249, 173] on div "Planned Maint [GEOGRAPHIC_DATA] ([GEOGRAPHIC_DATA])" at bounding box center [446, 170] width 767 height 9
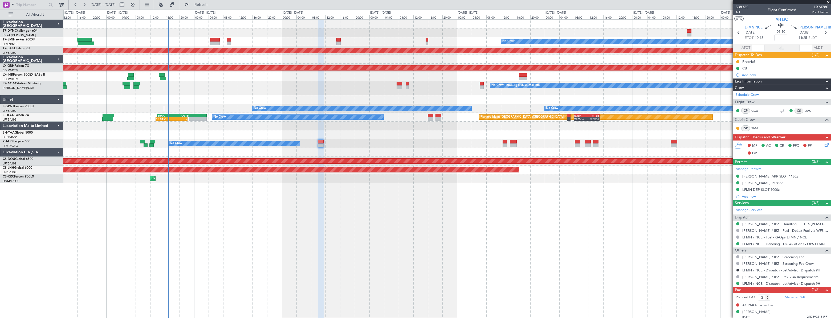
click at [205, 36] on div at bounding box center [446, 32] width 767 height 9
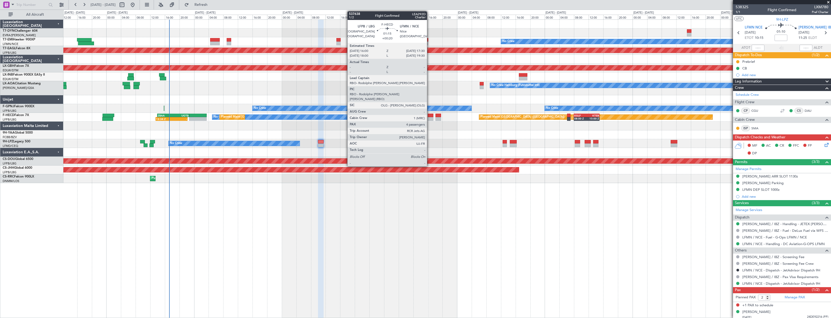
click at [429, 116] on div at bounding box center [431, 116] width 6 height 4
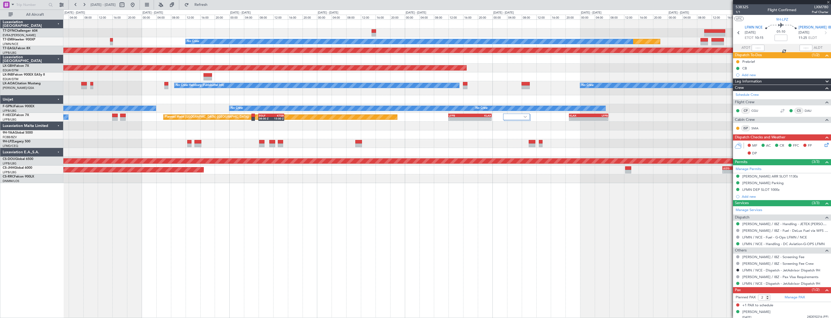
click at [184, 114] on div "Planned Maint No Crew Planned Maint [GEOGRAPHIC_DATA] (Al Maktoum Intl) Planned…" at bounding box center [446, 102] width 767 height 164
type input "+00:20"
type input "4"
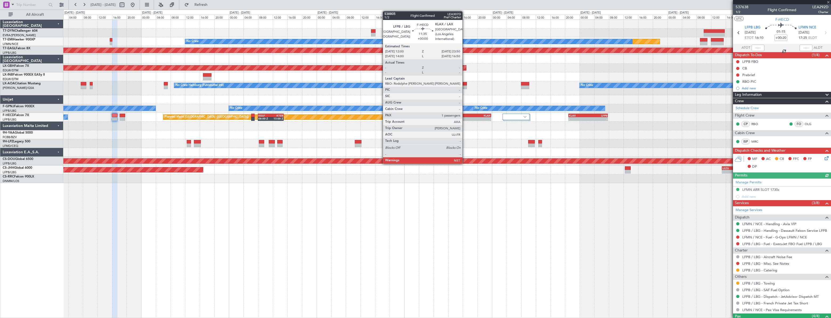
click at [465, 115] on div "LFPB" at bounding box center [458, 115] width 21 height 3
type input "1"
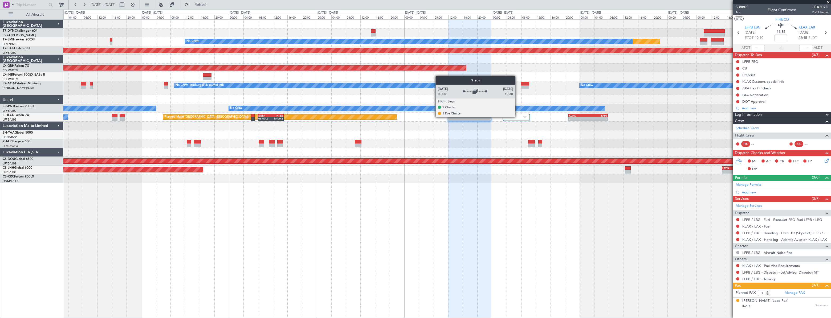
click at [517, 117] on div at bounding box center [515, 117] width 27 height 6
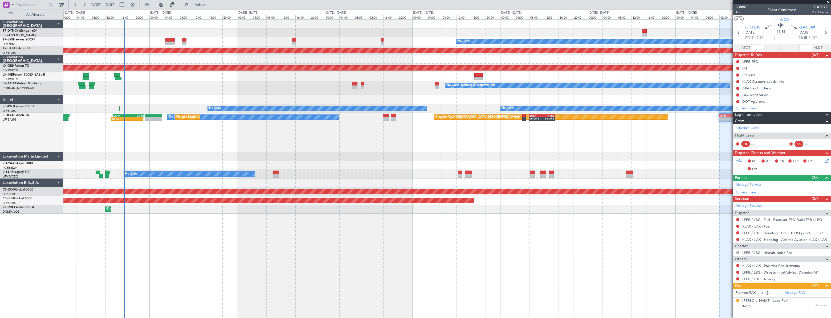
click at [562, 135] on div "Planned Maint [GEOGRAPHIC_DATA] ([GEOGRAPHIC_DATA]) No Crew EGLF 08:00 Z KTEB 1…" at bounding box center [446, 132] width 767 height 39
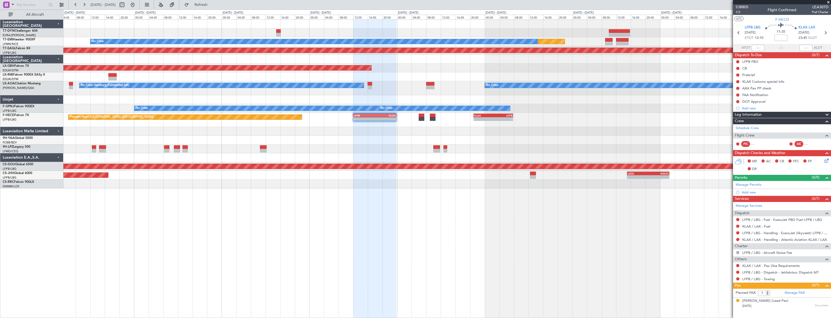
click at [136, 216] on div "Planned Maint No Crew Planned Maint [GEOGRAPHIC_DATA] (Al Maktoum Intl) Planned…" at bounding box center [446, 168] width 767 height 299
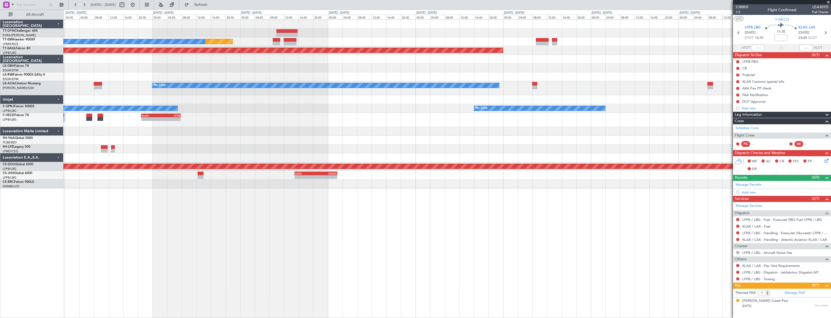
click at [200, 217] on div "Planned Maint No Crew Planned Maint [GEOGRAPHIC_DATA] (Al Maktoum Intl) Planned…" at bounding box center [446, 168] width 767 height 299
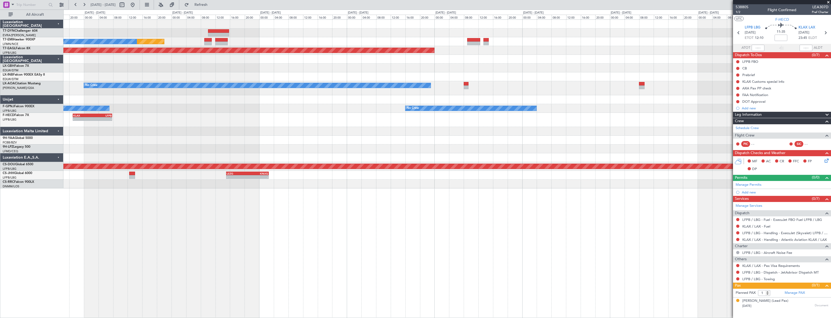
click at [181, 205] on div "Planned Maint No Crew Planned Maint [GEOGRAPHIC_DATA] (Al Maktoum Intl) Planned…" at bounding box center [446, 168] width 767 height 299
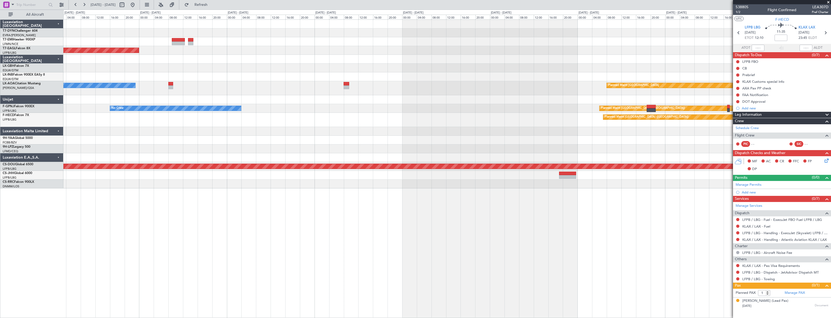
click at [162, 221] on div "Planned Maint Dubai (Al Maktoum Intl) No Crew Planned Maint [GEOGRAPHIC_DATA] N…" at bounding box center [446, 168] width 767 height 299
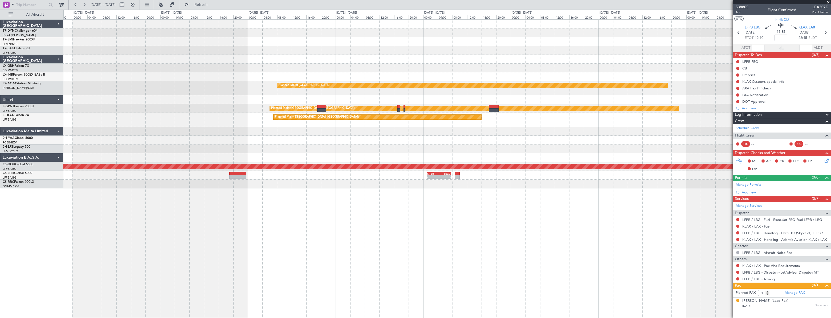
click at [106, 230] on div "Planned Maint Nurnberg Planned Maint [GEOGRAPHIC_DATA] Planned Maint [GEOGRAPHI…" at bounding box center [446, 168] width 767 height 299
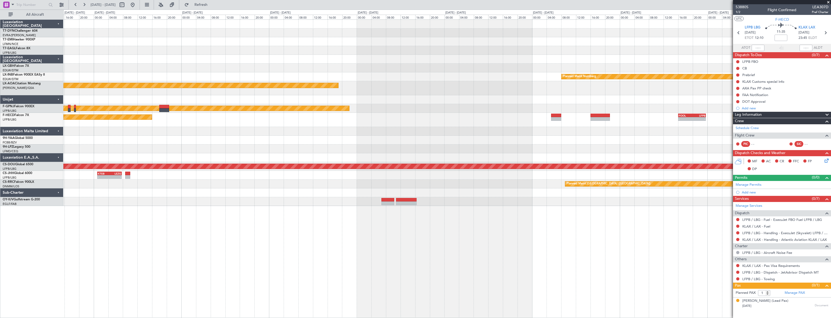
click at [247, 228] on div "Planned Maint Nurnberg Planned Maint [GEOGRAPHIC_DATA] No Crew [GEOGRAPHIC_DATA…" at bounding box center [446, 168] width 767 height 299
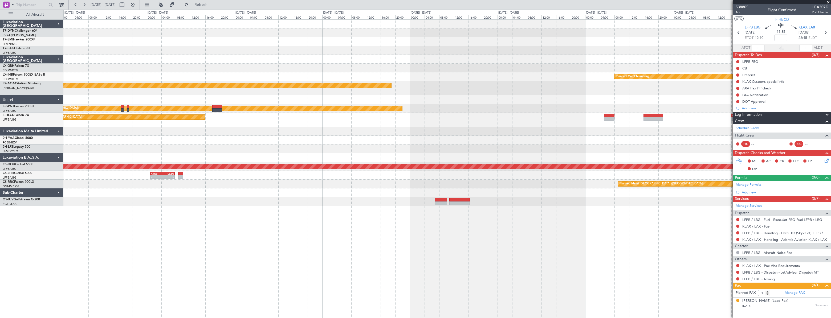
click at [241, 213] on div "Planned Maint Nurnberg Planned Maint [GEOGRAPHIC_DATA] Planned Maint [GEOGRAPHI…" at bounding box center [446, 168] width 767 height 299
click at [341, 202] on div at bounding box center [446, 201] width 767 height 9
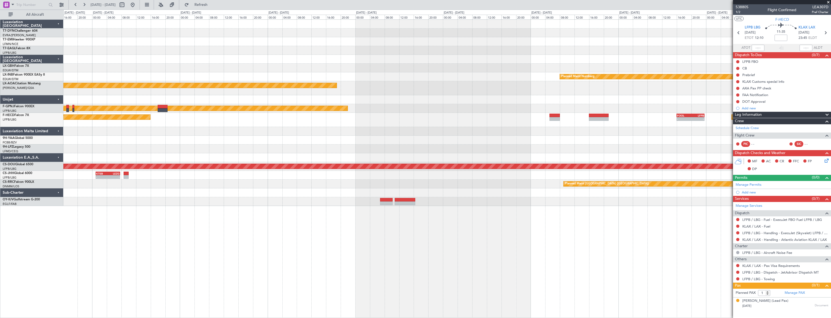
click at [381, 215] on div "Planned Maint Nurnberg Planned Maint [GEOGRAPHIC_DATA] No Crew [GEOGRAPHIC_DATA…" at bounding box center [446, 168] width 767 height 299
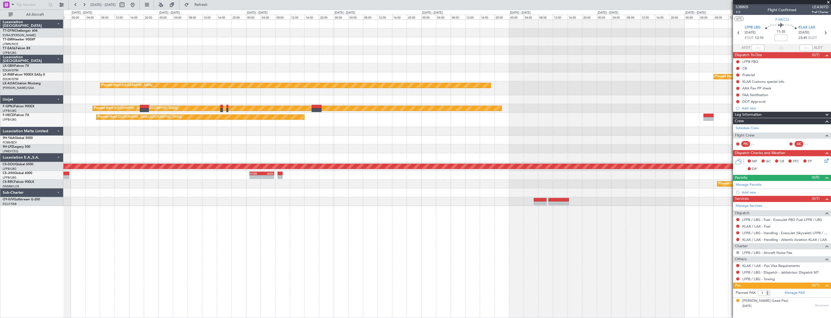
click at [394, 207] on div "Planned Maint Nurnberg Planned Maint [GEOGRAPHIC_DATA] Planned Maint [GEOGRAPHI…" at bounding box center [446, 168] width 767 height 299
click at [137, 6] on button at bounding box center [132, 5] width 9 height 9
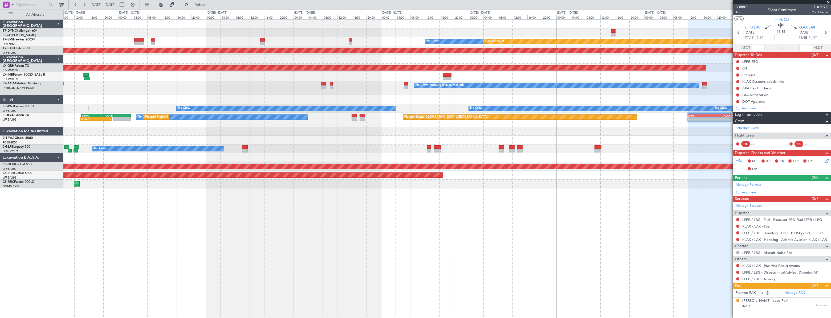
click at [46, 187] on div "No Crew Planned Maint Planned Maint [GEOGRAPHIC_DATA] (Al Maktoum Intl) Planned…" at bounding box center [415, 164] width 831 height 309
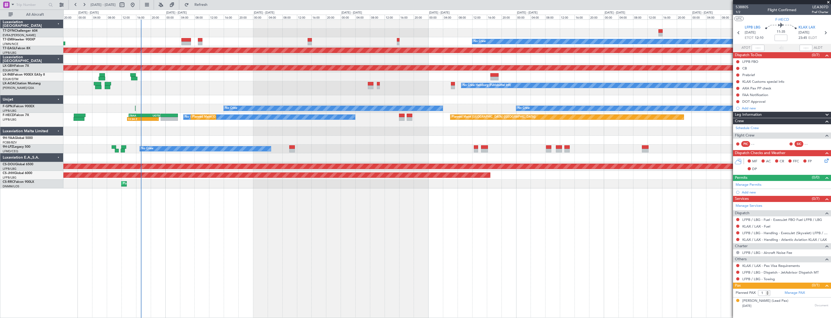
click at [161, 195] on div "Planned Maint No Crew Planned Maint [GEOGRAPHIC_DATA] (Al Maktoum Intl) Planned…" at bounding box center [446, 168] width 767 height 299
